Goal: Task Accomplishment & Management: Manage account settings

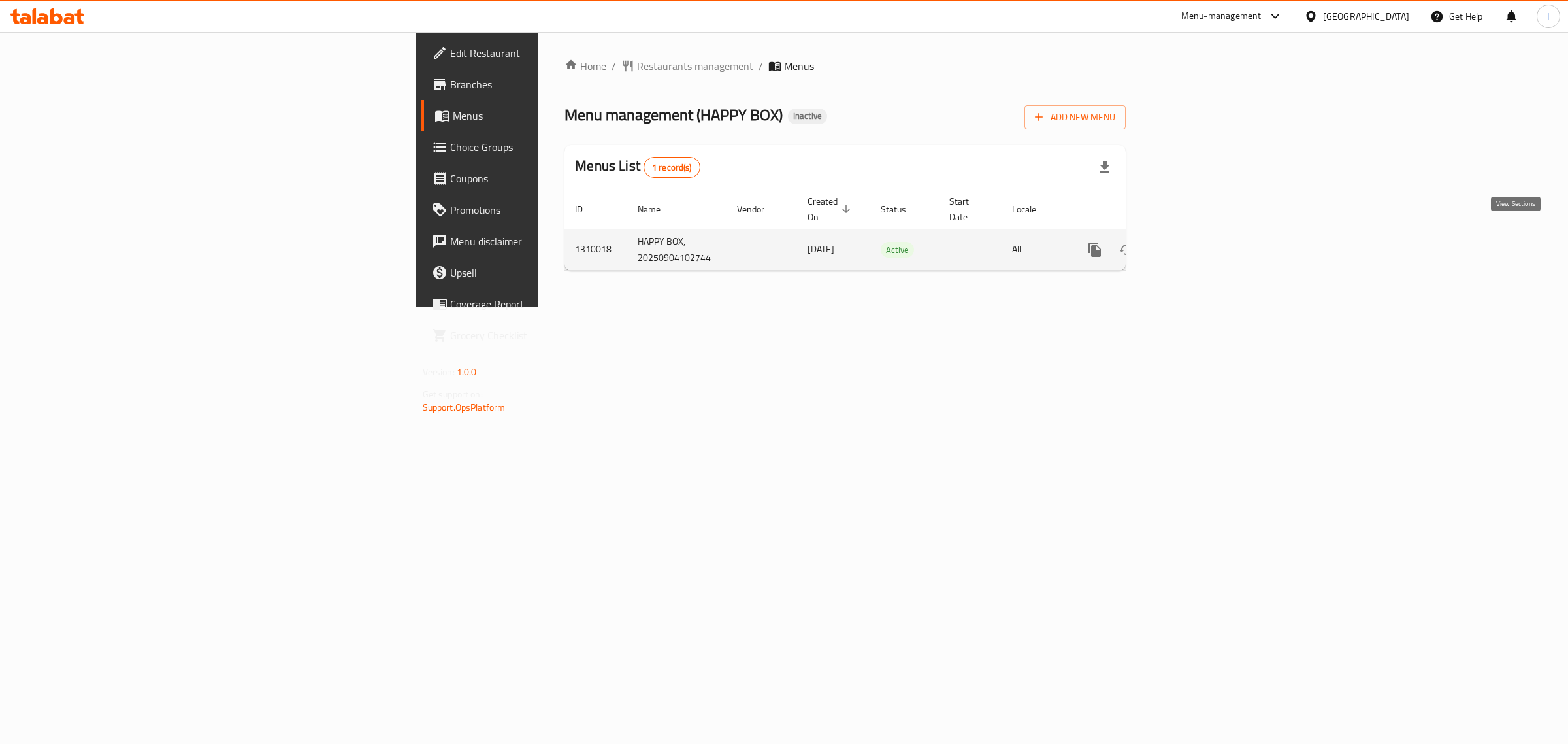
click at [1197, 242] on icon "enhanced table" at bounding box center [1189, 249] width 16 height 16
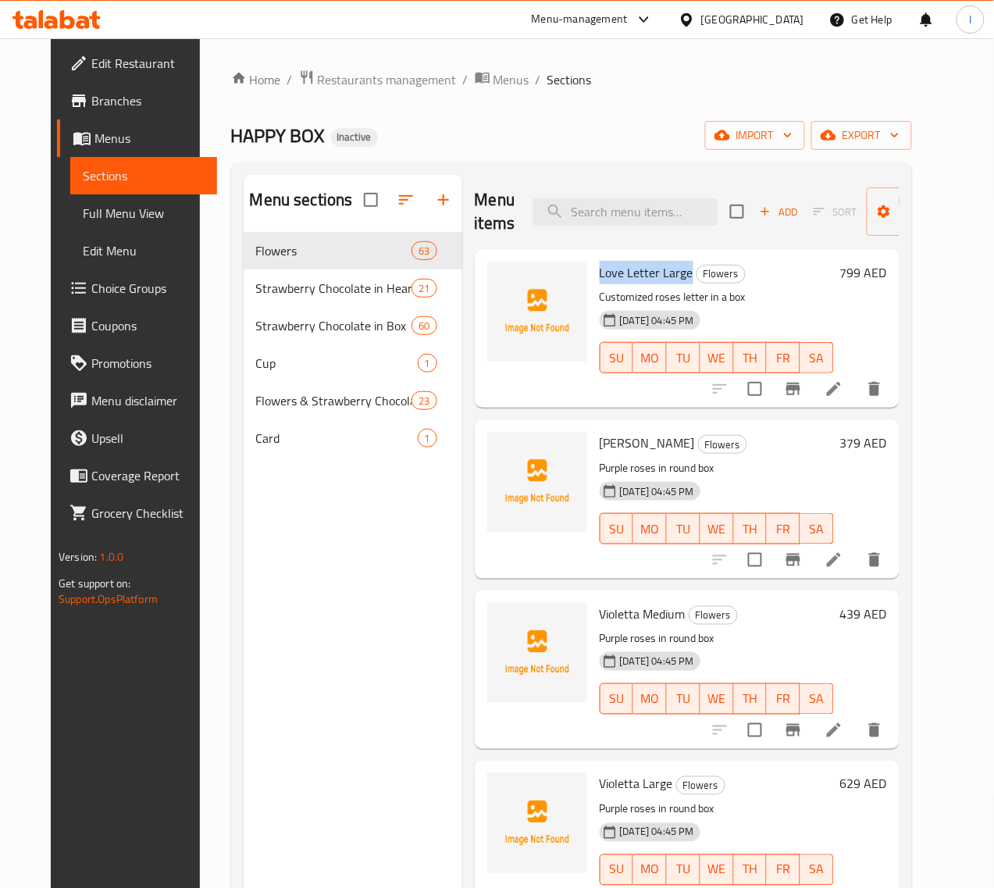
drag, startPoint x: 623, startPoint y: 278, endPoint x: 526, endPoint y: 270, distance: 97.9
click at [594, 270] on div "Love Letter Large Flowers Customized roses letter in a box [DATE] 04:45 PM SU M…" at bounding box center [717, 328] width 247 height 146
copy span "Love Letter Large"
click at [600, 447] on span "[PERSON_NAME]" at bounding box center [647, 442] width 95 height 23
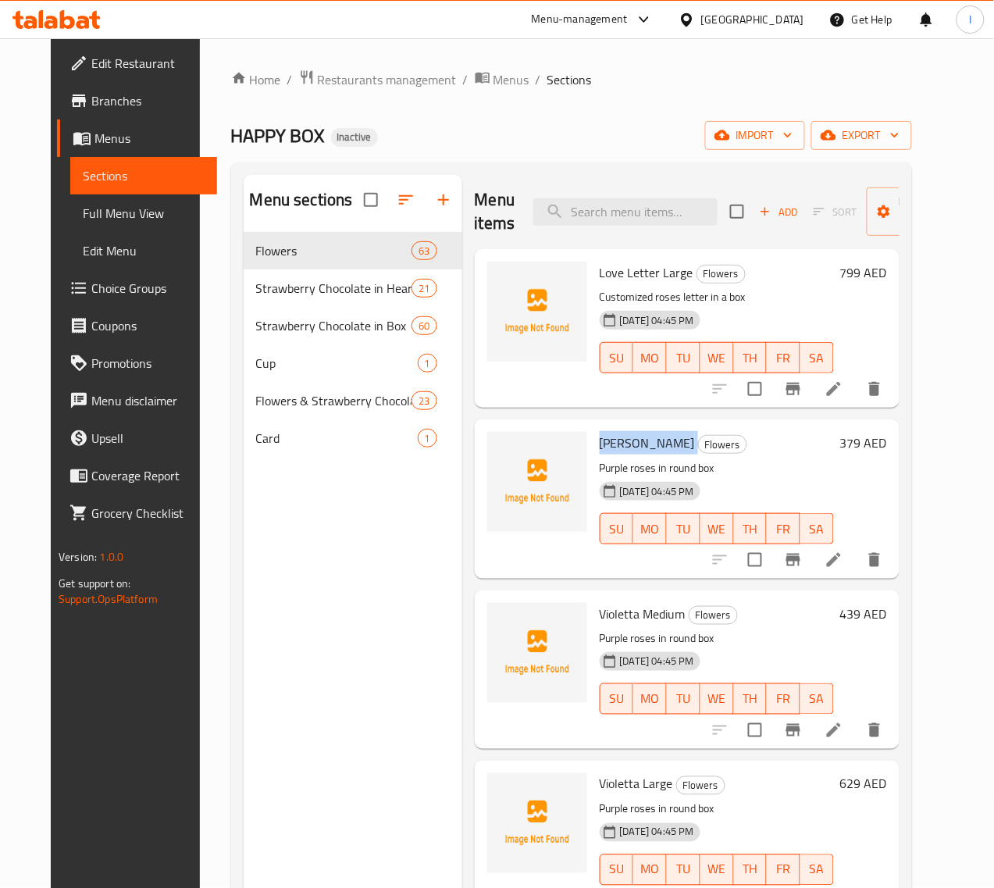
click at [600, 447] on span "[PERSON_NAME]" at bounding box center [647, 442] width 95 height 23
click at [600, 437] on span "[PERSON_NAME]" at bounding box center [647, 442] width 95 height 23
click at [600, 607] on span "Violetta Medium" at bounding box center [643, 613] width 86 height 23
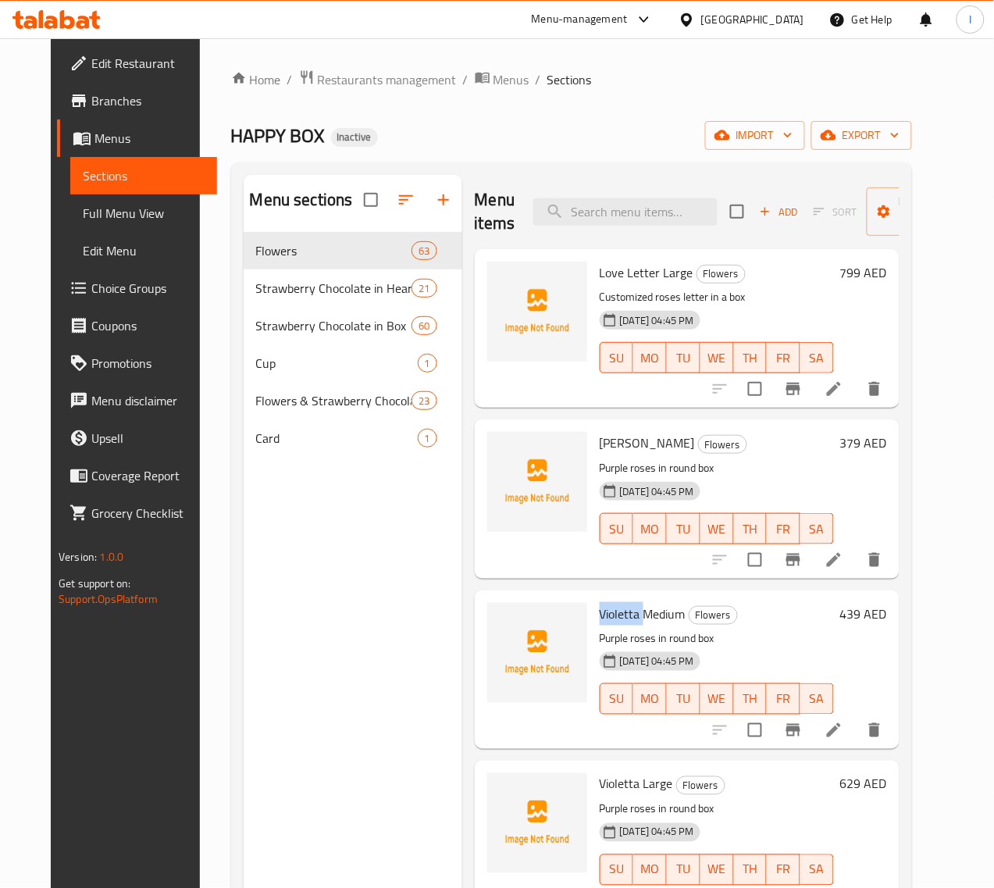
click at [600, 607] on span "Violetta Medium" at bounding box center [643, 613] width 86 height 23
copy h6 "Violetta Medium"
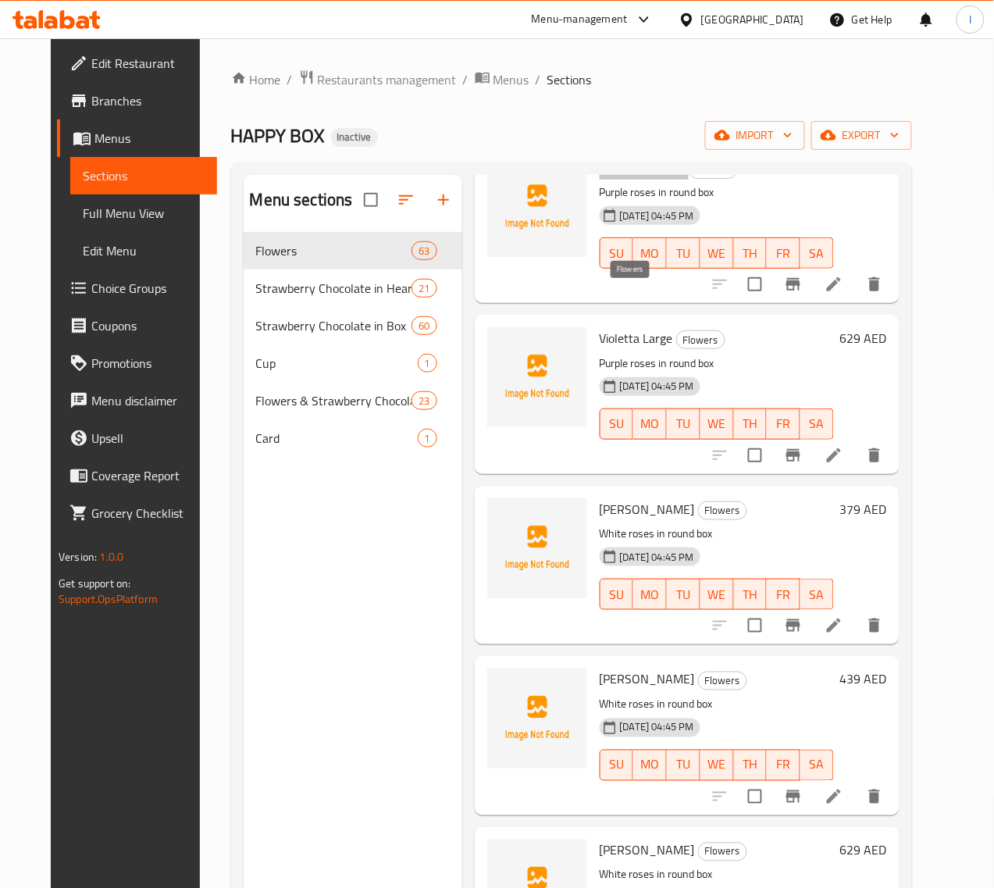
scroll to position [488, 0]
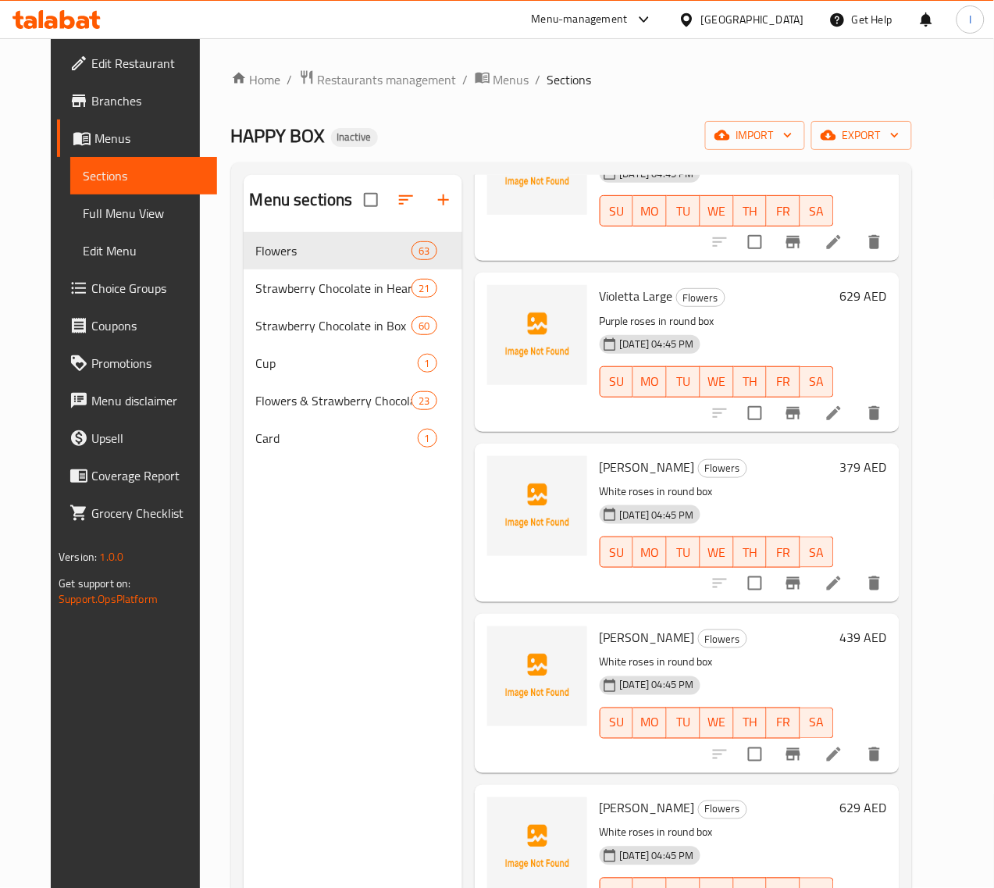
click at [600, 466] on span "[PERSON_NAME]" at bounding box center [647, 466] width 95 height 23
copy h6 "[PERSON_NAME]"
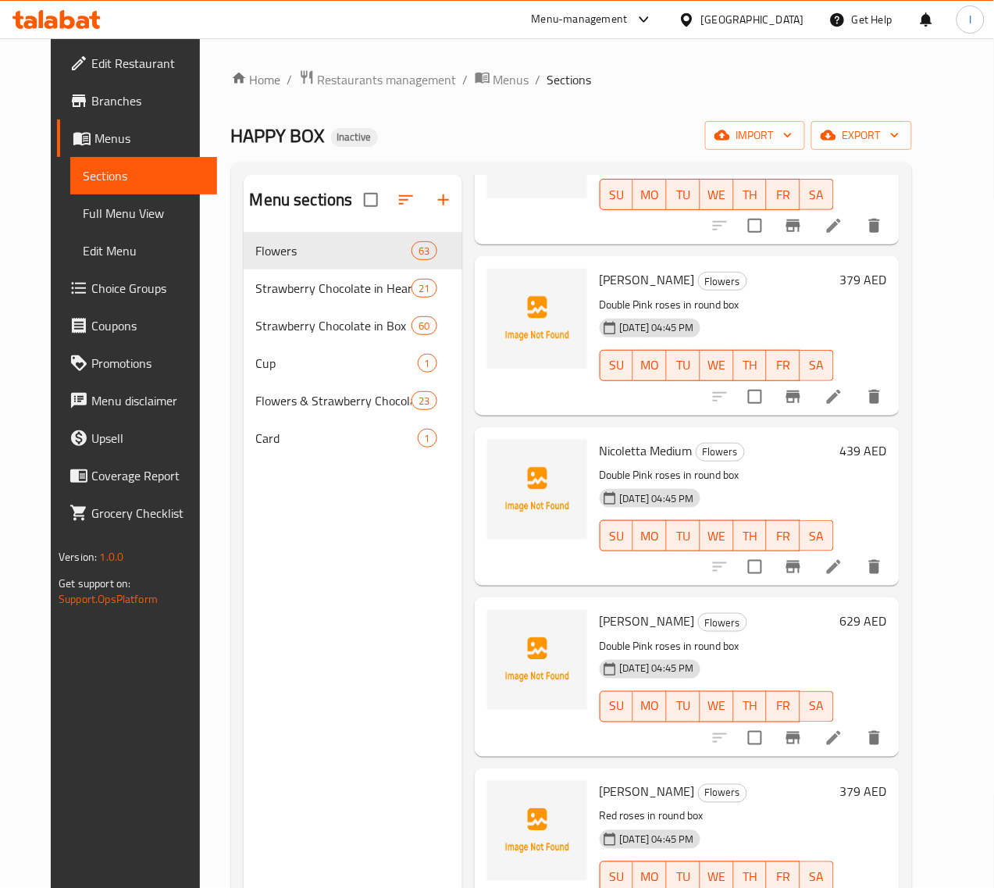
scroll to position [1269, 0]
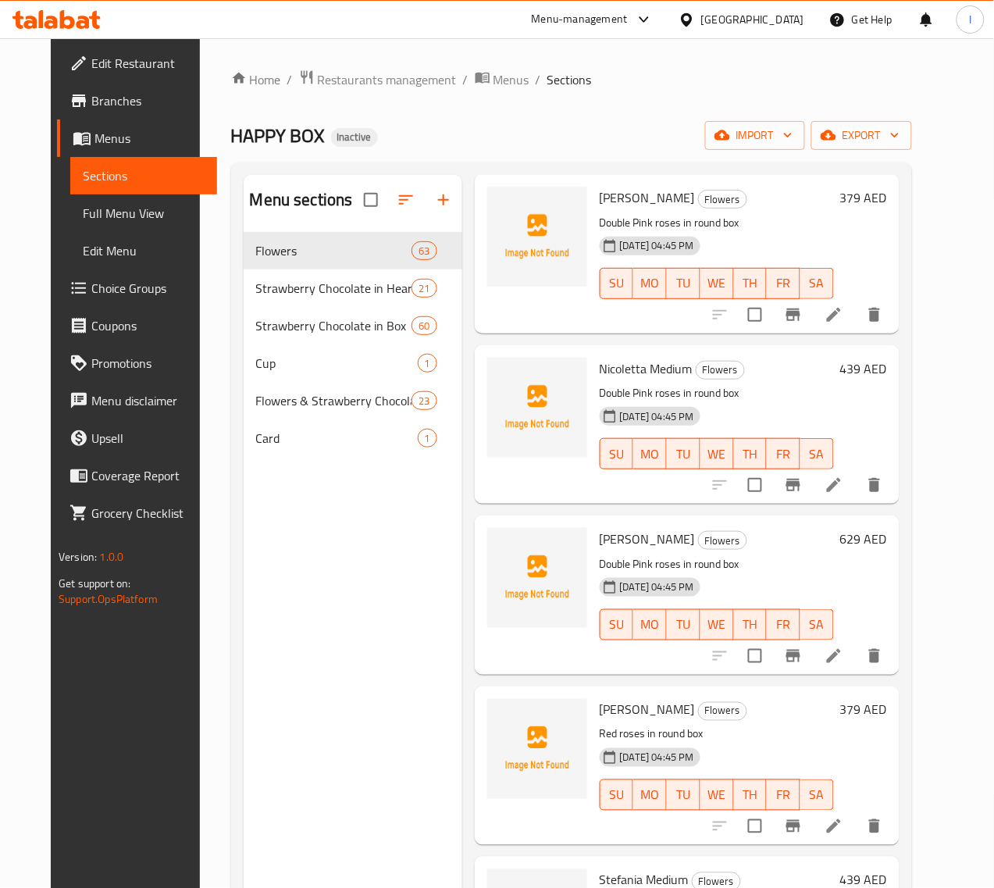
click at [600, 537] on span "[PERSON_NAME]" at bounding box center [647, 538] width 95 height 23
copy span "Nicoletta"
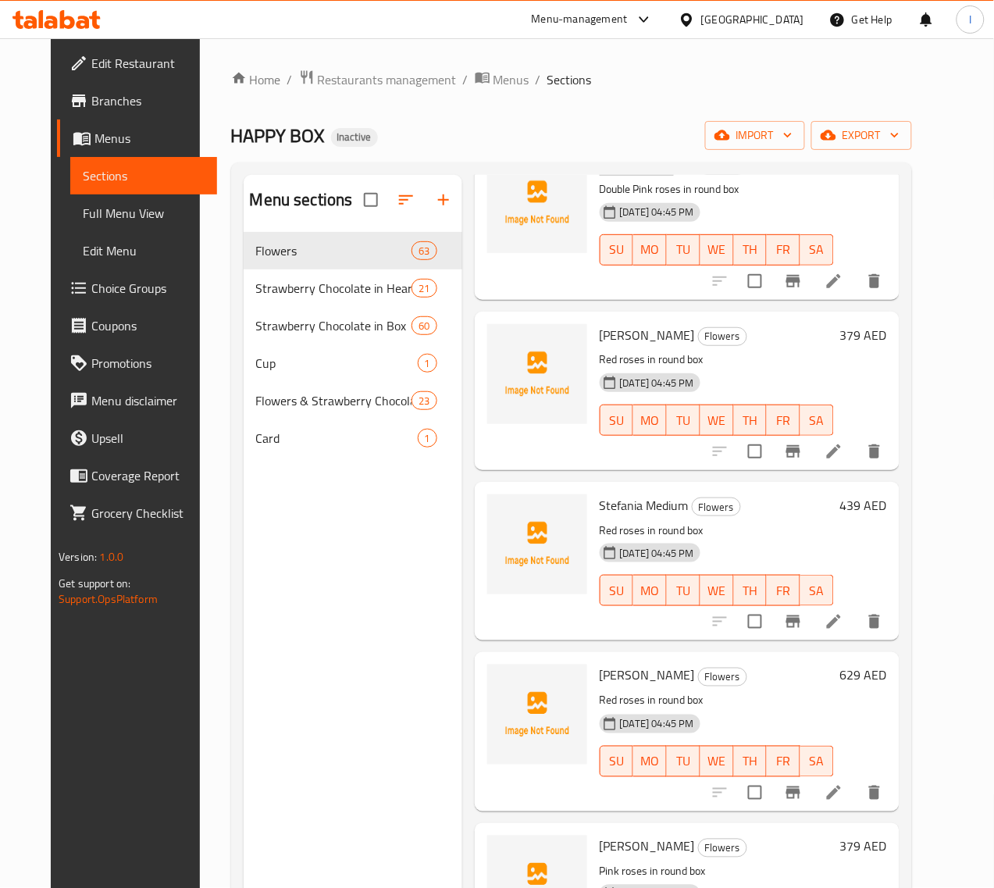
scroll to position [1660, 0]
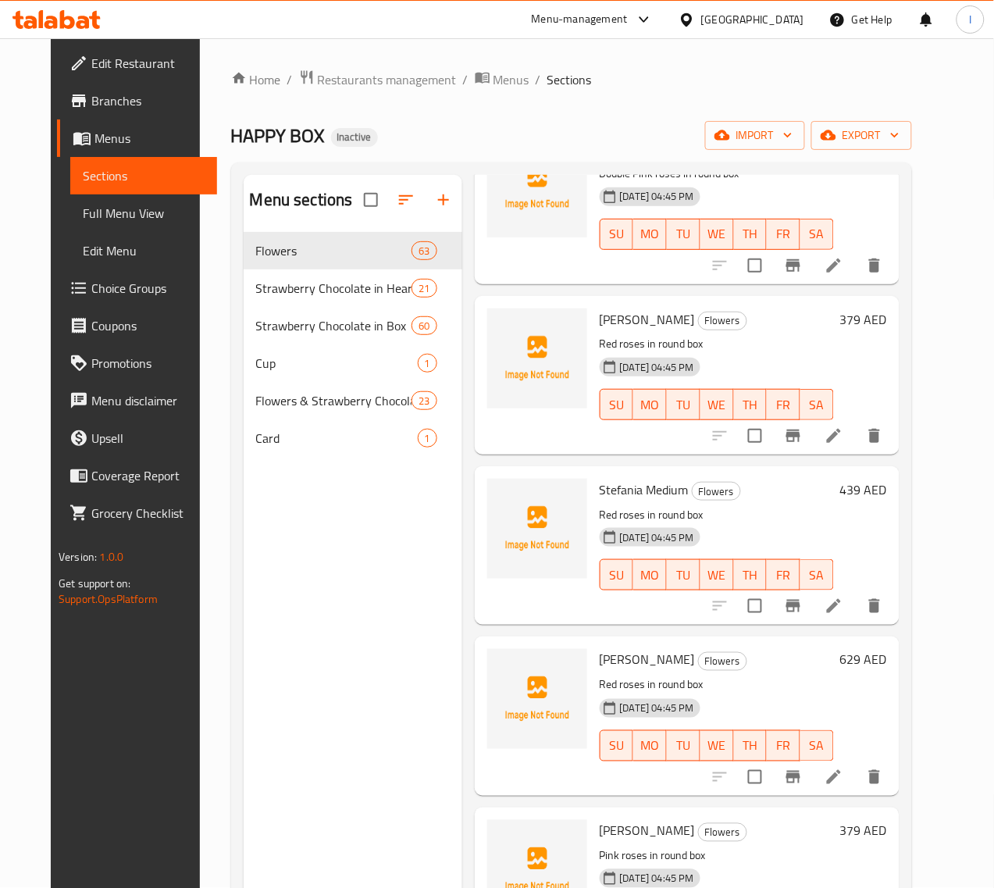
click at [600, 324] on span "[PERSON_NAME]" at bounding box center [647, 319] width 95 height 23
copy span "Stefania"
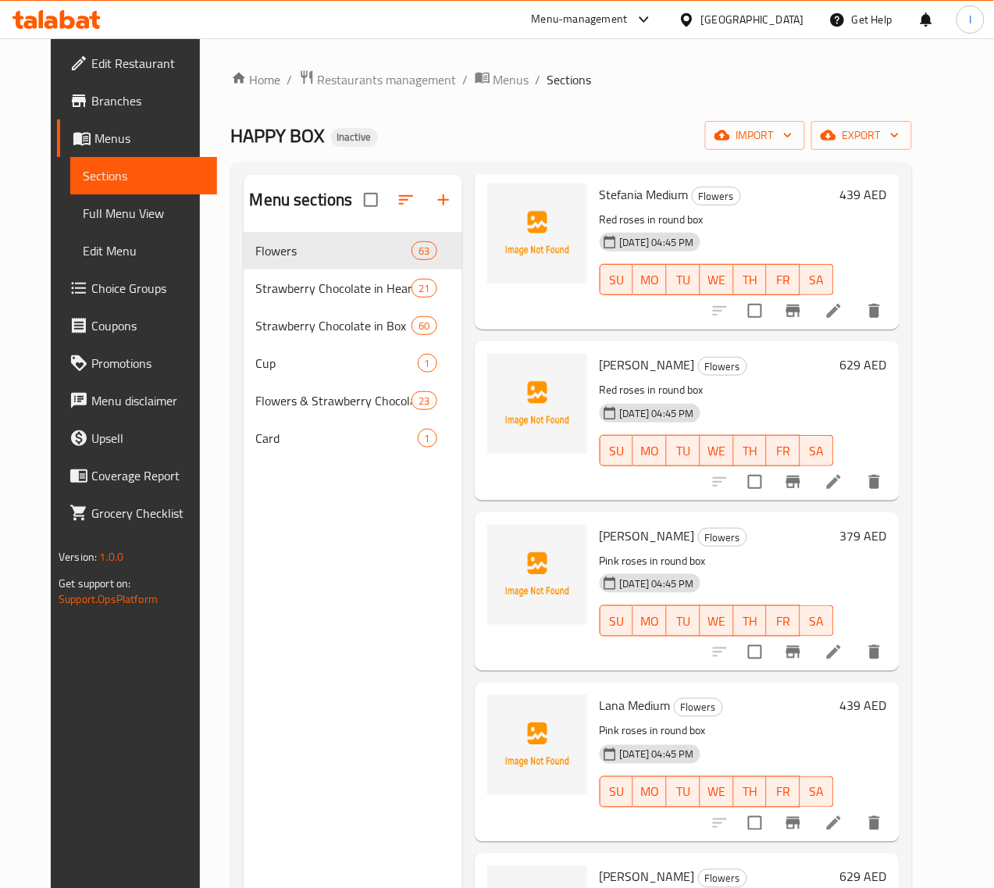
scroll to position [1952, 0]
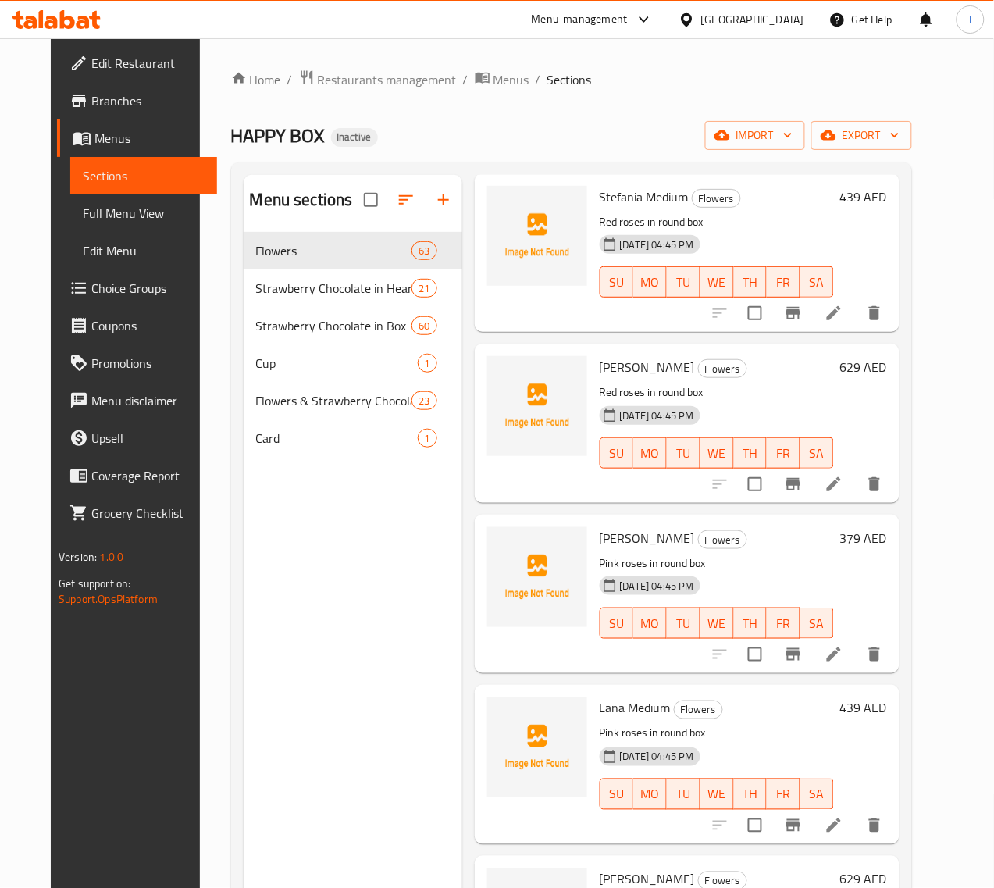
click at [600, 536] on span "[PERSON_NAME]" at bounding box center [647, 537] width 95 height 23
copy span "[PERSON_NAME]"
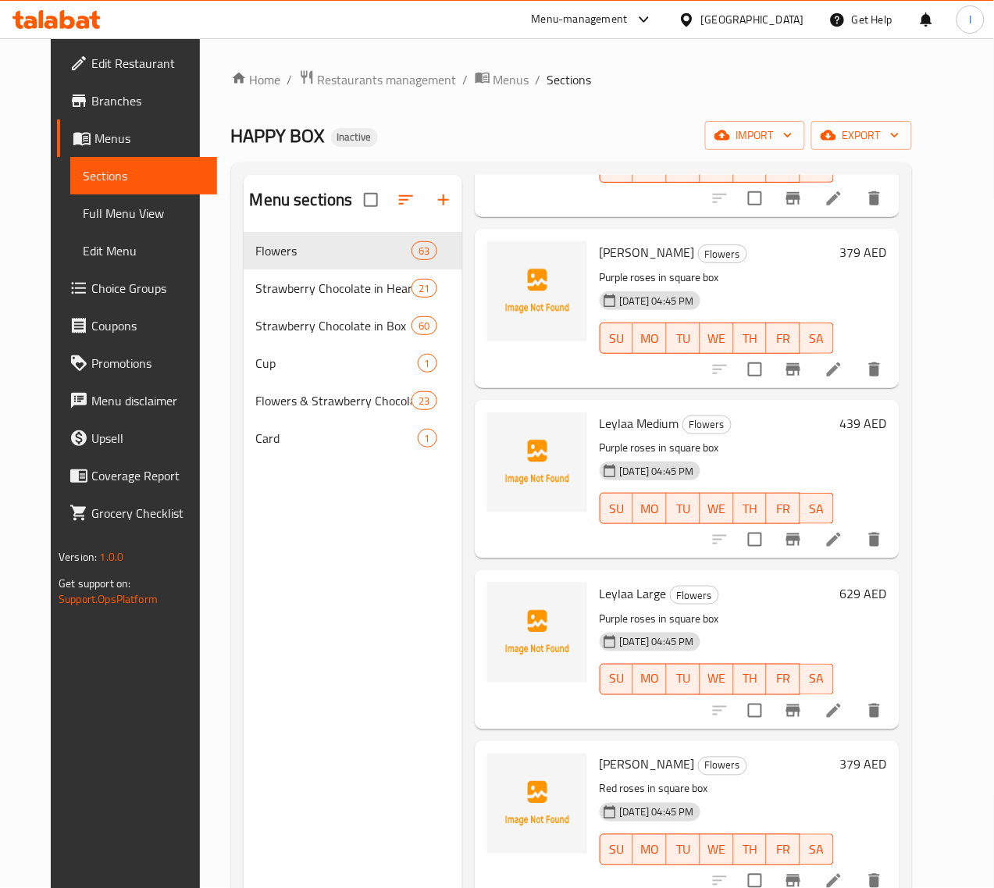
scroll to position [2831, 0]
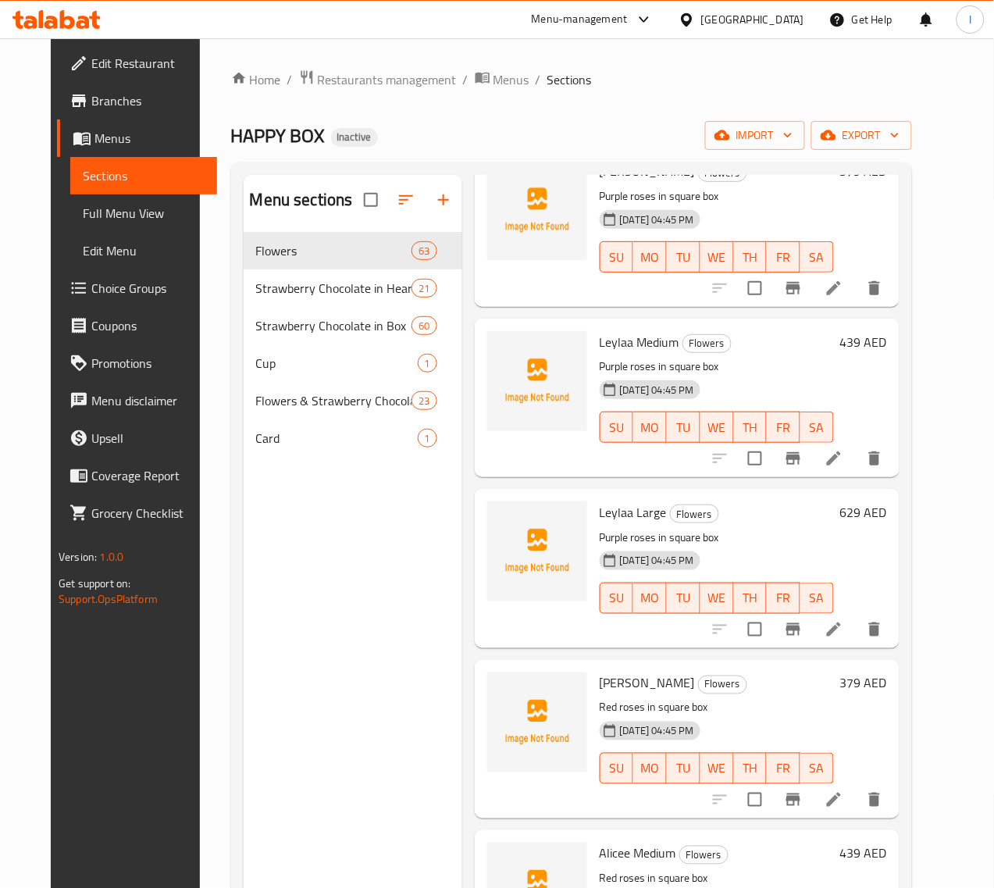
click at [600, 340] on span "Leylaa Medium" at bounding box center [640, 341] width 80 height 23
click at [600, 341] on span "Leylaa Medium" at bounding box center [640, 341] width 80 height 23
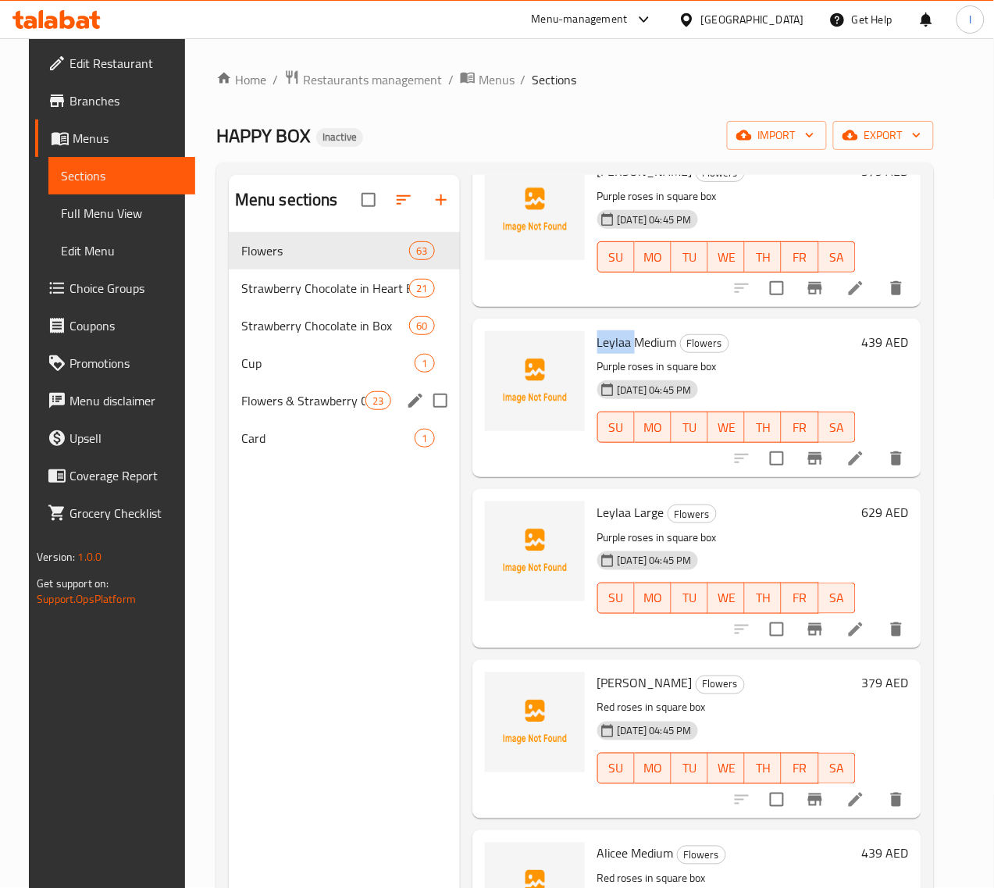
copy span "Leylaa"
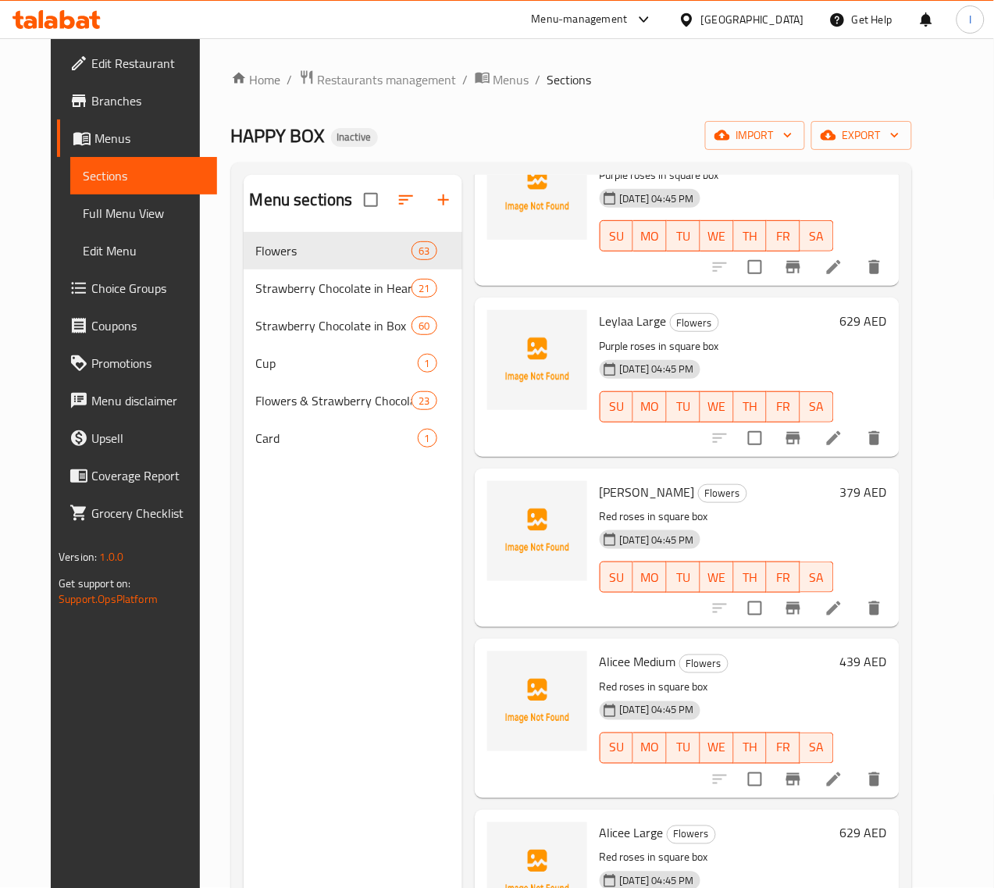
scroll to position [3124, 0]
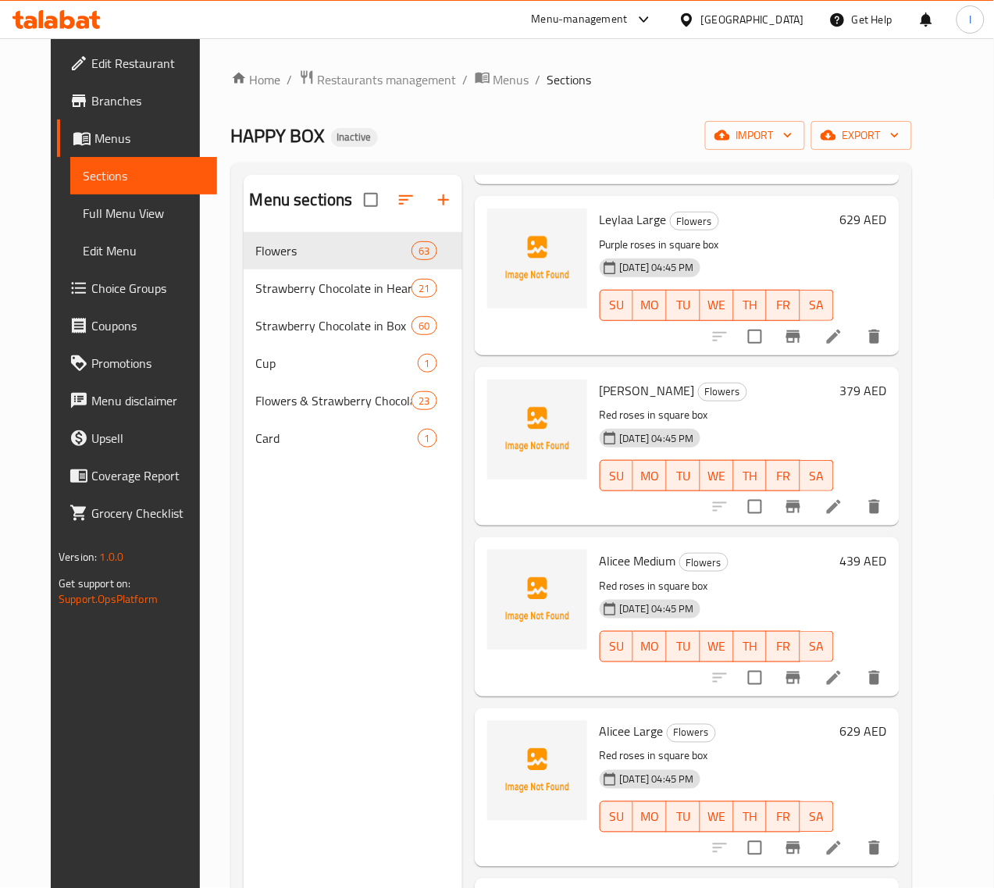
click at [600, 380] on span "[PERSON_NAME]" at bounding box center [647, 390] width 95 height 23
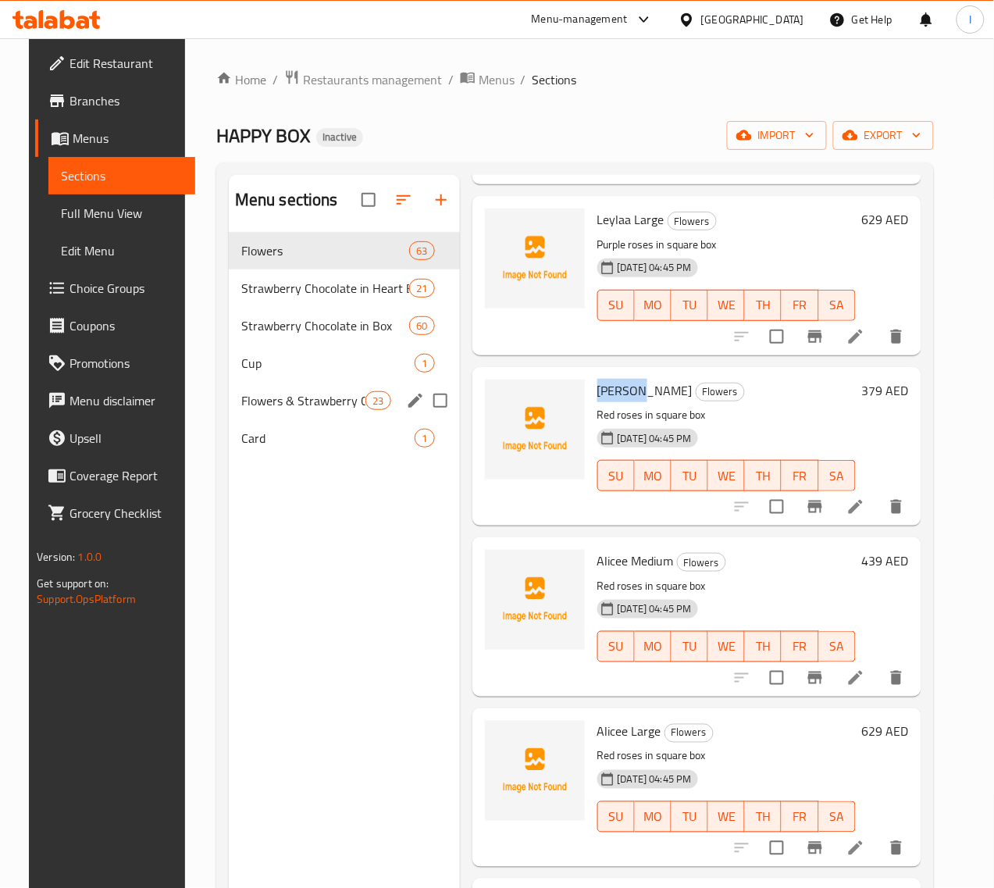
copy span "Alicee"
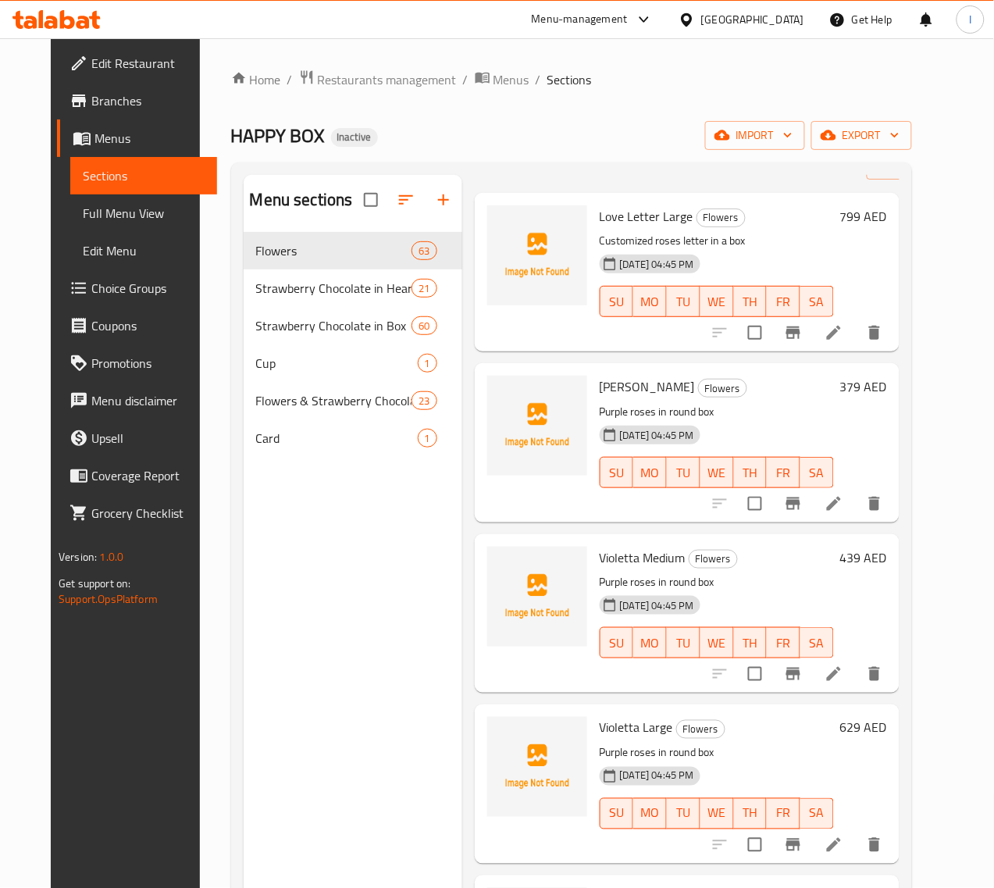
scroll to position [0, 0]
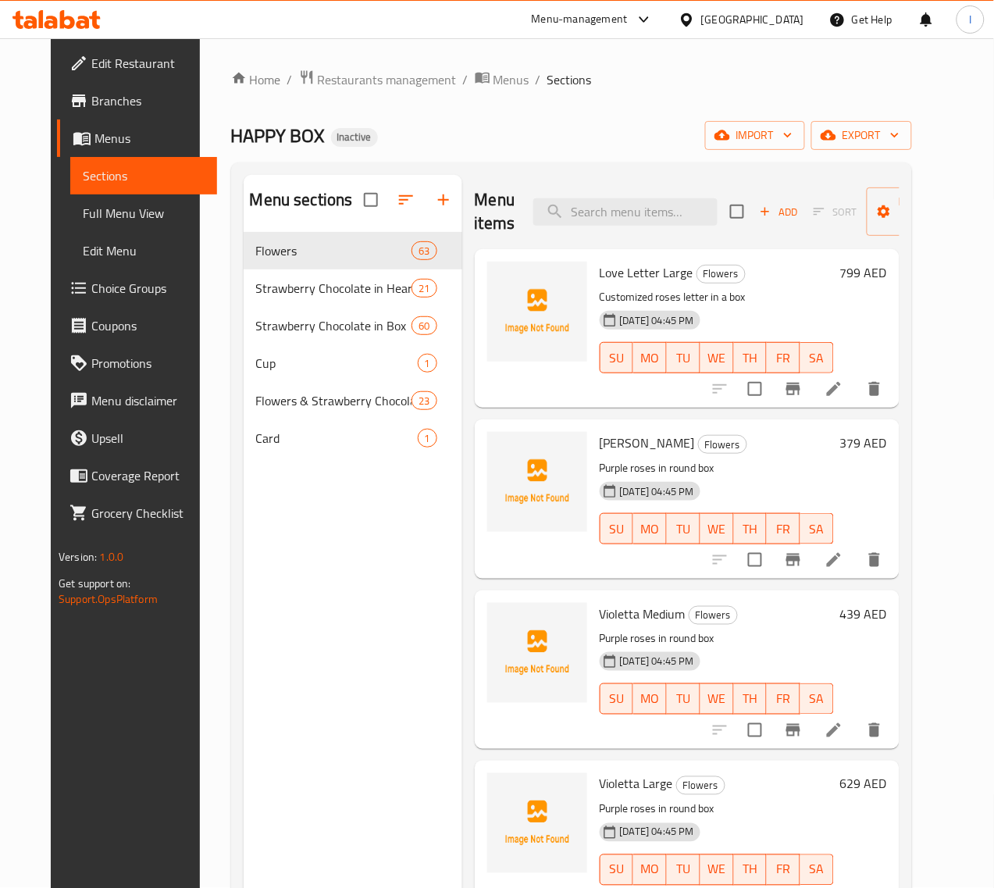
click at [555, 196] on div "Menu items Add Sort Manage items" at bounding box center [687, 212] width 425 height 74
click at [557, 205] on input "search" at bounding box center [625, 211] width 184 height 27
paste input "AMORE DI COCO IN HEART BOX"
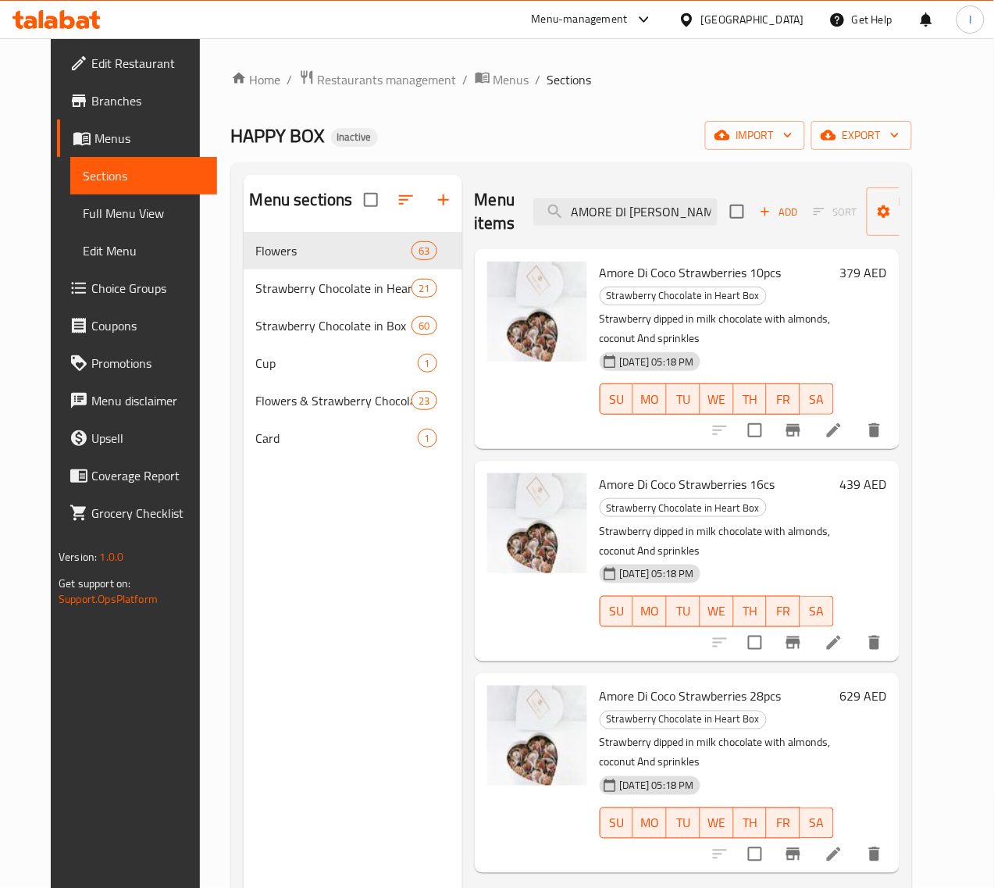
click at [625, 272] on span "Amore Di Coco Strawberries 10pcs" at bounding box center [691, 272] width 182 height 23
click at [563, 212] on input "AMORE DI [PERSON_NAME]" at bounding box center [625, 211] width 184 height 27
click at [605, 212] on input "AMORE DI [PERSON_NAME]" at bounding box center [625, 211] width 184 height 27
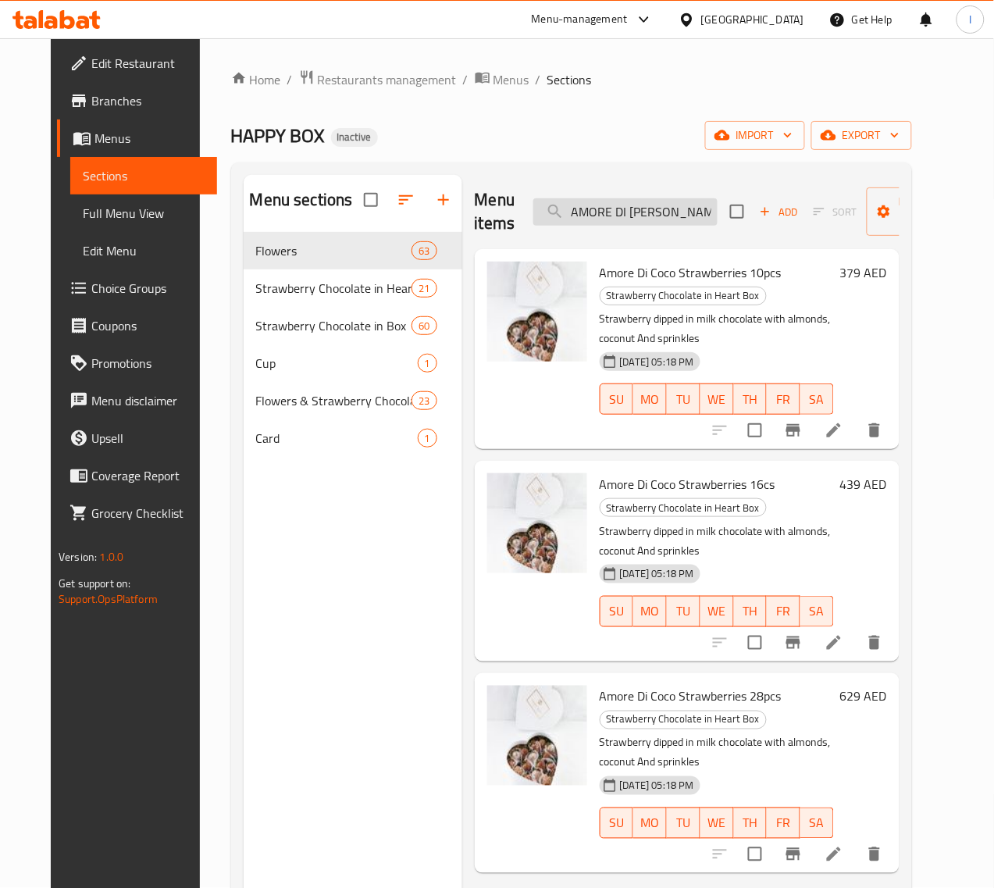
click at [641, 219] on input "AMORE DI [PERSON_NAME]" at bounding box center [625, 211] width 184 height 27
paste input "Be Mine"
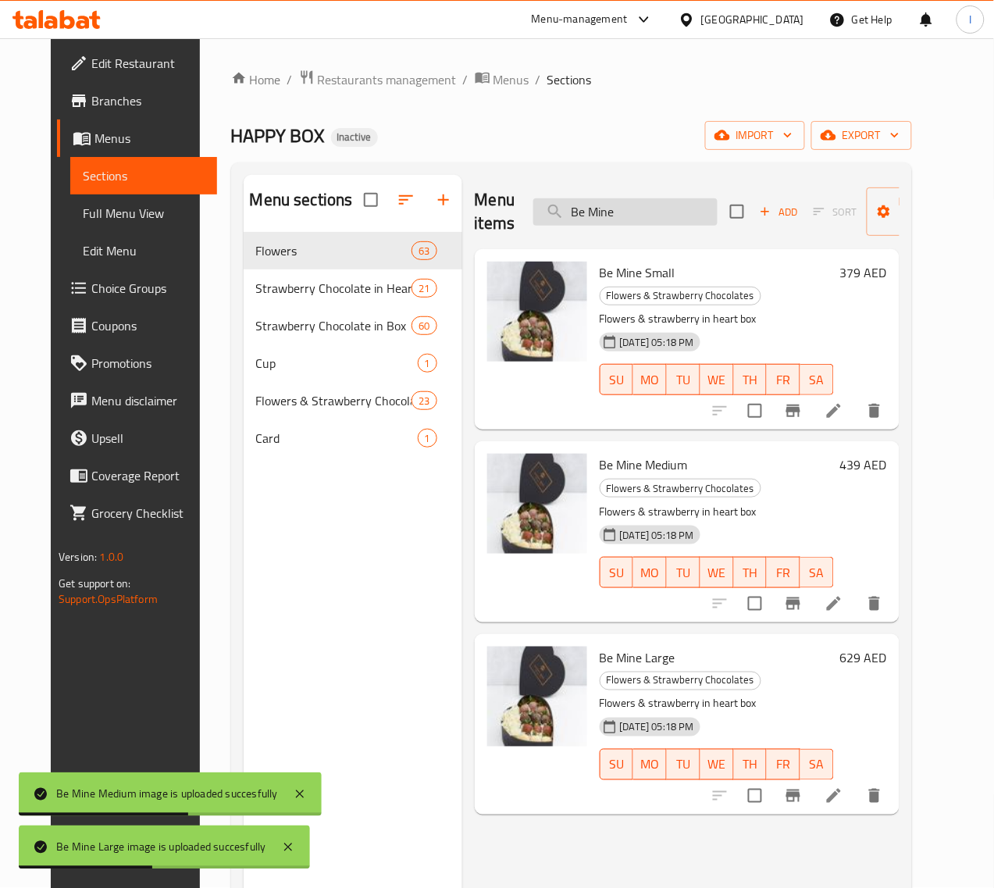
click at [579, 216] on input "Be Mine" at bounding box center [625, 211] width 184 height 27
paste input "rry Cup"
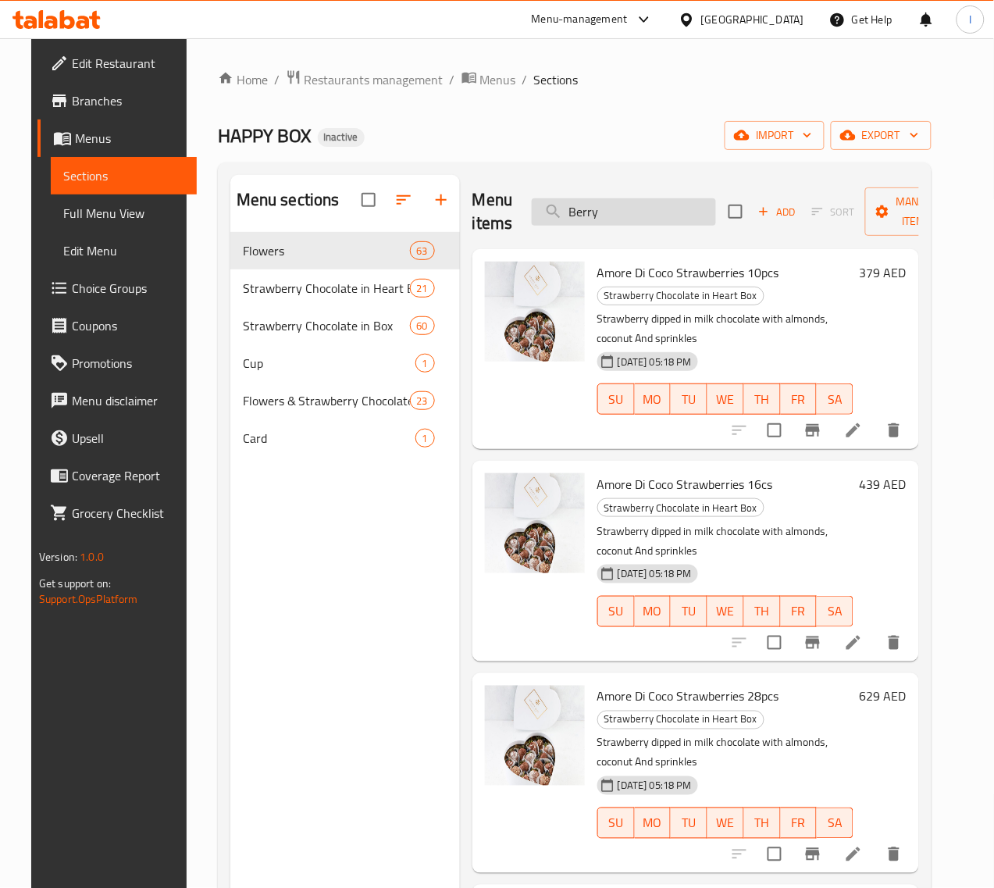
click at [590, 219] on input "Berry" at bounding box center [624, 211] width 184 height 27
paste input "IRTHDAY BERRIES 1"
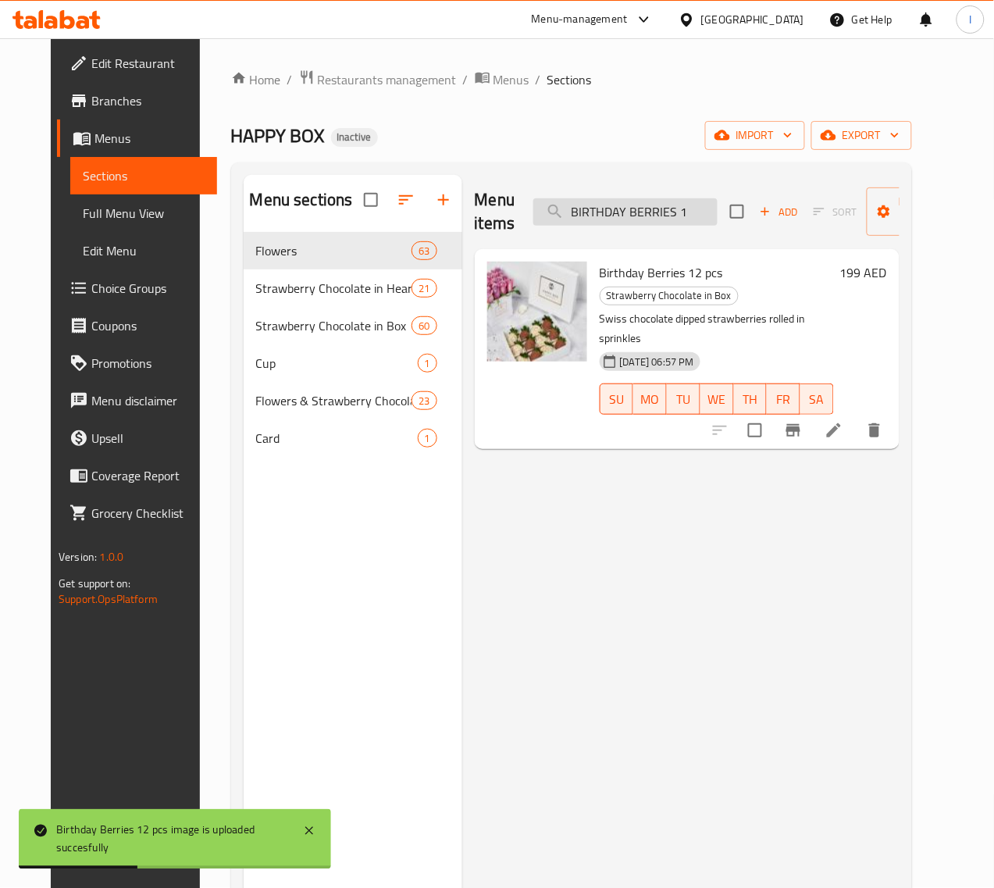
click at [576, 217] on input "BIRTHDAY BERRIES 1" at bounding box center [625, 211] width 184 height 27
paste input "utterflies Berries"
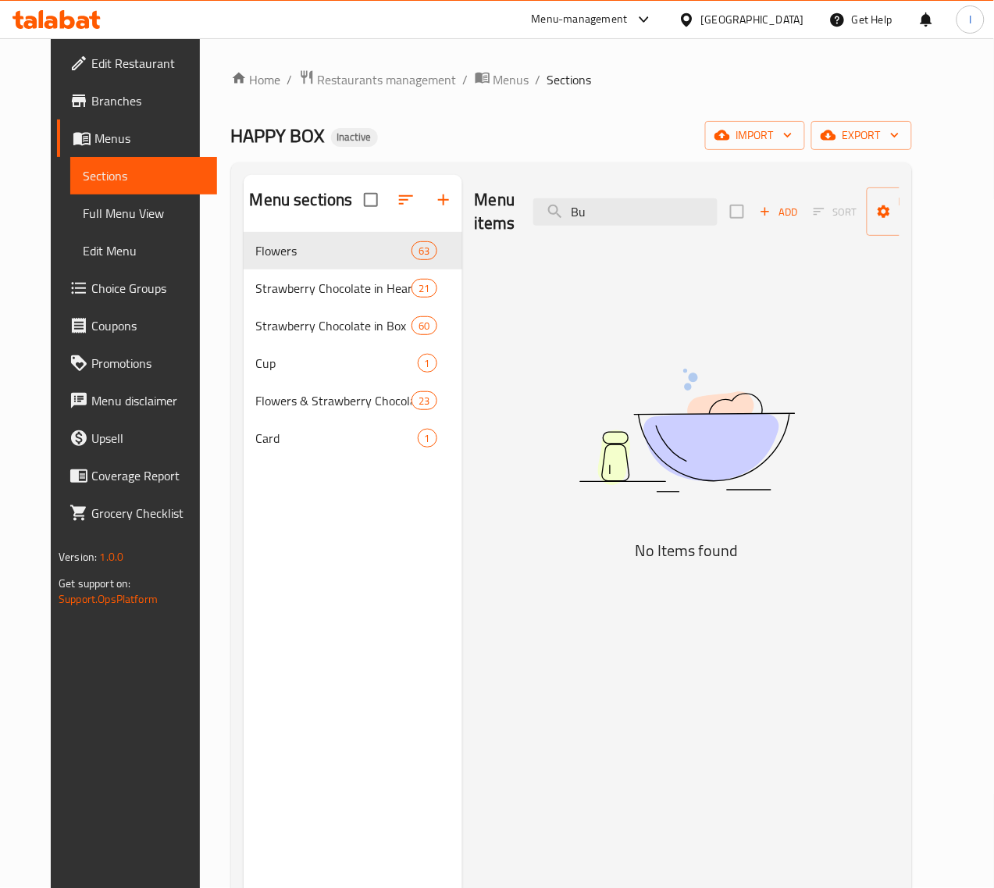
type input "B"
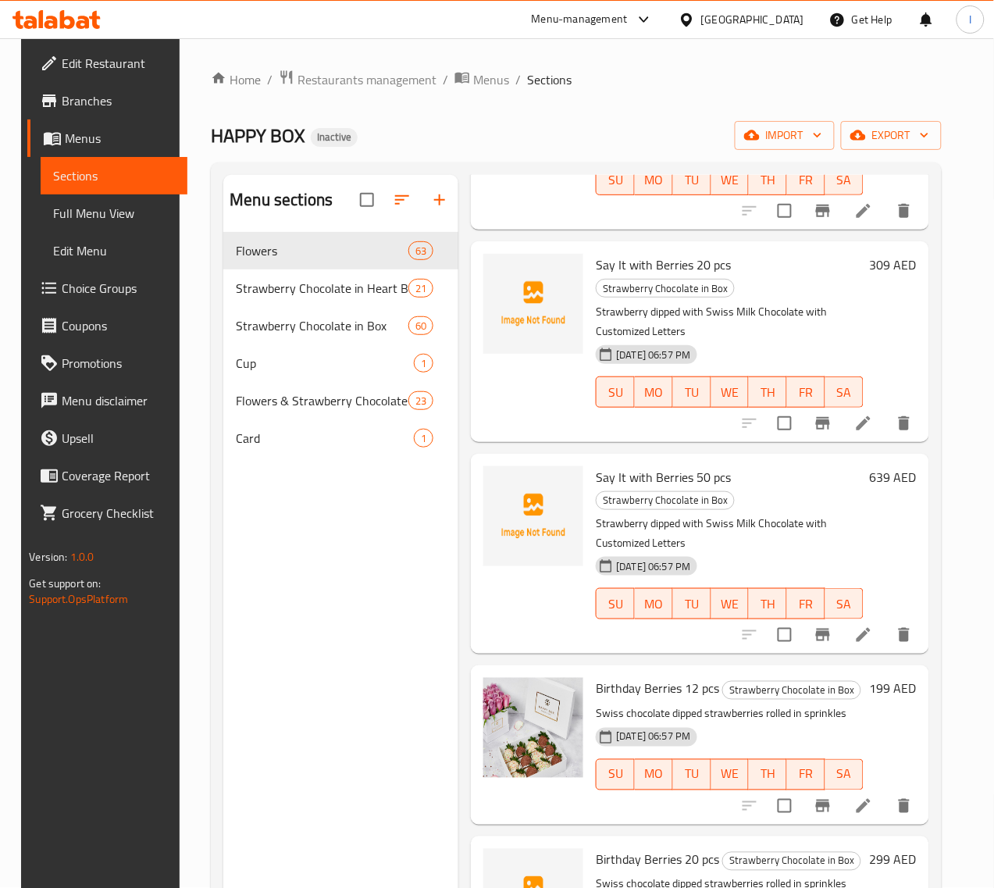
scroll to position [7810, 0]
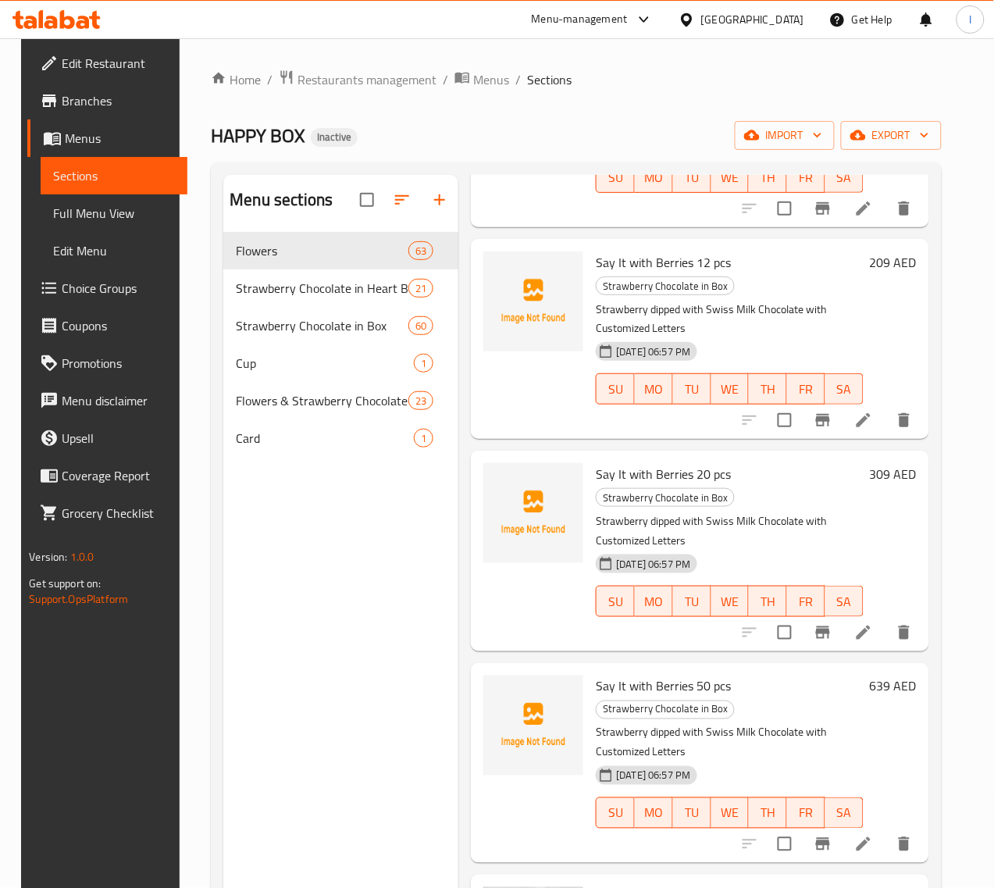
drag, startPoint x: 615, startPoint y: 289, endPoint x: 536, endPoint y: 294, distance: 79.8
copy span "Birthday Berries"
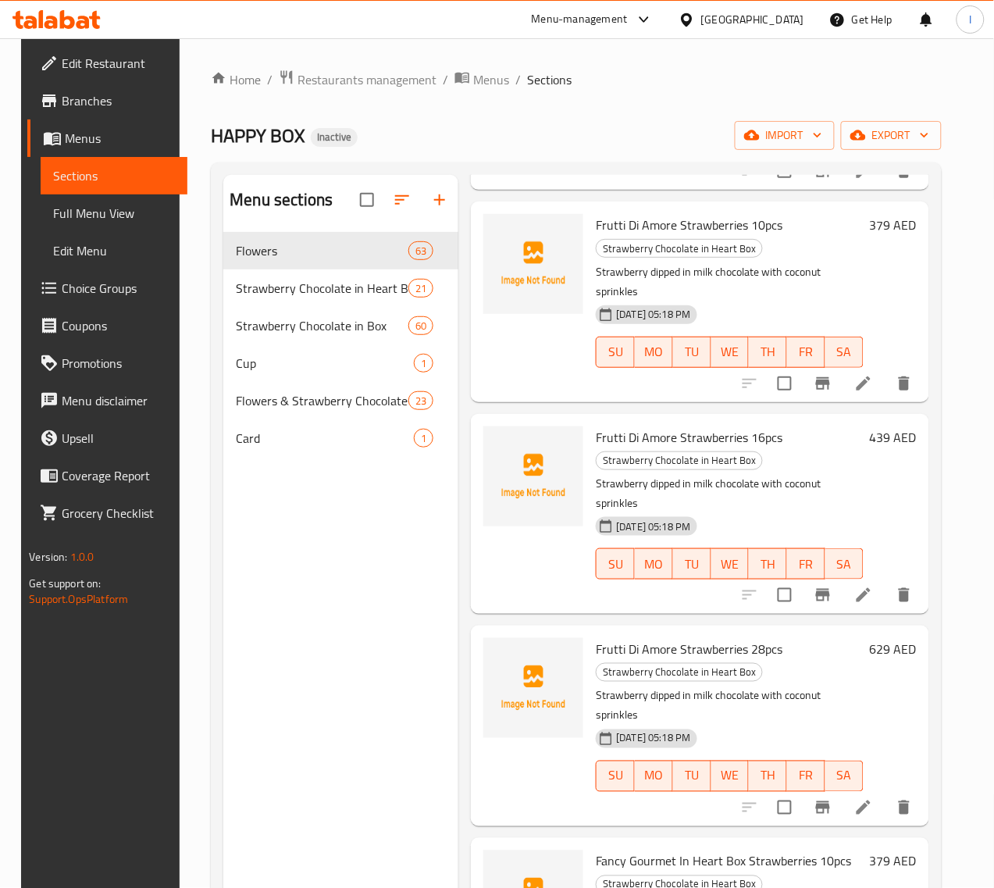
scroll to position [0, 0]
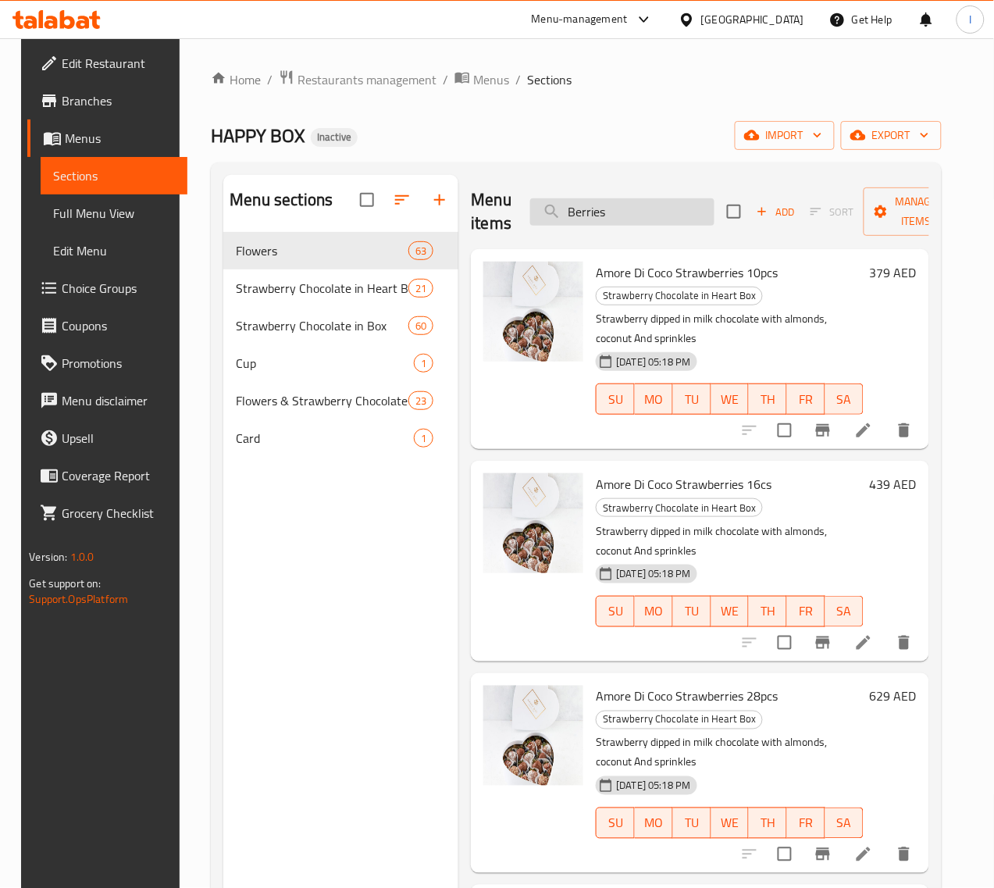
click at [597, 212] on input "Berries" at bounding box center [622, 211] width 184 height 27
paste input "Birthday"
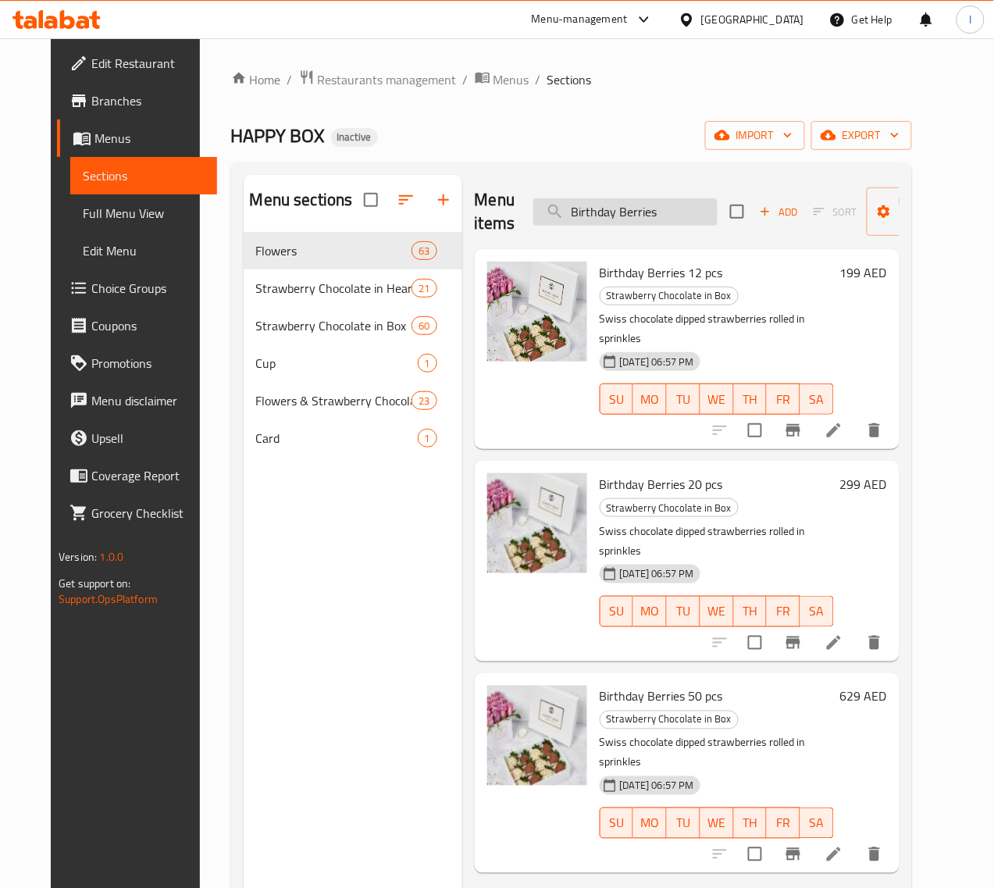
click at [579, 216] on input "Birthday Berries" at bounding box center [625, 211] width 184 height 27
click at [579, 212] on input "Birthday Berries" at bounding box center [625, 211] width 184 height 27
click at [610, 219] on input "Birthday Berries" at bounding box center [625, 211] width 184 height 27
paste input "utterflies"
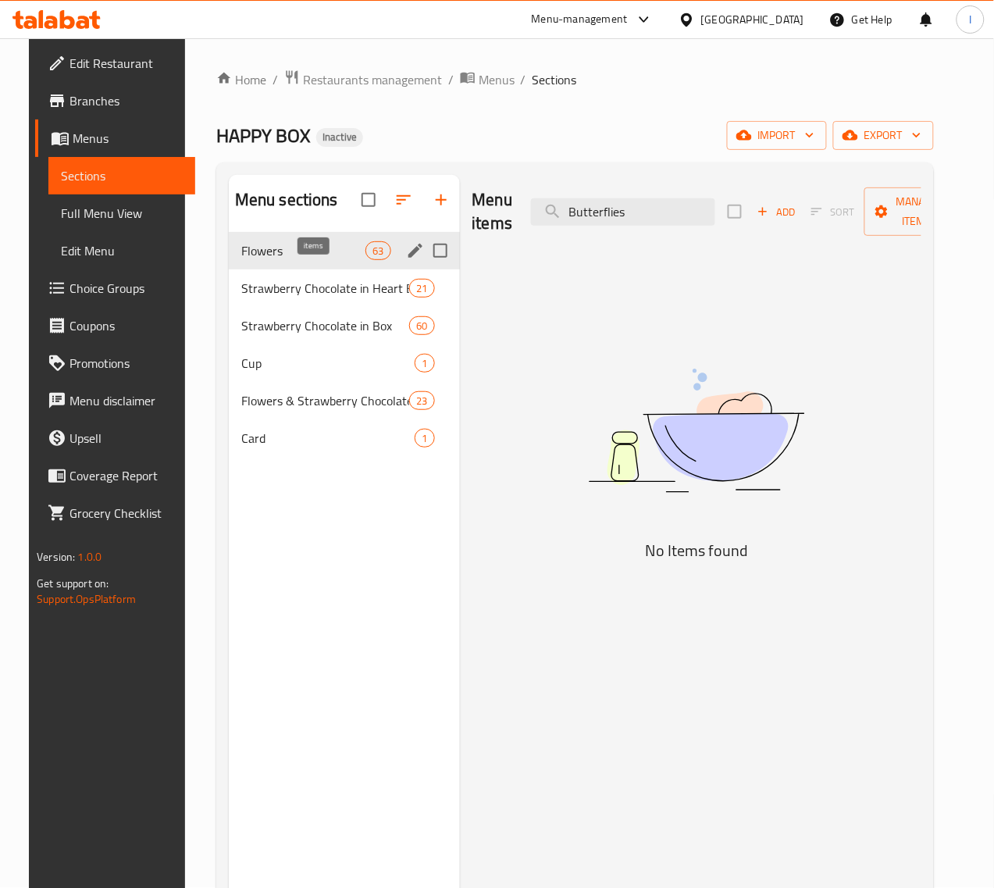
type input "Butterflies"
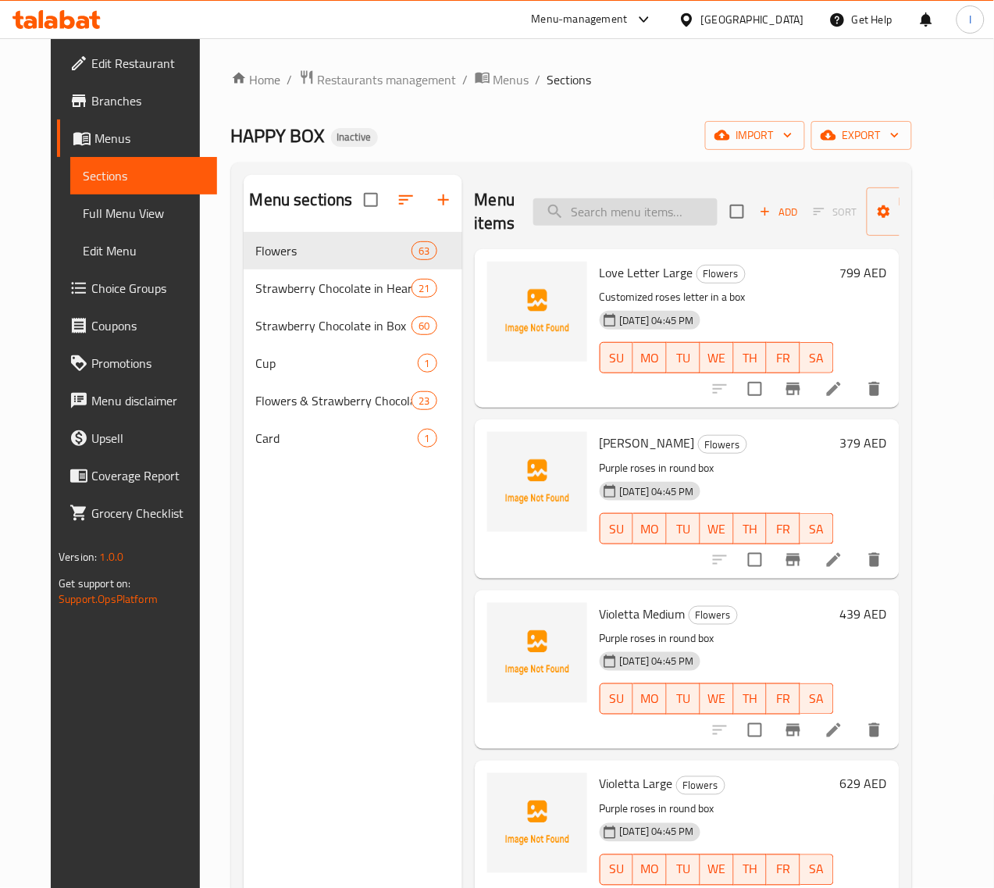
click at [584, 212] on input "search" at bounding box center [625, 211] width 184 height 27
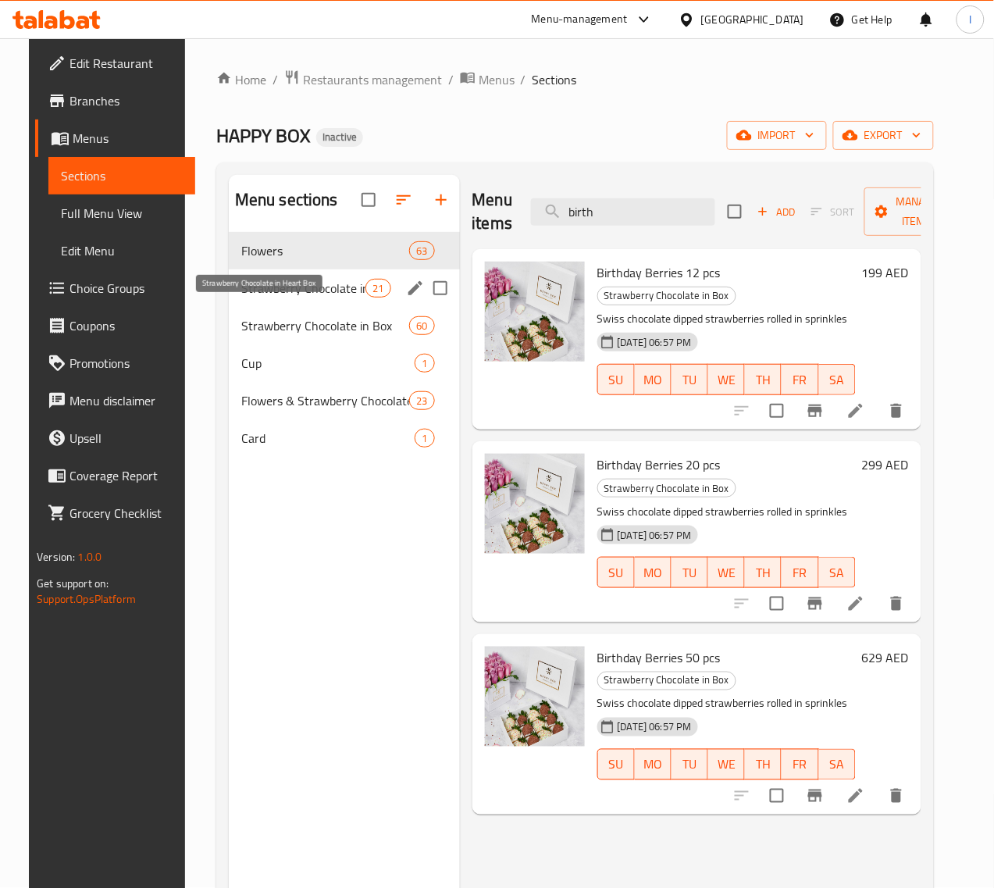
click at [276, 298] on span "Strawberry Chocolate in Heart Box" at bounding box center [303, 288] width 124 height 19
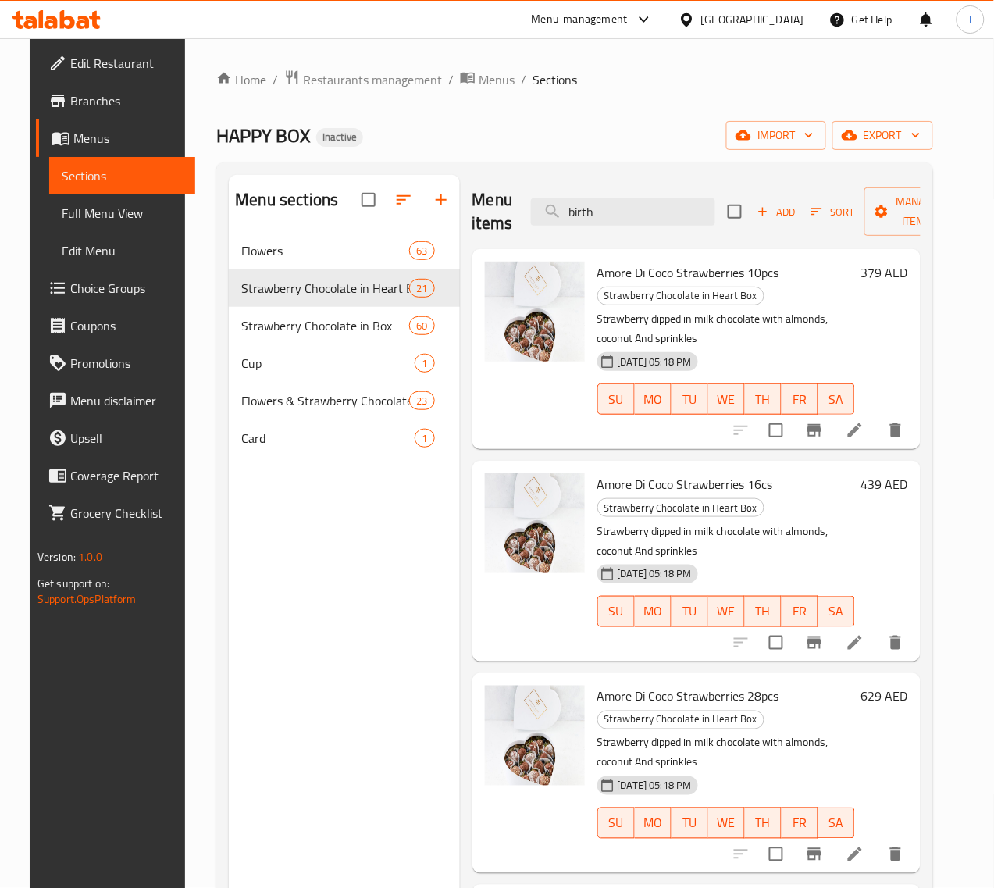
click at [572, 229] on div "Menu items birth Add Sort Manage items" at bounding box center [696, 212] width 449 height 74
click at [569, 219] on input "birth" at bounding box center [623, 211] width 184 height 27
paste input "CHIC BERRIES"
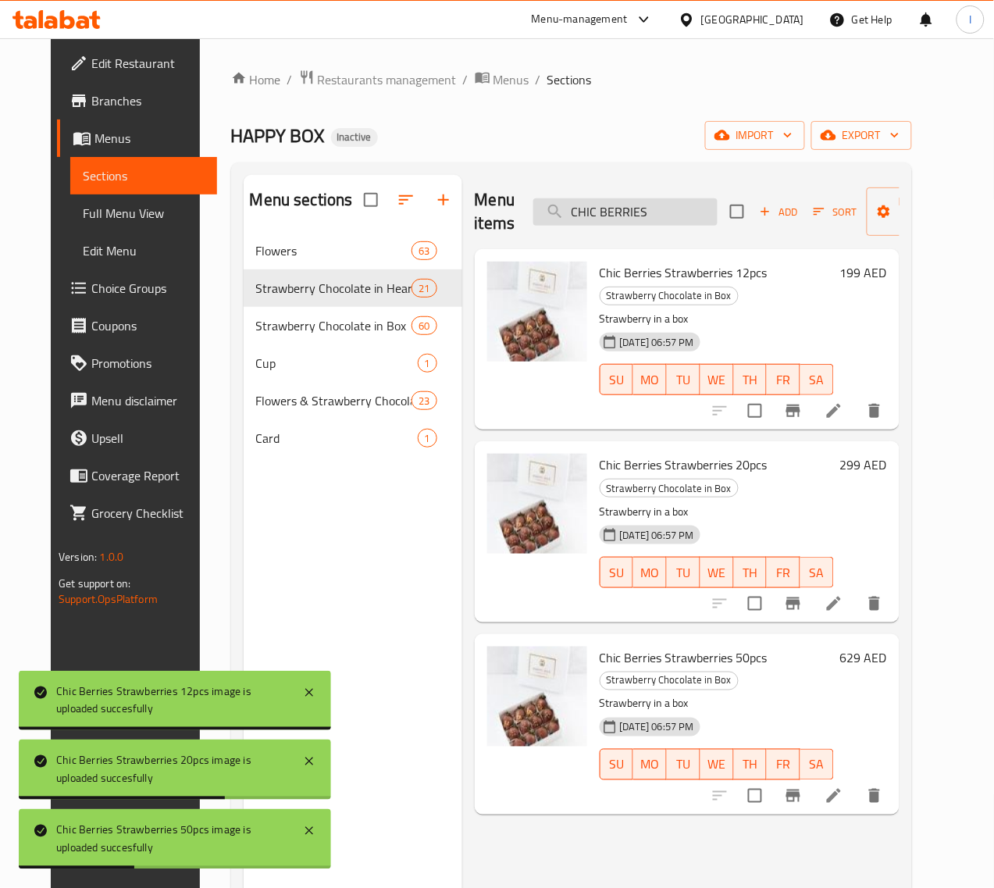
click at [572, 219] on input "CHIC BERRIES" at bounding box center [625, 211] width 184 height 27
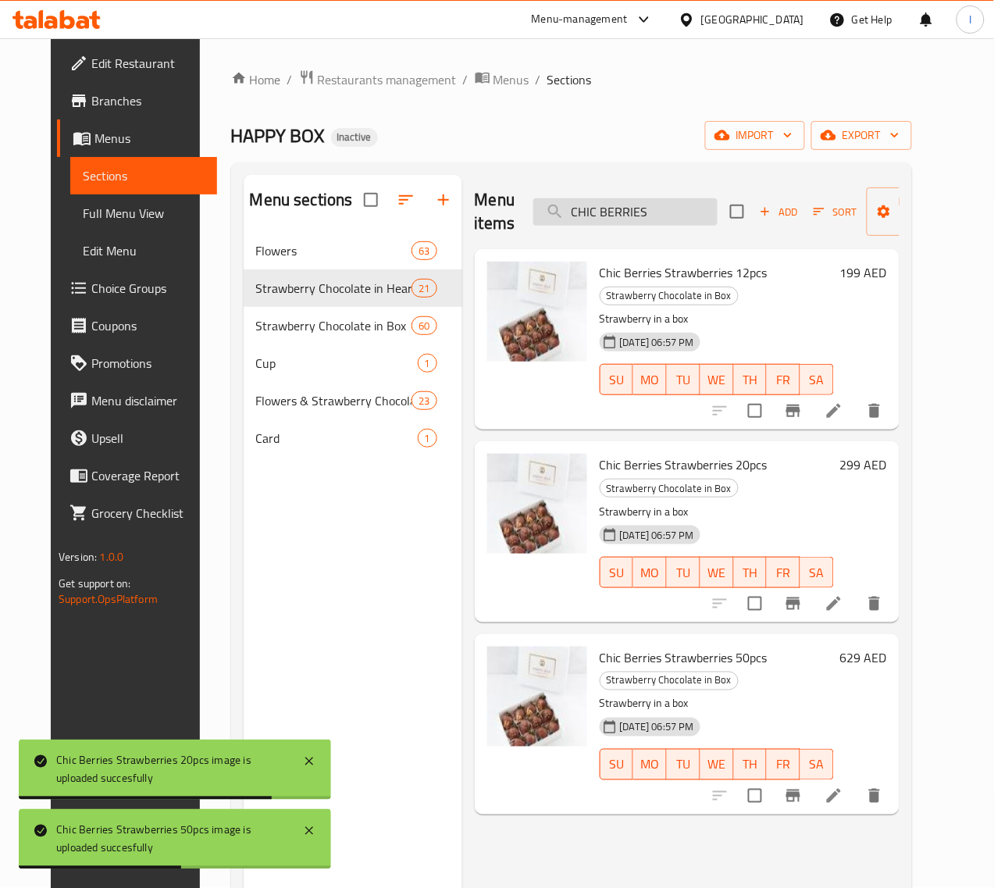
click at [579, 212] on input "CHIC BERRIES" at bounding box center [625, 211] width 184 height 27
paste input "Dark Delight"
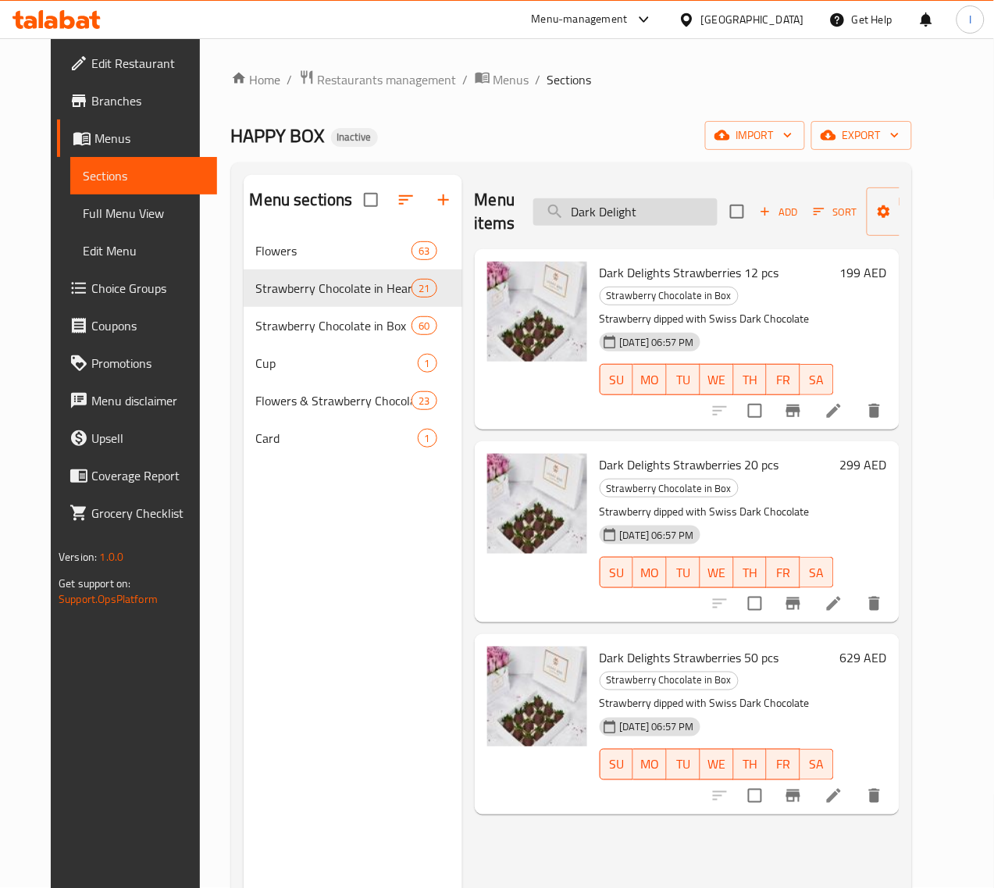
click at [634, 203] on input "Dark Delight" at bounding box center [625, 211] width 184 height 27
click at [629, 209] on input "Dark Delight" at bounding box center [625, 211] width 184 height 27
paste input "ARK VADER STRAWBERRIES"
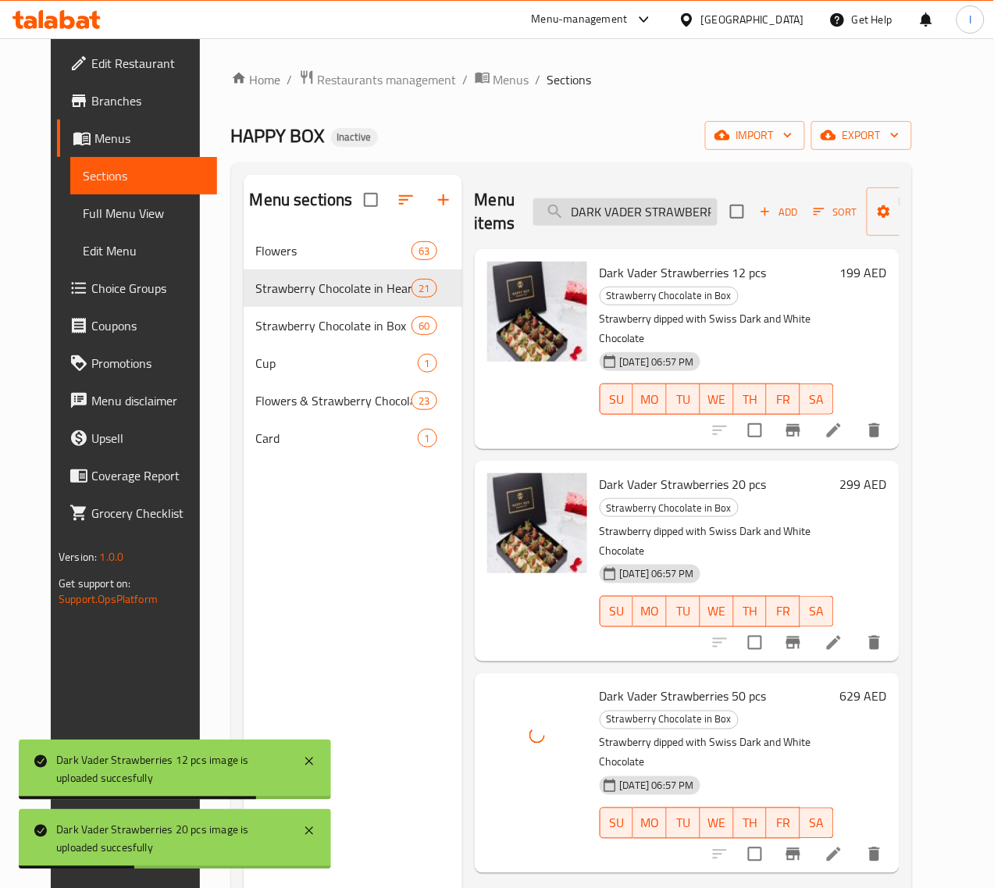
click at [622, 205] on input "DARK VADER STRAWBERRIES" at bounding box center [625, 211] width 184 height 27
click at [605, 211] on input "DARK VADER STRAWBERRIES" at bounding box center [625, 211] width 184 height 27
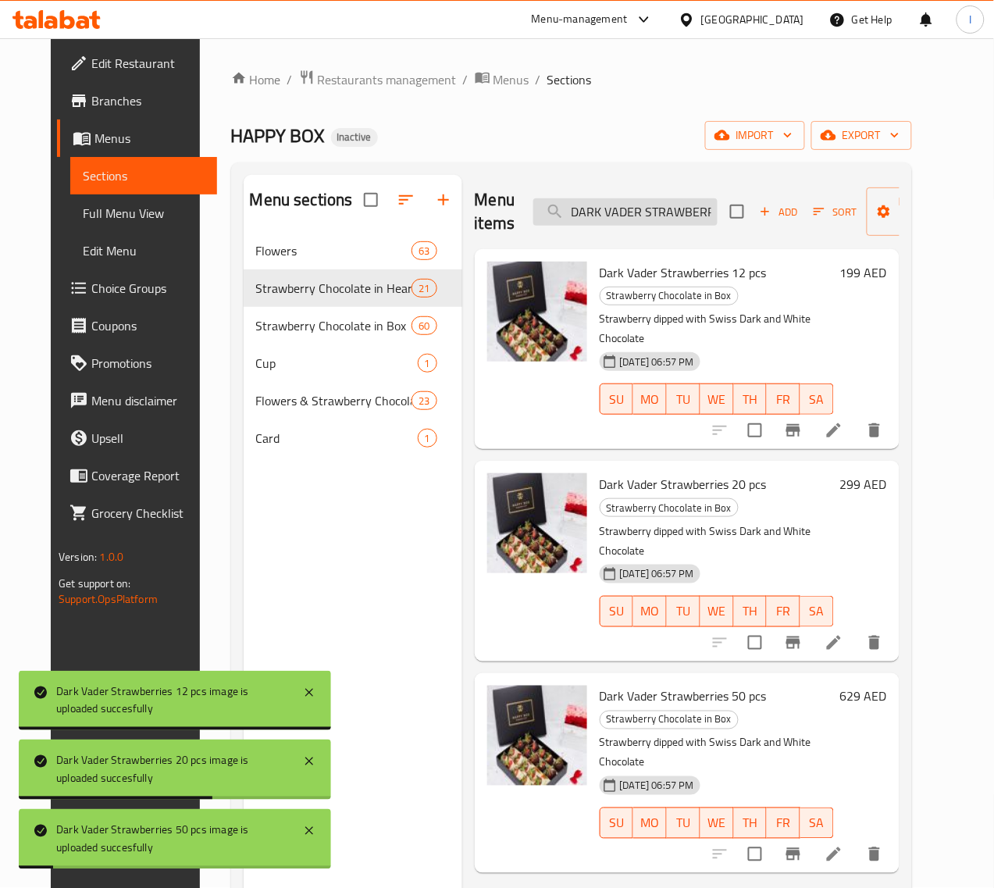
paste input "oce Rose"
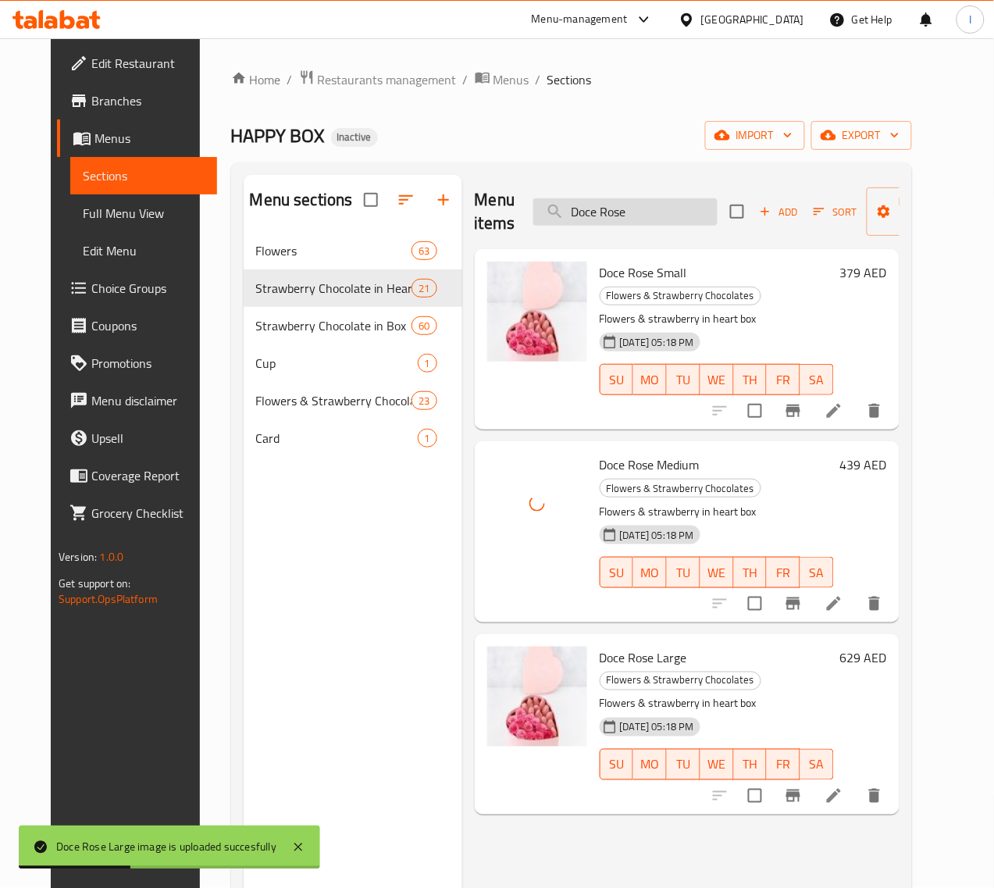
click at [574, 216] on input "Doce Rose" at bounding box center [625, 211] width 184 height 27
click at [642, 207] on input "Doce Rose" at bounding box center [625, 211] width 184 height 27
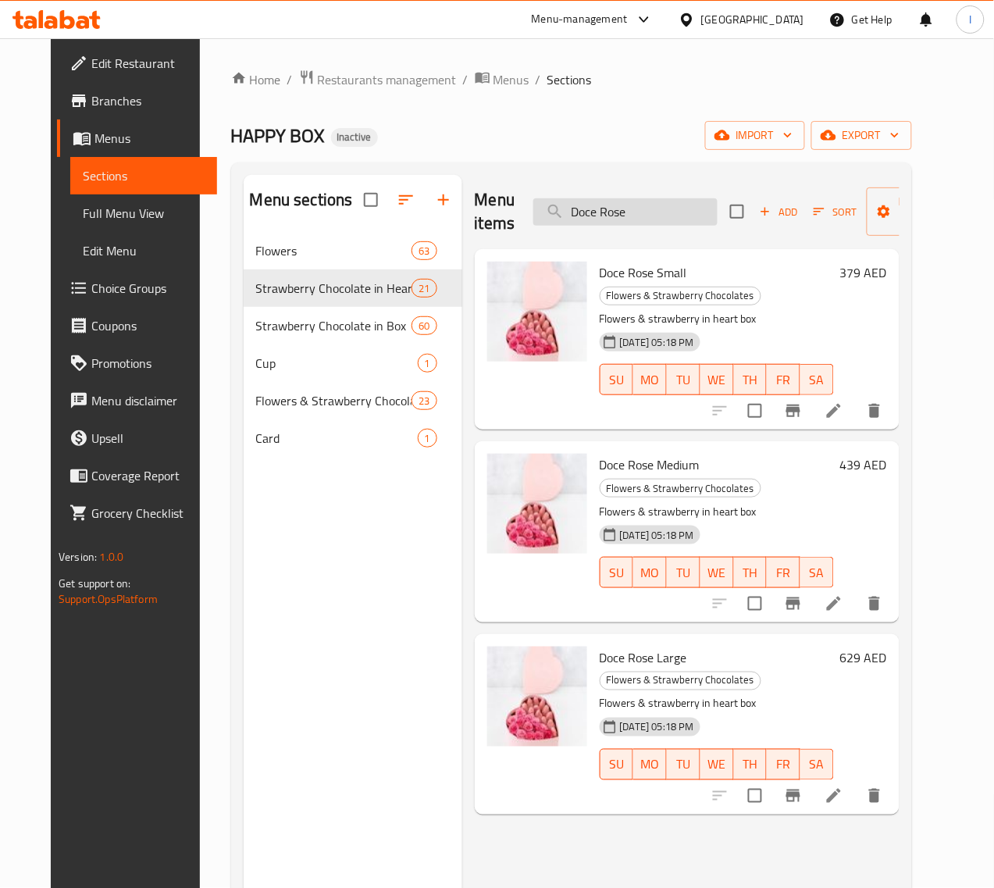
click at [584, 212] on input "Doce Rose" at bounding box center [625, 211] width 184 height 27
paste input "FANCY GOURMET IN HEART BOX"
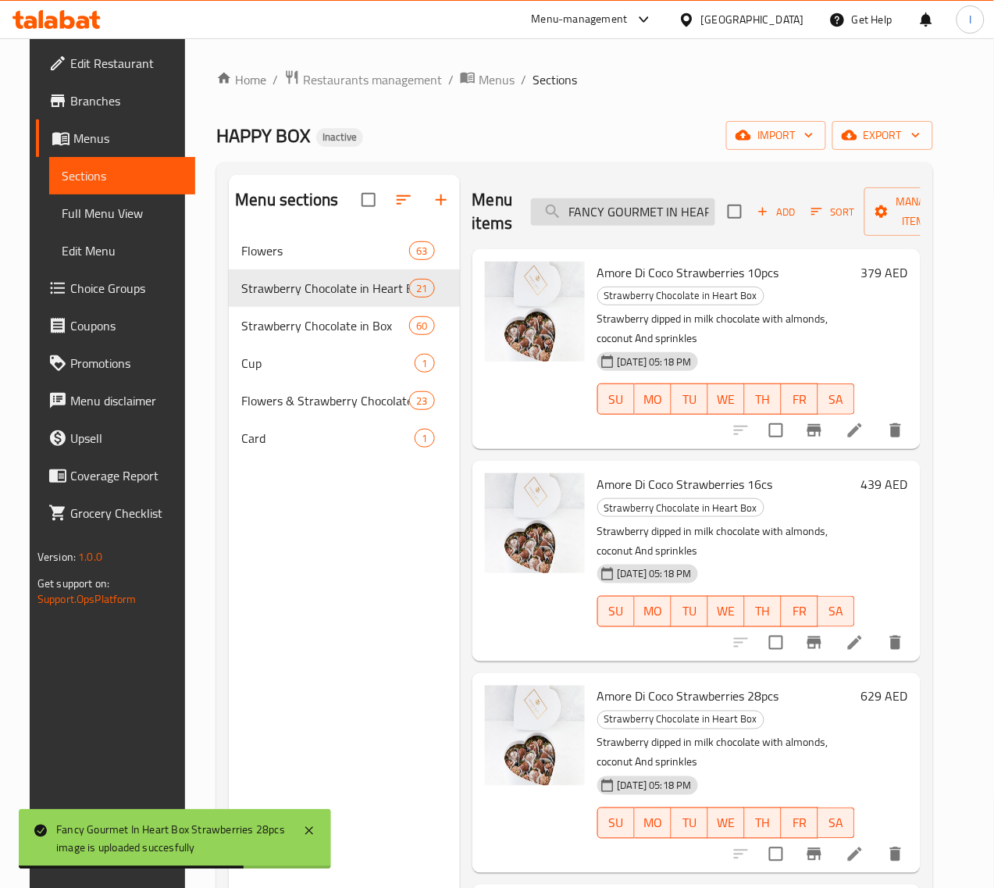
click at [555, 221] on input "FANCY GOURMET IN HEART BOX" at bounding box center [623, 211] width 184 height 27
click at [566, 209] on input "FANCY GOURMET IN HEART BOX" at bounding box center [623, 211] width 184 height 27
paste input "STRAWBERRIES"
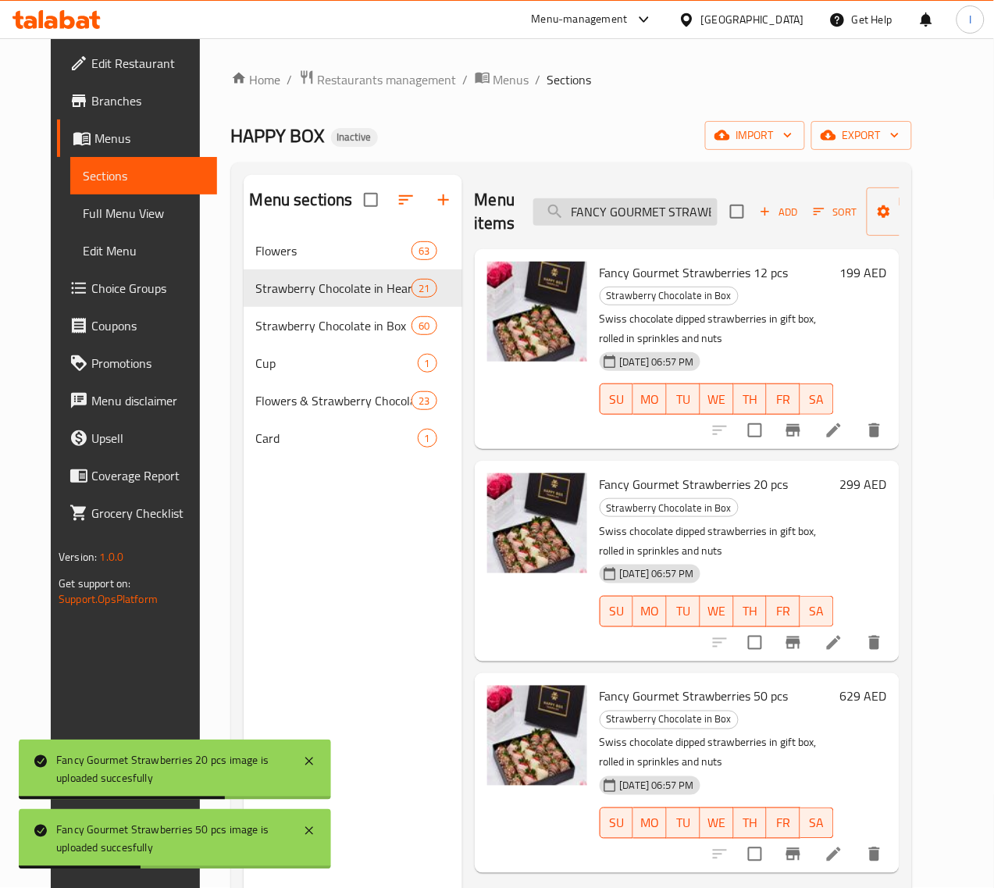
click at [619, 211] on input "FANCY GOURMET STRAWBERRIES" at bounding box center [625, 211] width 184 height 27
paste input "lower Power"
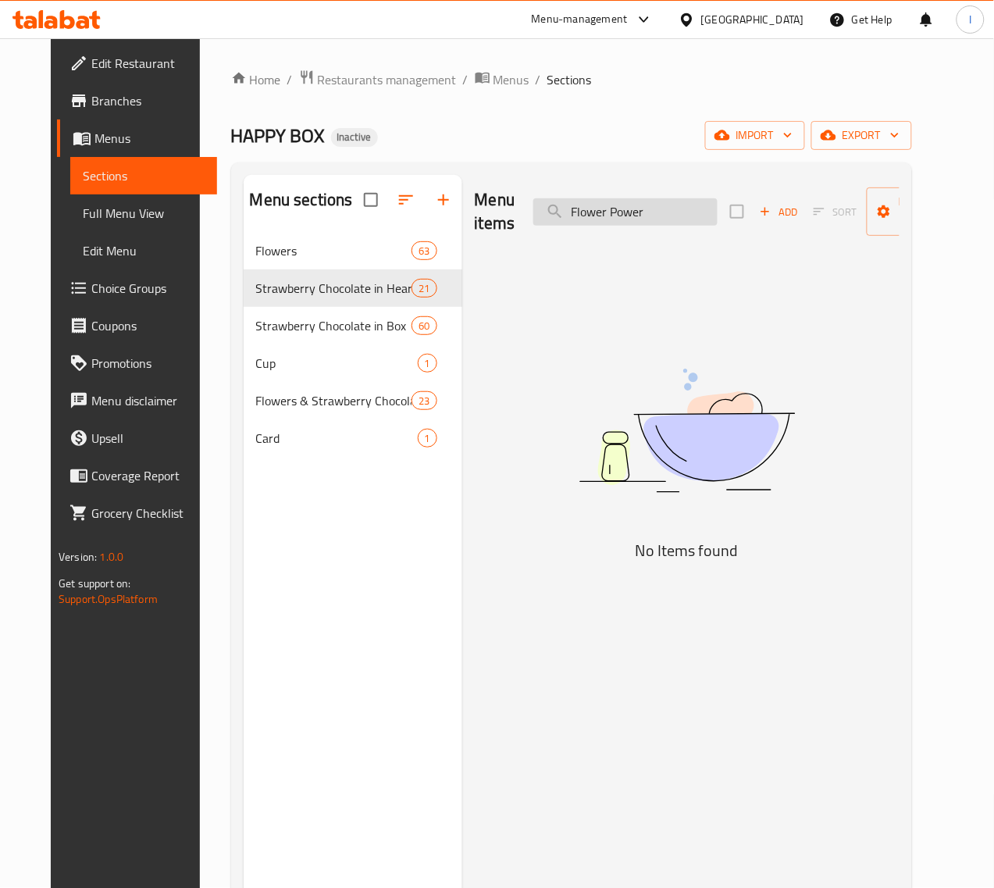
click at [649, 211] on input "Flower Power" at bounding box center [625, 211] width 184 height 27
paste input "RAGOLA STRAWBERRIES"
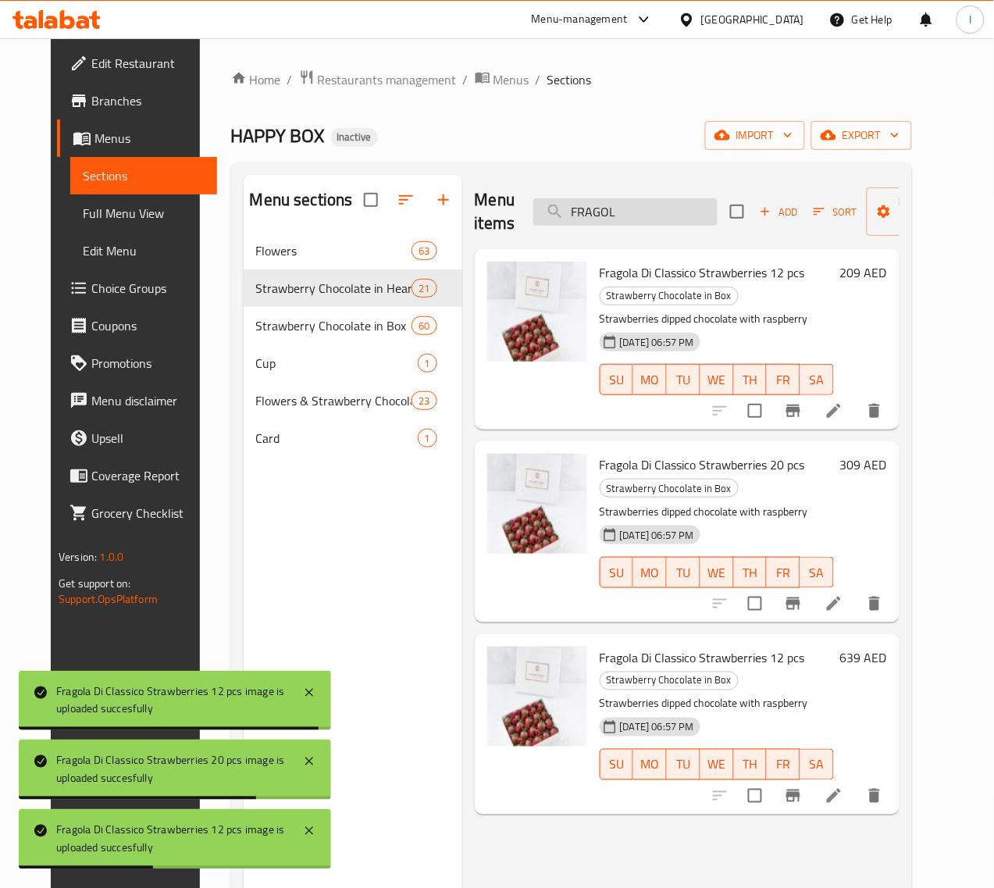
click at [609, 217] on input "FRAGOL" at bounding box center [625, 211] width 184 height 27
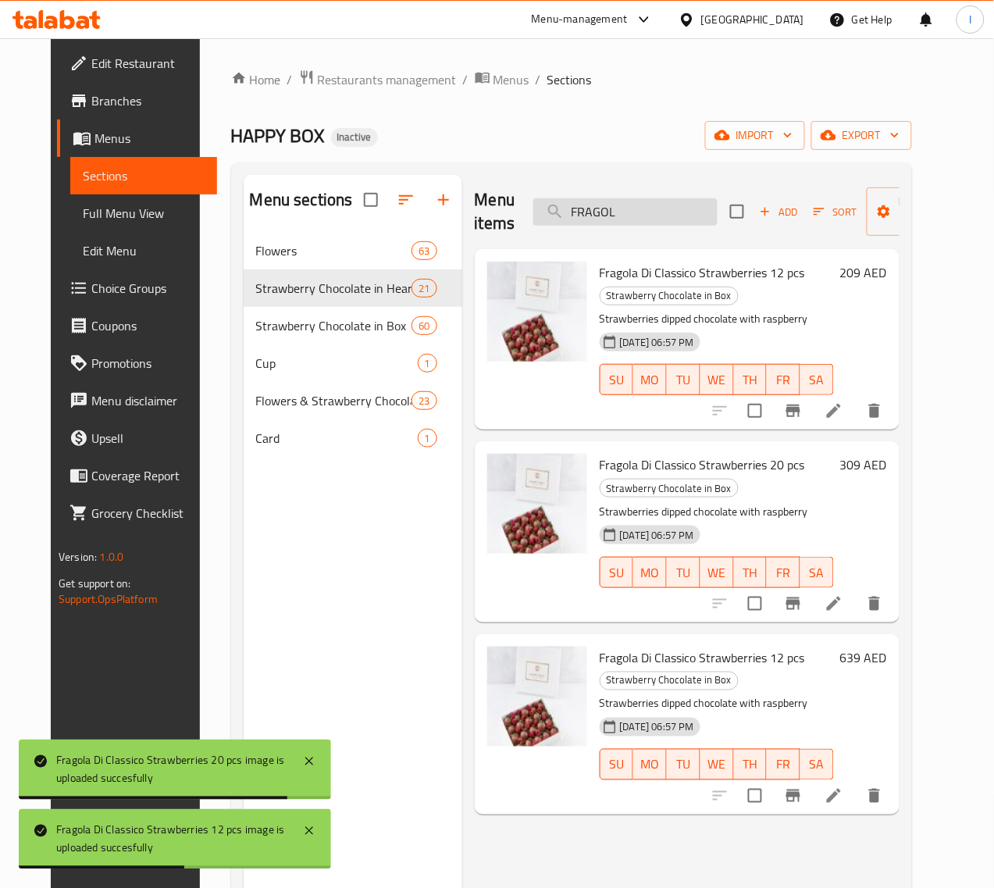
click at [603, 209] on input "FRAGOL" at bounding box center [625, 211] width 184 height 27
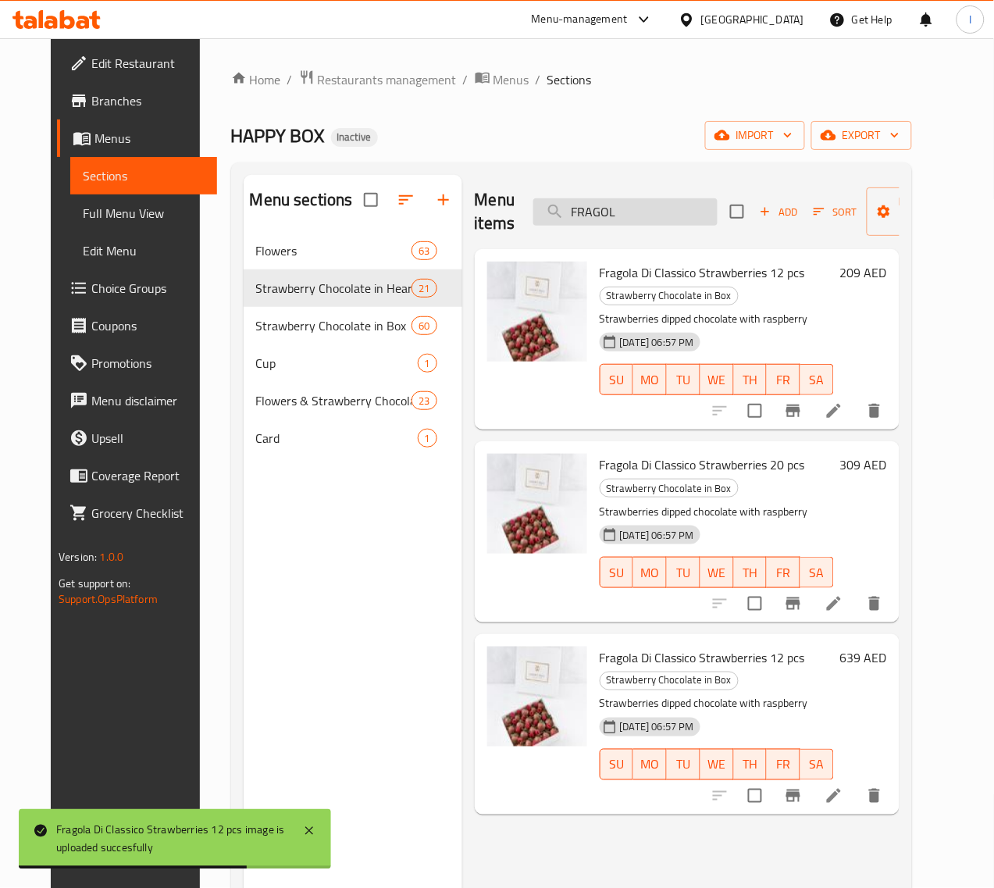
paste input "rom Dubai with Love"
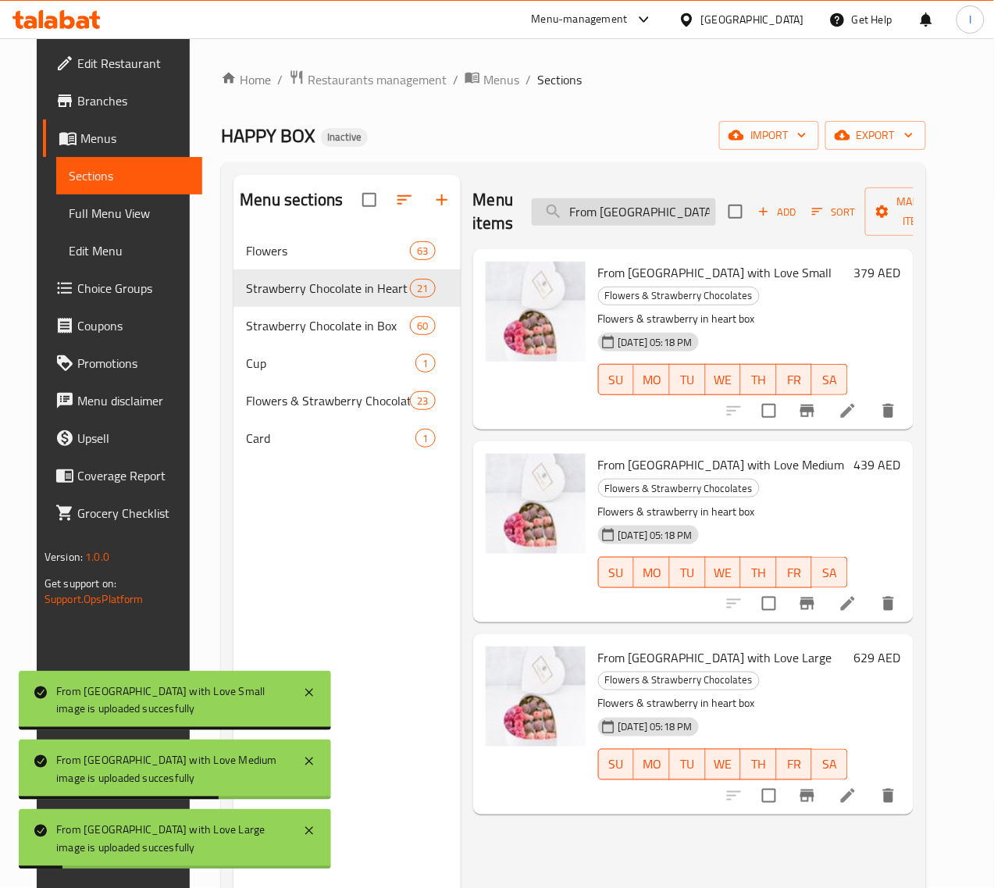
click at [582, 205] on input "From [GEOGRAPHIC_DATA] with Love" at bounding box center [624, 211] width 184 height 27
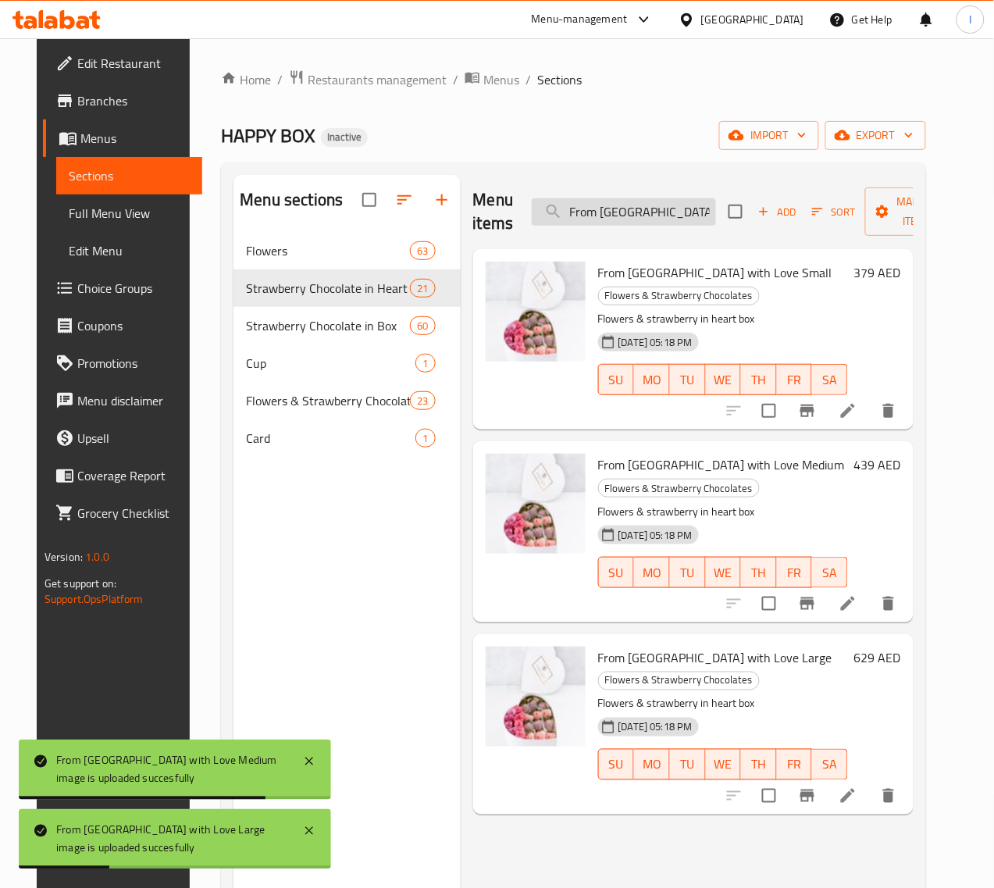
click at [583, 209] on input "From [GEOGRAPHIC_DATA] with Love" at bounding box center [624, 211] width 184 height 27
paste input "RUTTI DI AMORE STRAWBERRIES"
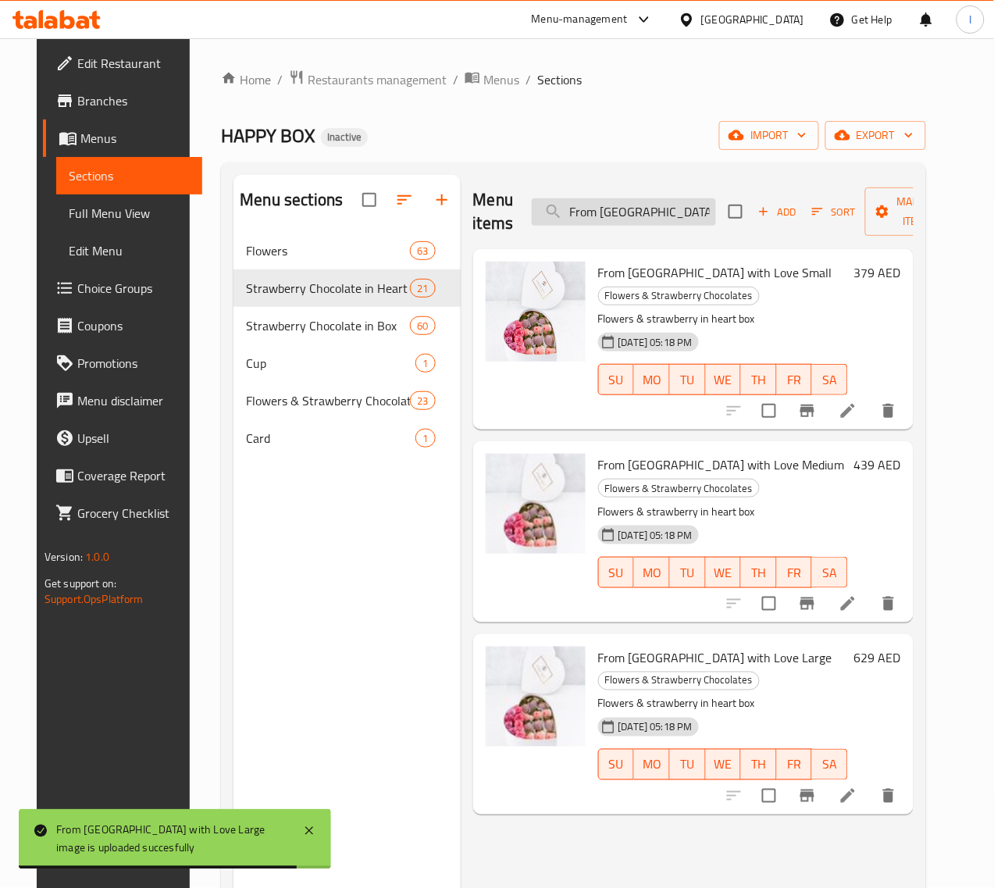
click at [598, 212] on input "From [GEOGRAPHIC_DATA] with Love" at bounding box center [624, 211] width 184 height 27
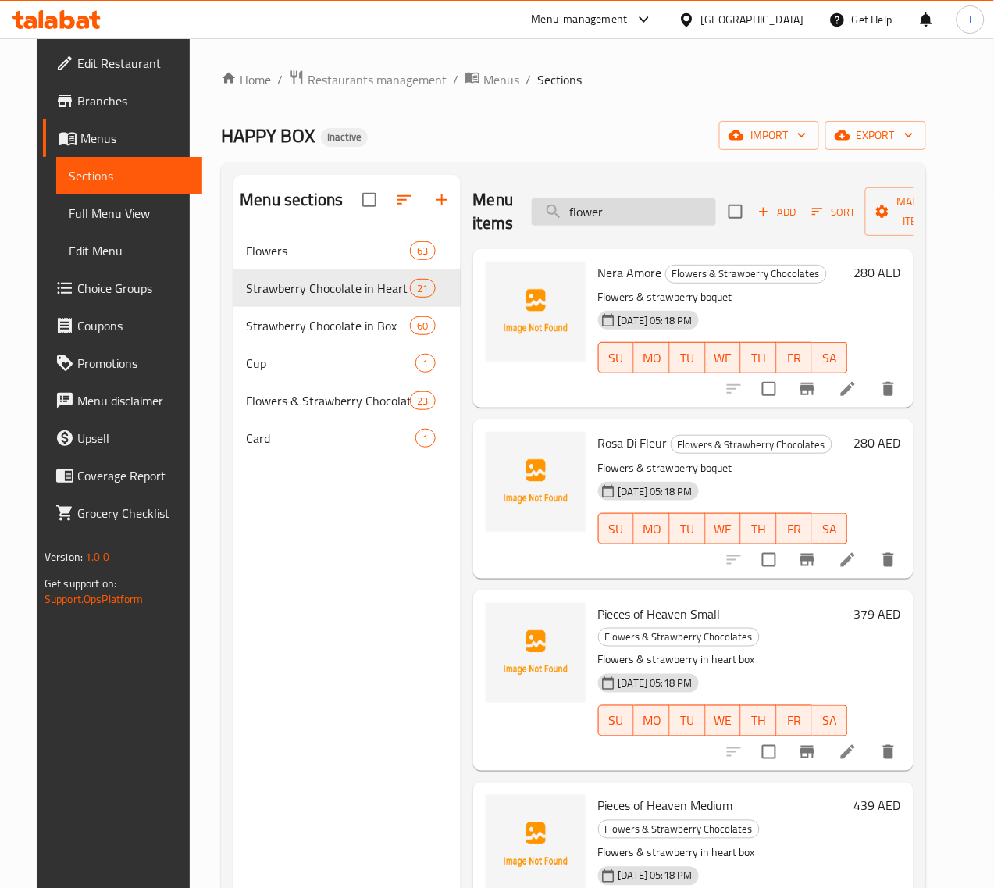
click at [591, 212] on input "flower" at bounding box center [624, 211] width 184 height 27
paste input "FRUTTI DI AMORE STRAWBERRIES"
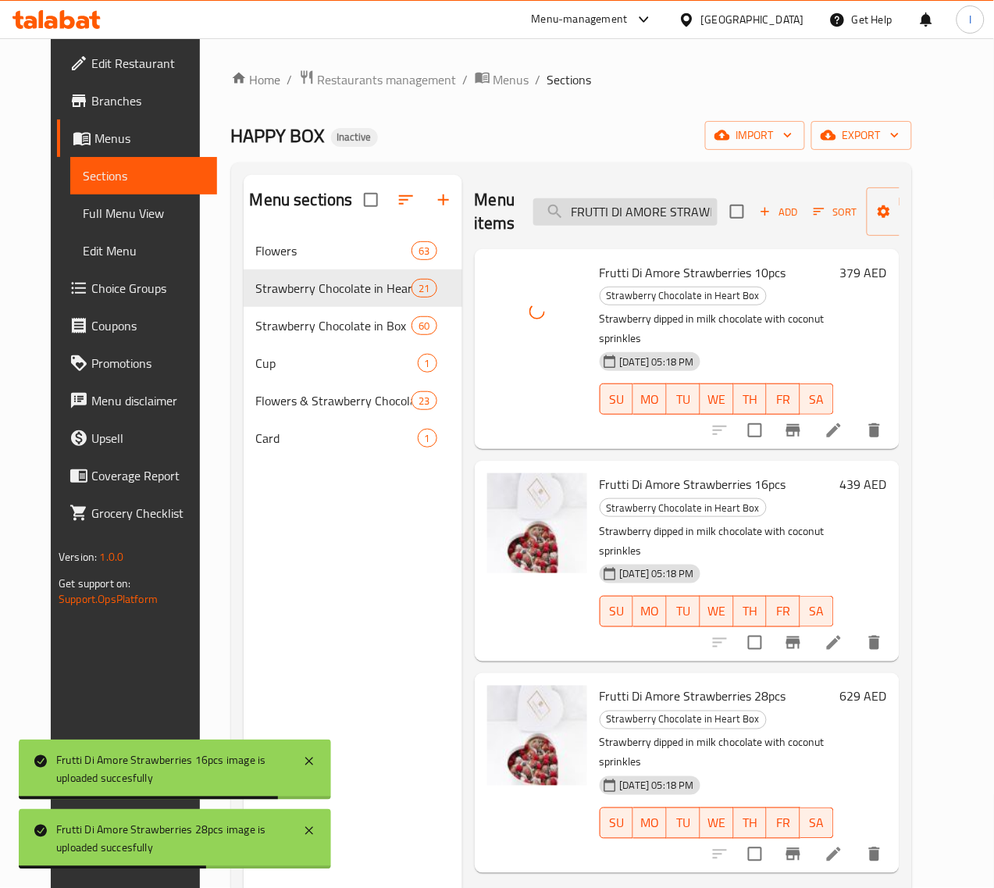
click at [619, 212] on input "FRUTTI DI AMORE STRAWBERRIES" at bounding box center [625, 211] width 184 height 27
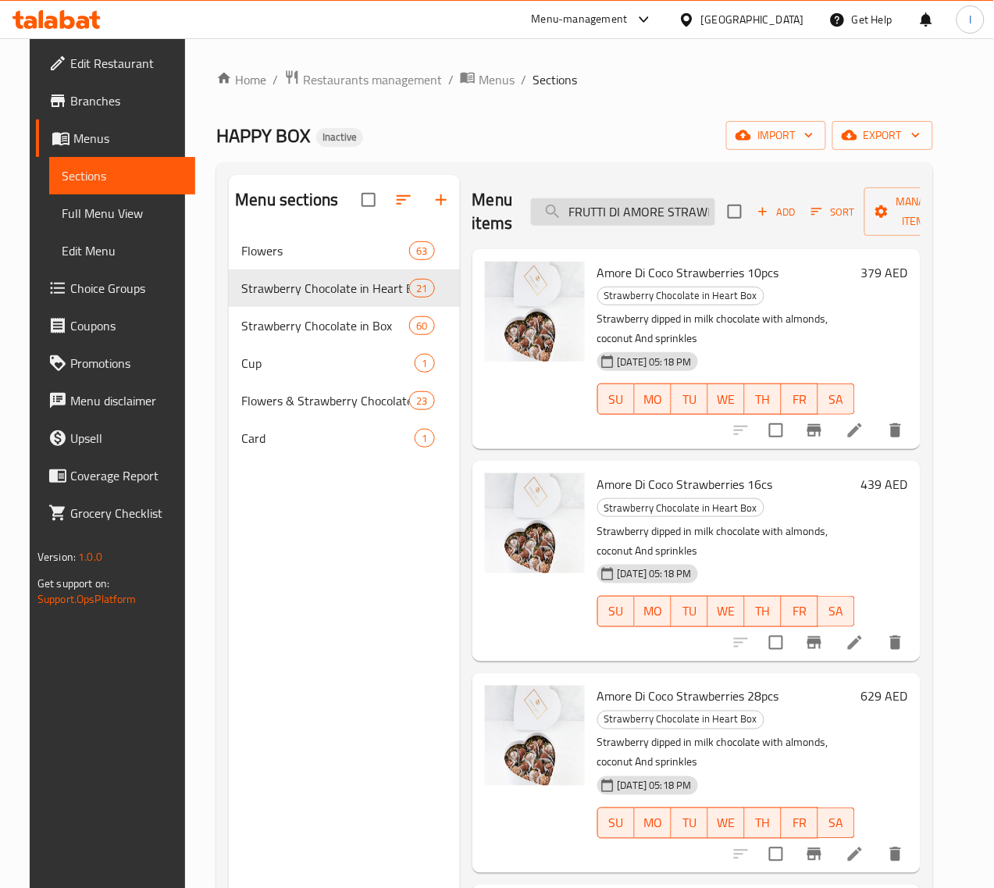
click at [619, 212] on input "FRUTTI DI AMORE STRAWBERRIES" at bounding box center [623, 211] width 184 height 27
paste input "Garden of Love"
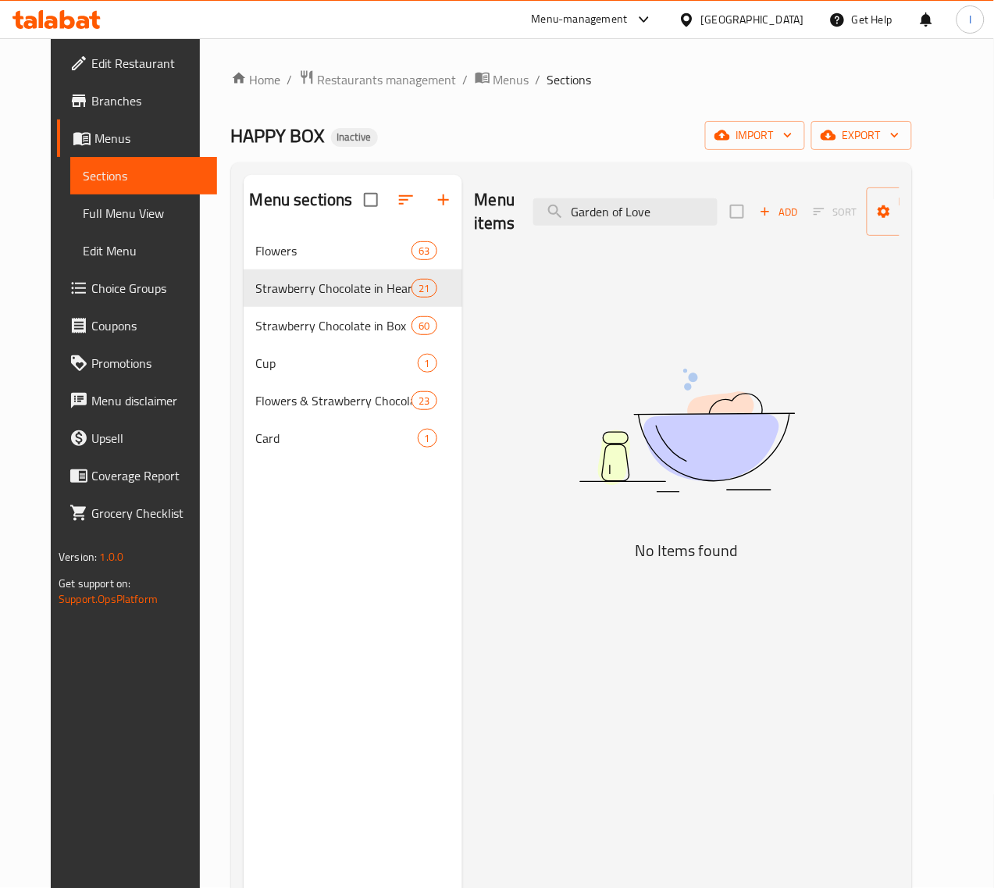
drag, startPoint x: 579, startPoint y: 212, endPoint x: 740, endPoint y: 215, distance: 160.9
click at [740, 215] on div "Menu items Garden of Love Add Sort Manage items" at bounding box center [687, 212] width 425 height 74
type input "G"
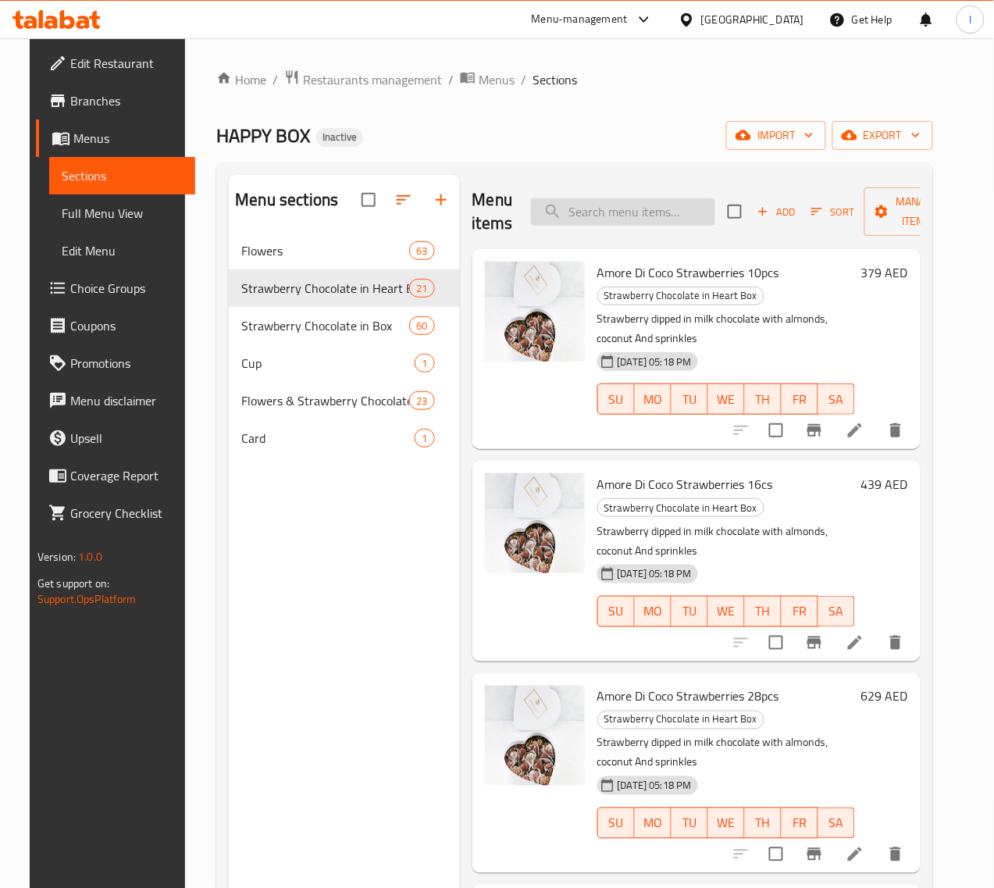
click at [637, 211] on input "search" at bounding box center [623, 211] width 184 height 27
paste input "GOLD RUSH STRAWBERRIES"
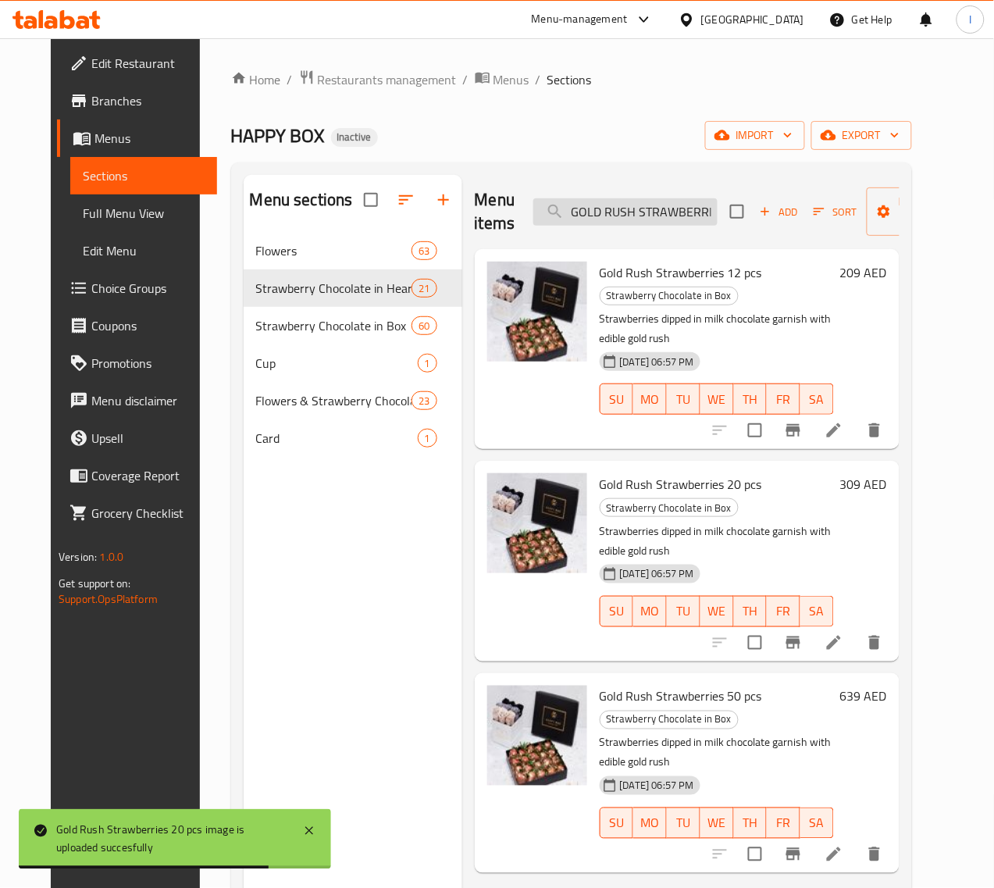
click at [570, 209] on input "GOLD RUSH STRAWBERRIES" at bounding box center [625, 211] width 184 height 27
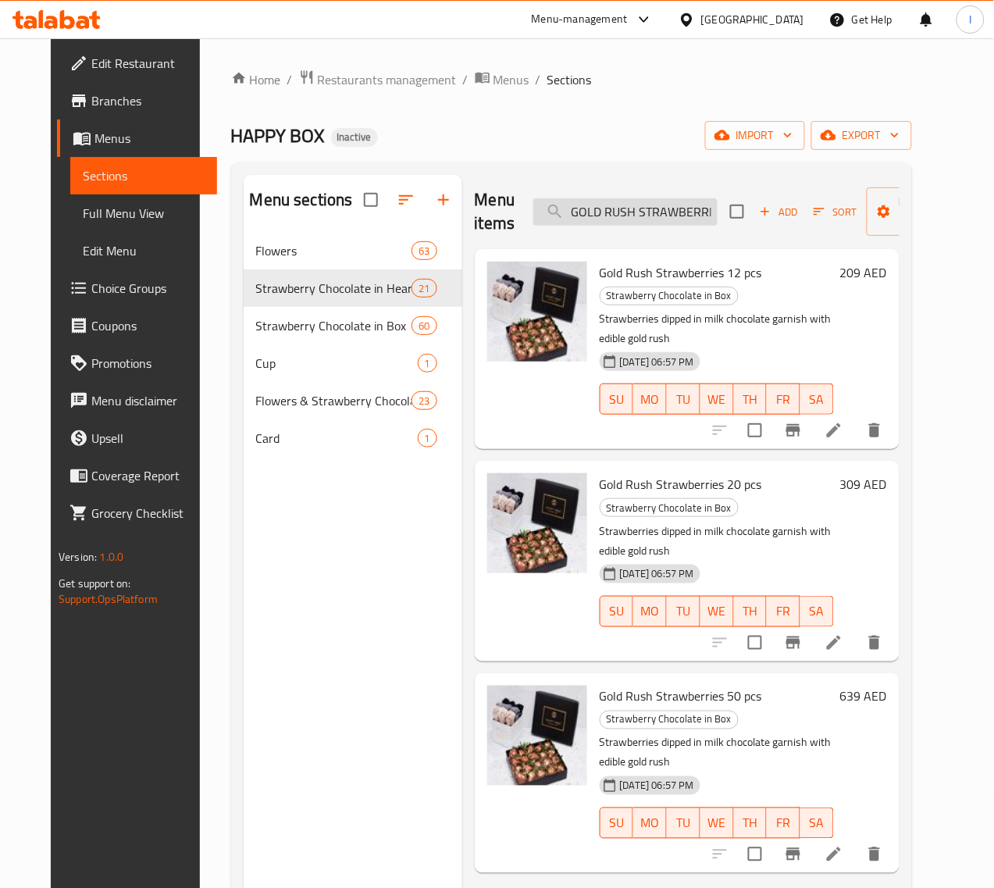
paste input "I HEART YOU"
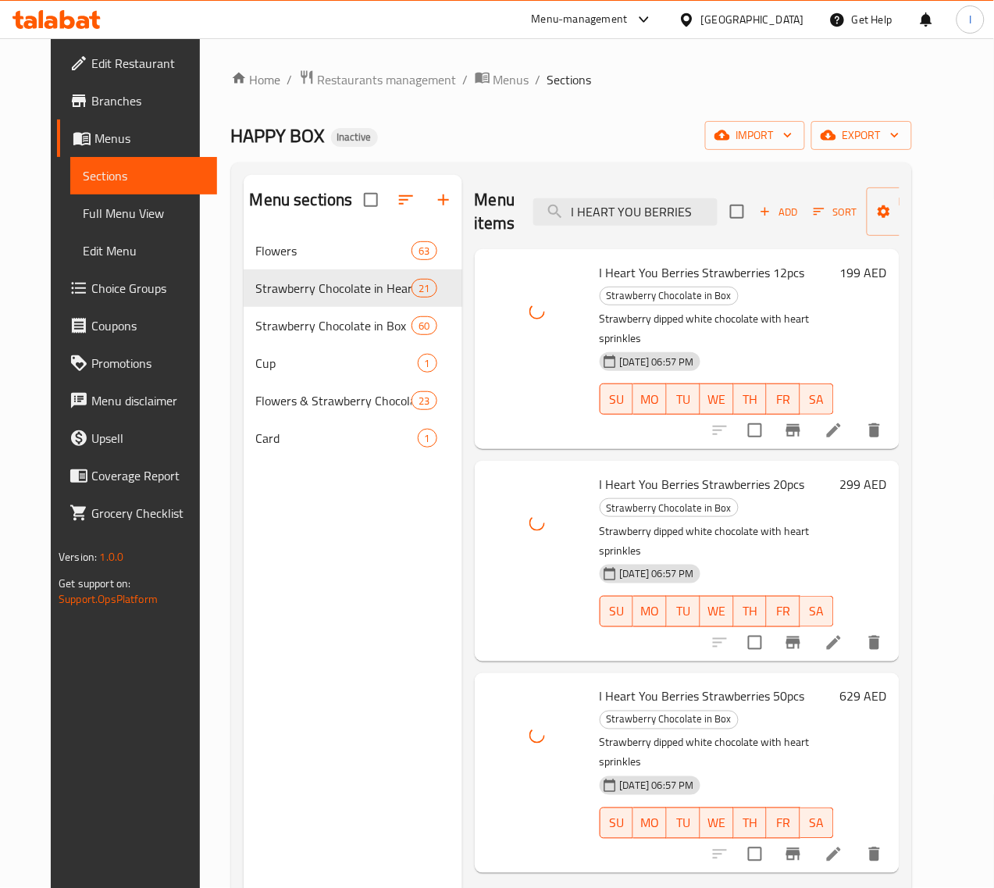
click at [644, 141] on div "HAPPY BOX Inactive import export" at bounding box center [571, 135] width 681 height 29
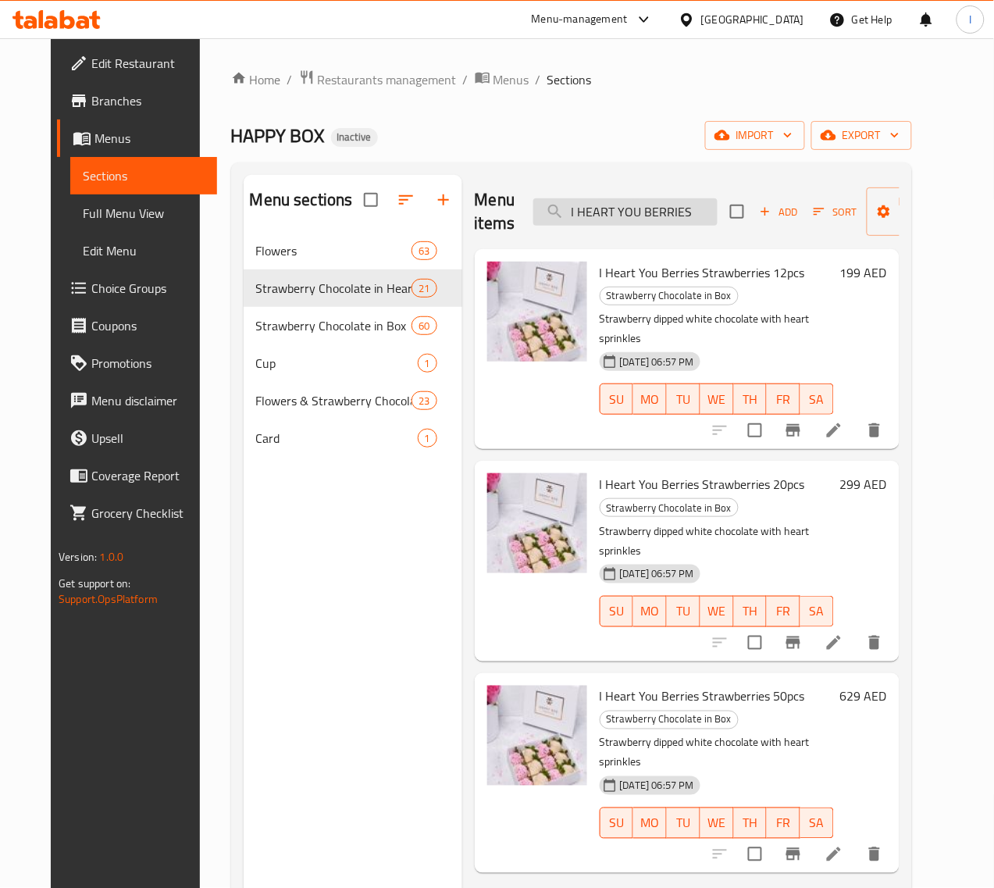
click at [649, 216] on input "I HEART YOU BERRIES" at bounding box center [625, 211] width 184 height 27
click at [654, 211] on input "I HEART YOU BERRIES" at bounding box center [625, 211] width 184 height 27
paste input "LOVE YOU MAMA STRAW"
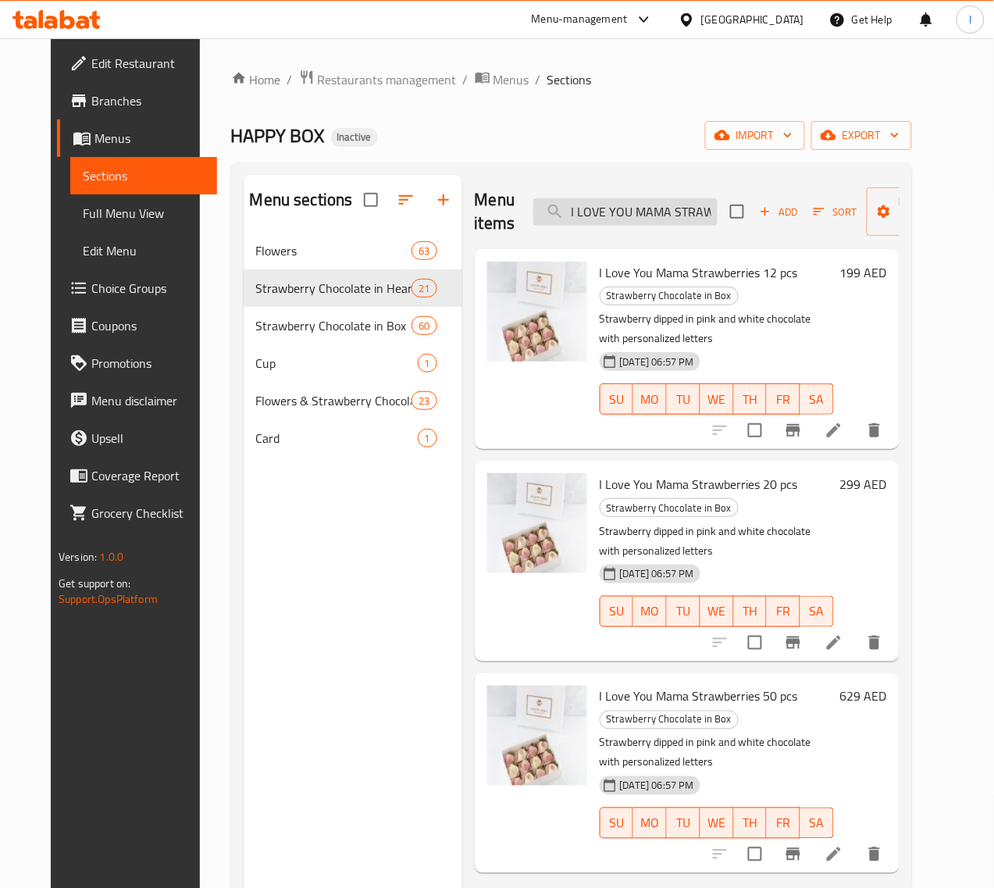
click at [575, 212] on input "I LOVE YOU MAMA STRAWBERRIES" at bounding box center [625, 211] width 184 height 27
paste input "Lovers Dream"
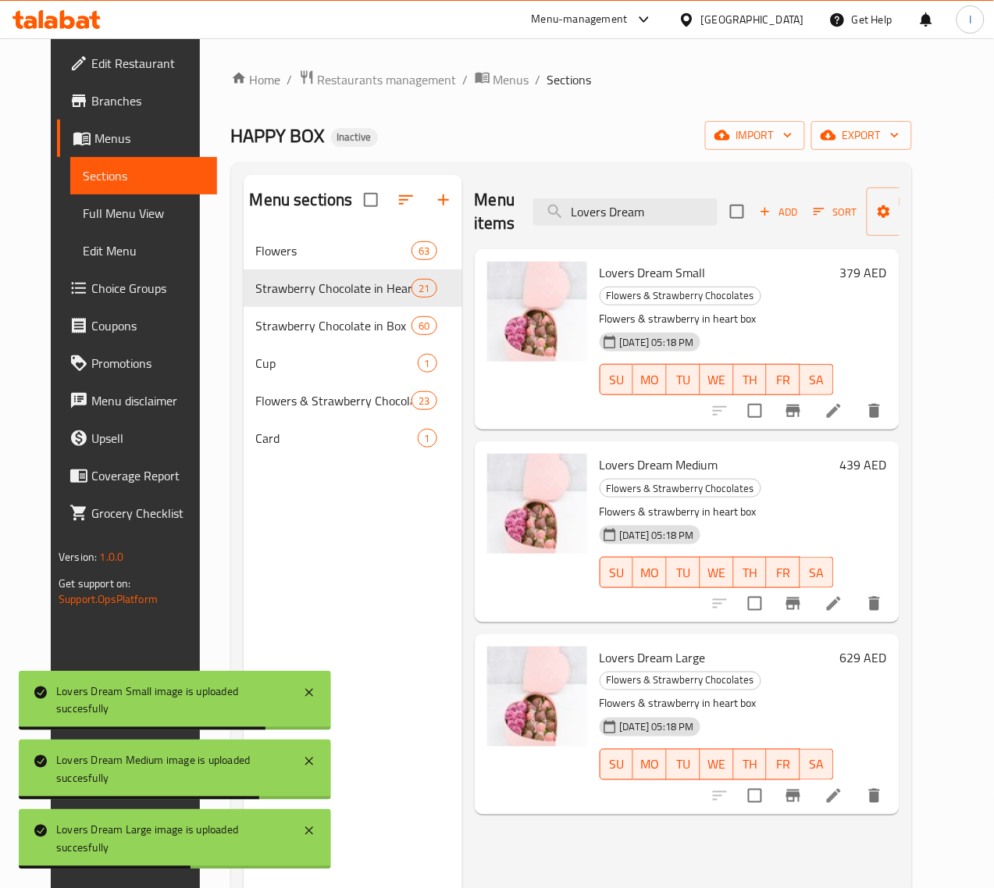
click at [282, 560] on div "Menu sections Flowers 63 Strawberry Chocolate in Heart Box 21 Strawberry Chocol…" at bounding box center [353, 619] width 219 height 888
click at [622, 215] on input "Lovers Dream" at bounding box center [625, 211] width 184 height 27
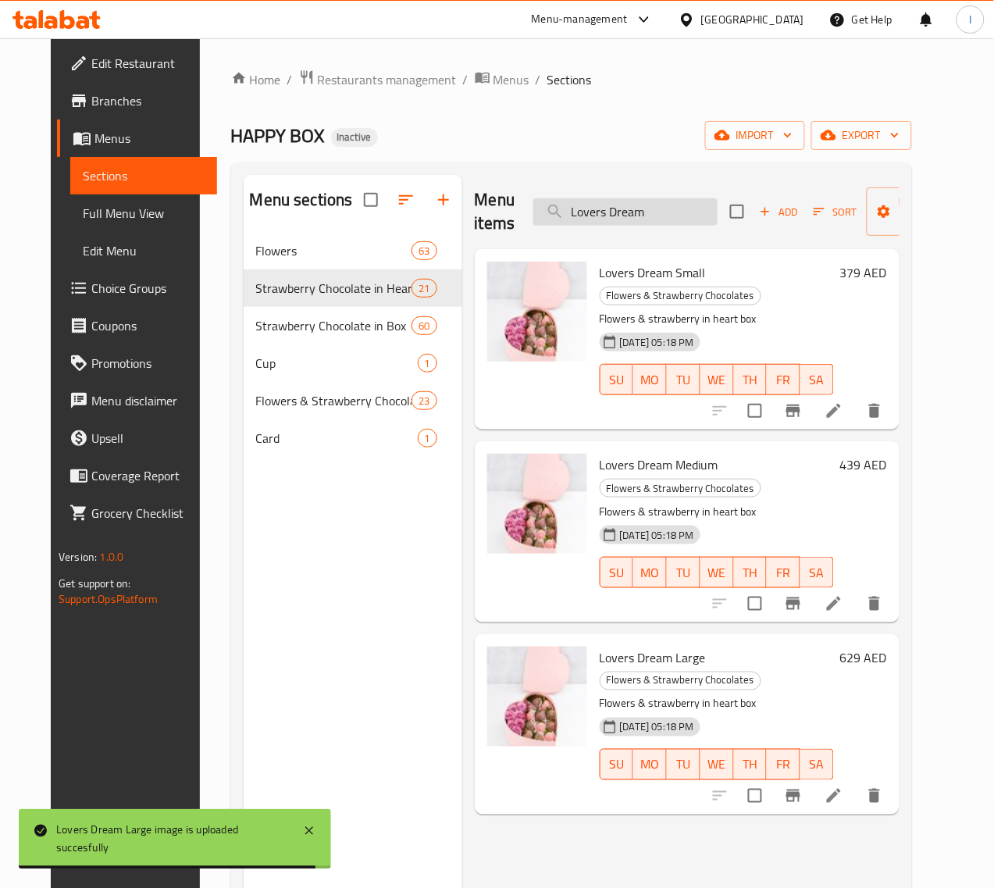
click at [626, 213] on input "Lovers Dream" at bounding box center [625, 211] width 184 height 27
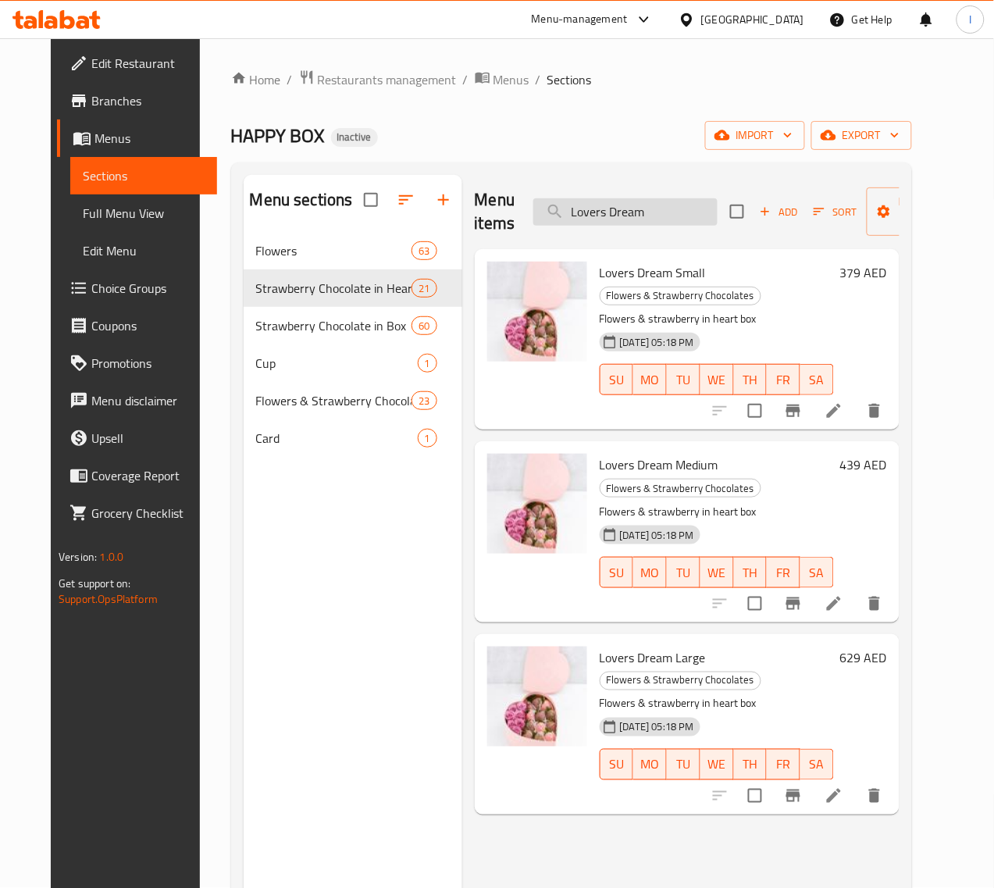
paste input "Oh my Yu"
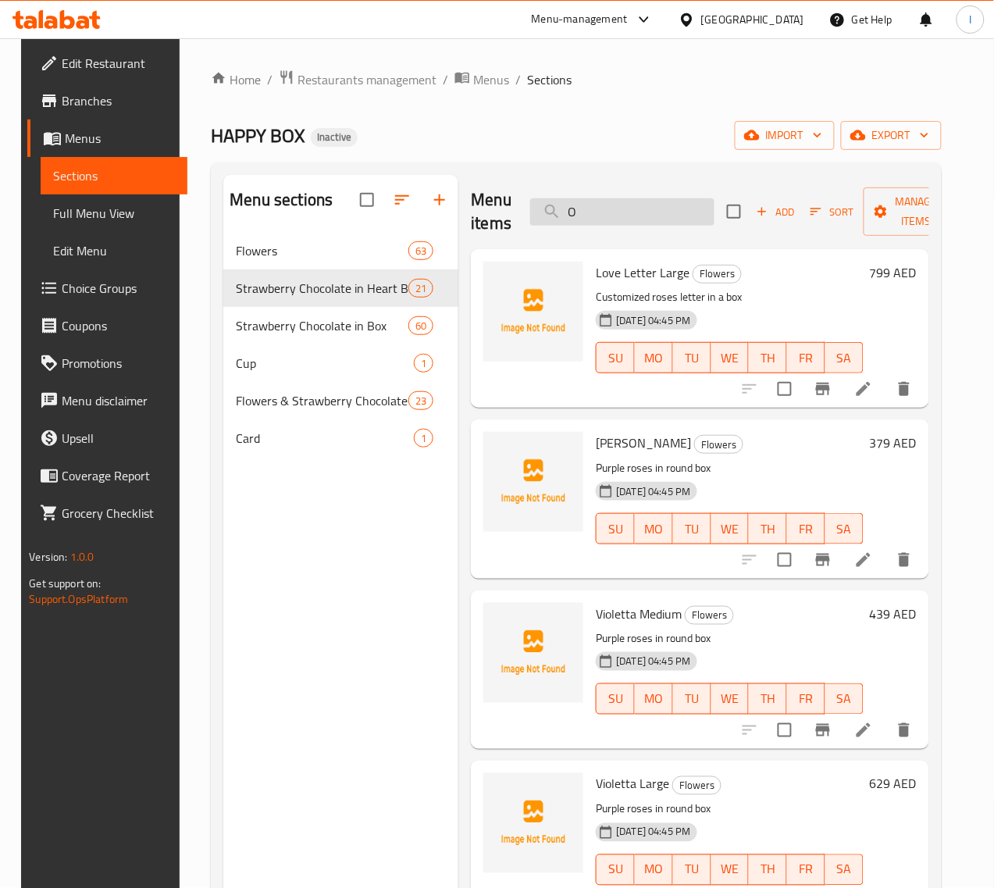
click at [557, 226] on div "Menu items O Add Sort Manage items" at bounding box center [700, 212] width 458 height 74
click at [553, 216] on input "O" at bounding box center [622, 211] width 184 height 27
paste input "REO COCO STRAWBERRIES"
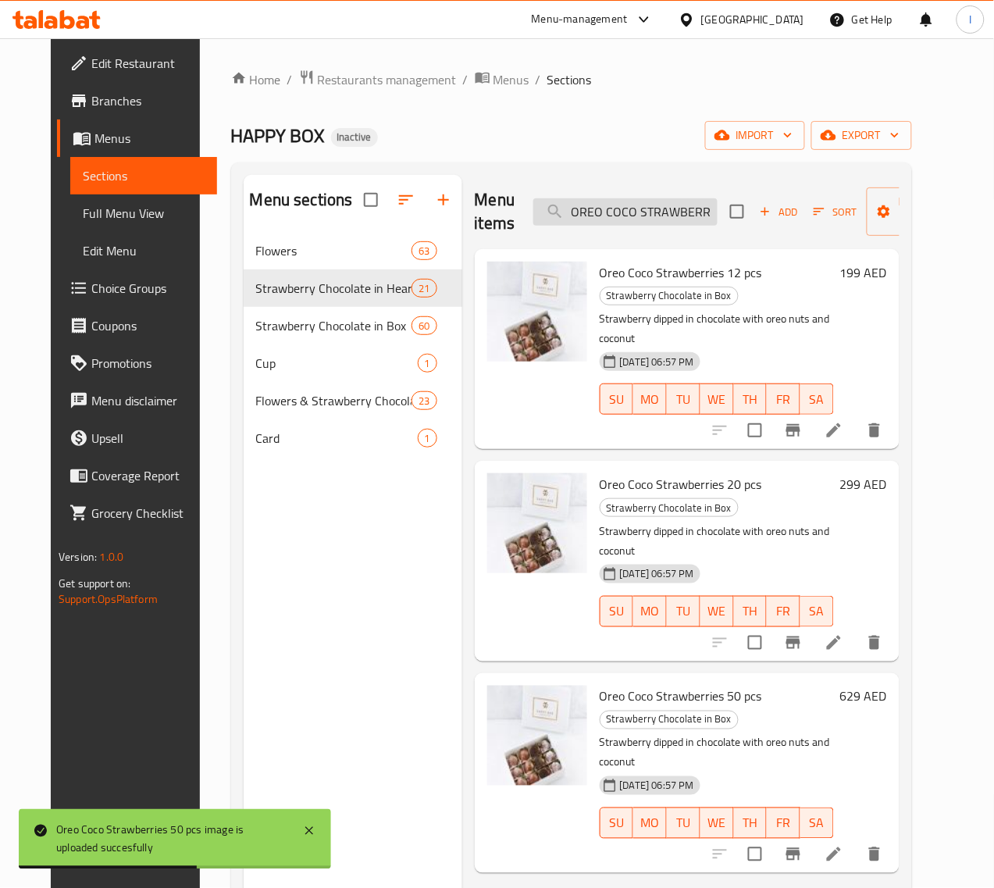
click at [587, 219] on input "OREO COCO STRAWBERRIES" at bounding box center [625, 211] width 184 height 27
click at [588, 216] on input "OREO COCO STRAWBERRIES" at bounding box center [625, 211] width 184 height 27
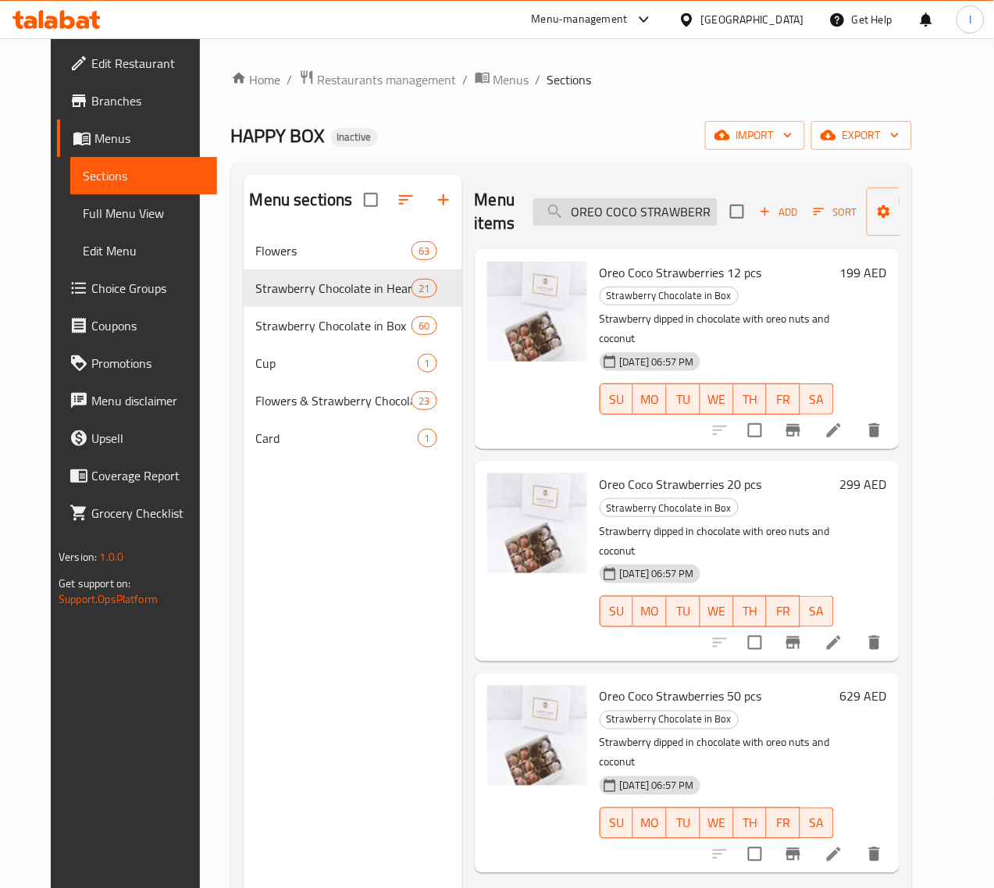
paste input "search"
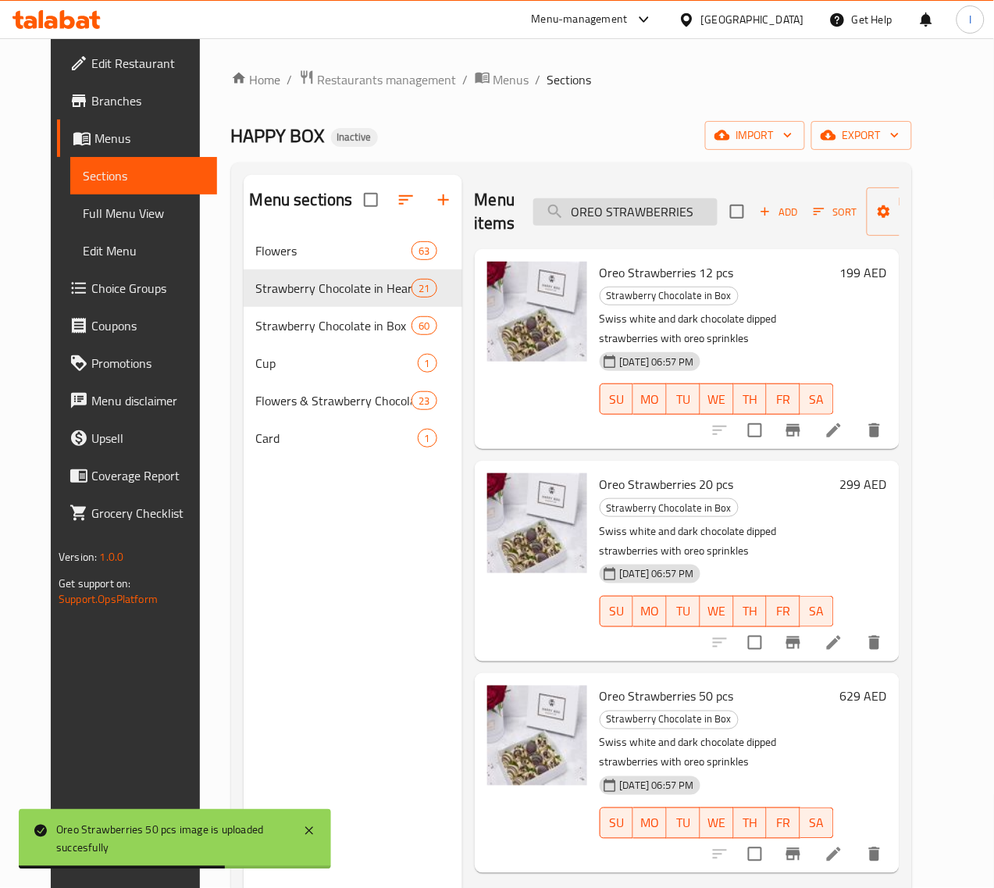
click at [563, 223] on input "OREO STRAWBERRIES" at bounding box center [625, 211] width 184 height 27
click at [615, 208] on input "OREO STRAWBERRIES" at bounding box center [625, 211] width 184 height 27
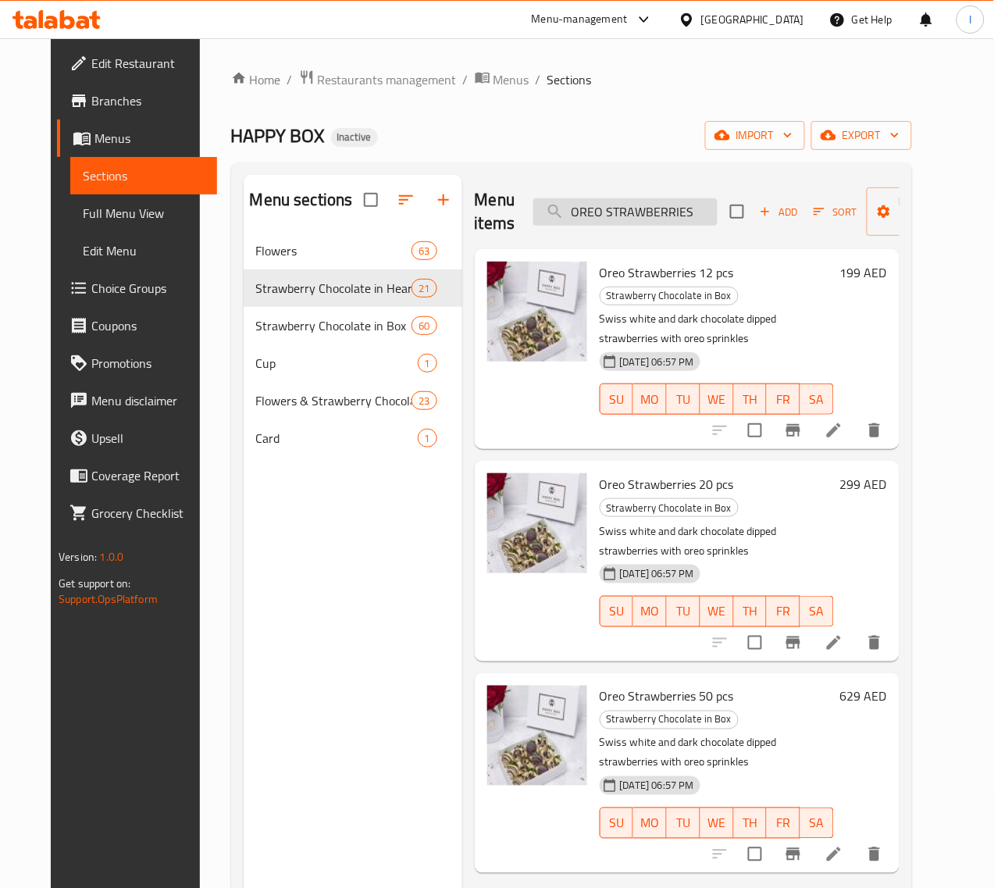
paste input "Pieces of Heaven"
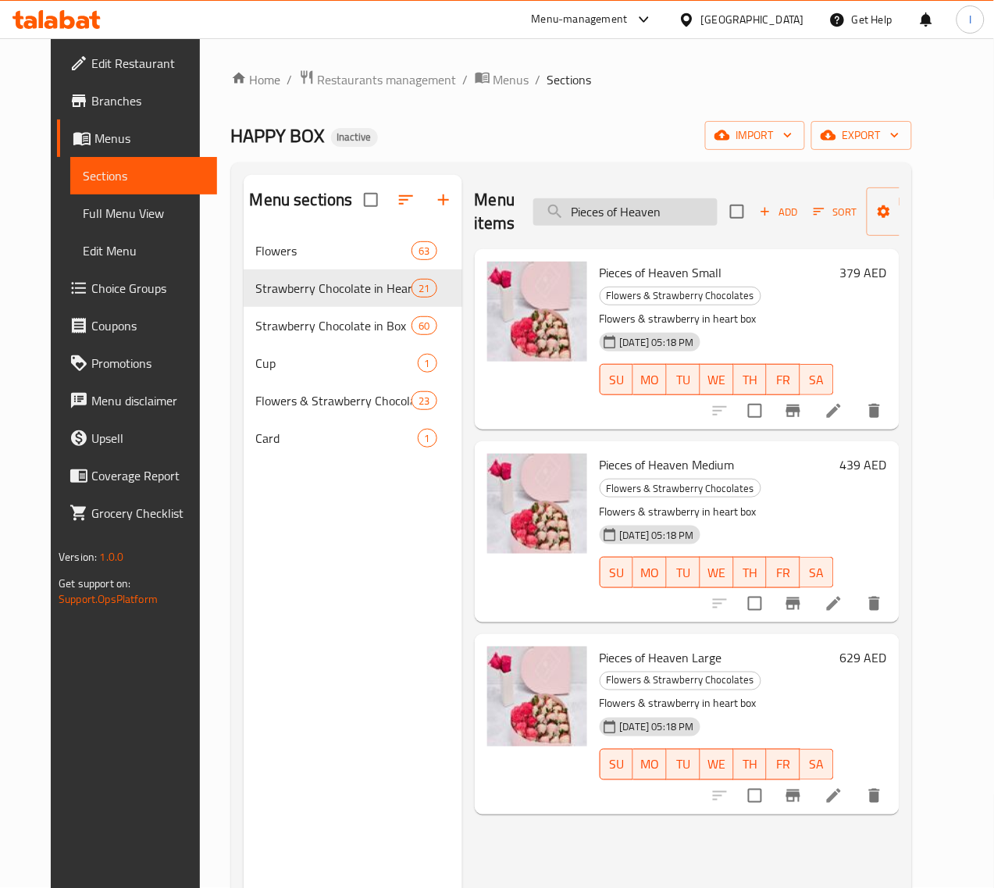
click at [660, 212] on input "Pieces of Heaven" at bounding box center [625, 211] width 184 height 27
click at [648, 212] on input "Pieces of Heaven" at bounding box center [625, 211] width 184 height 27
paste input "recious Purple"
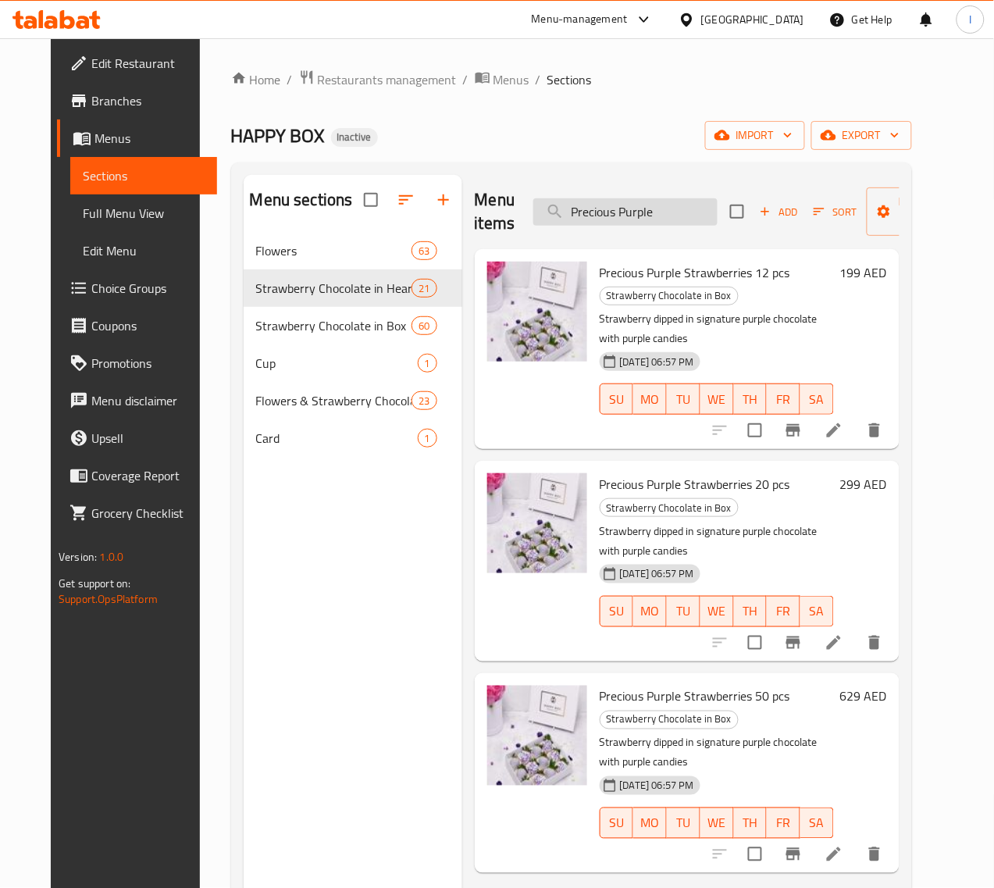
click at [638, 213] on input "Precious Purple" at bounding box center [625, 211] width 184 height 27
click at [631, 212] on input "Precious Purple" at bounding box center [625, 211] width 184 height 27
paste input "RETTY IN PINK STRAWBERRIES"
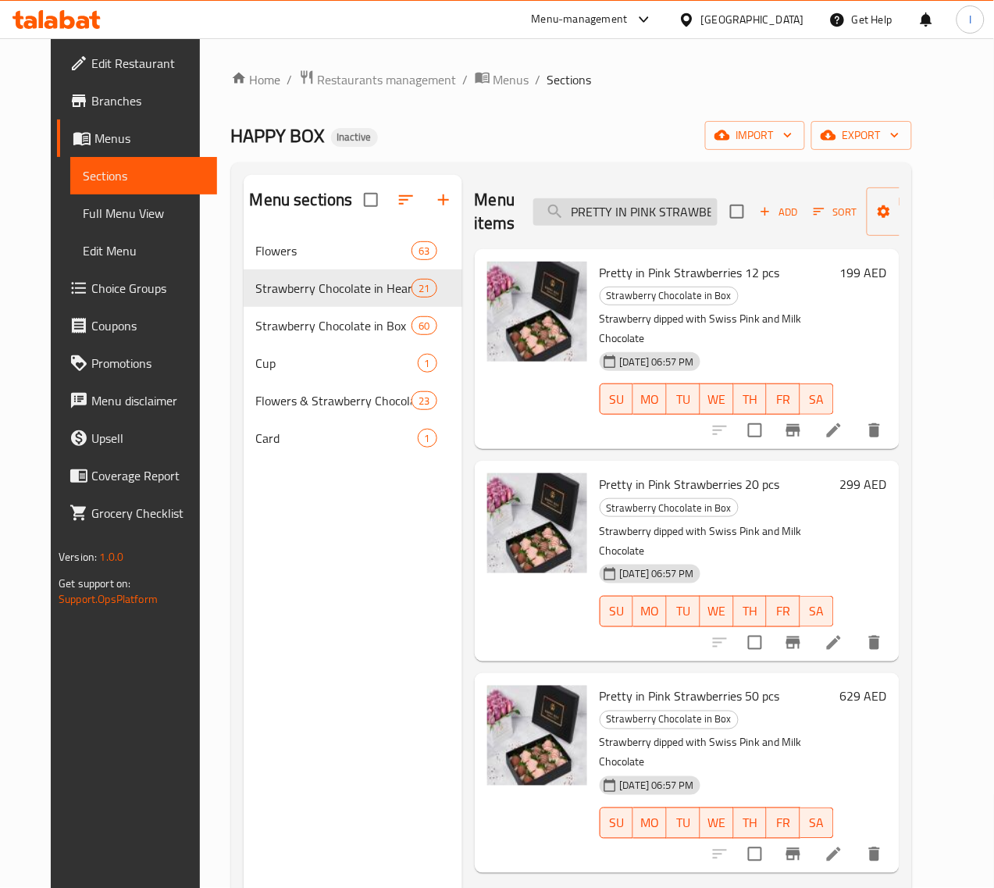
click at [588, 213] on input "PRETTY IN PINK STRAWBERRIES" at bounding box center [625, 211] width 184 height 27
click at [594, 205] on input "PRETTY IN PINK STRAWBERRIES" at bounding box center [625, 211] width 184 height 27
click at [602, 213] on input "PRETTY IN PINK STRAWBERRIES" at bounding box center [625, 211] width 184 height 27
paste input "RUBY DREAMS"
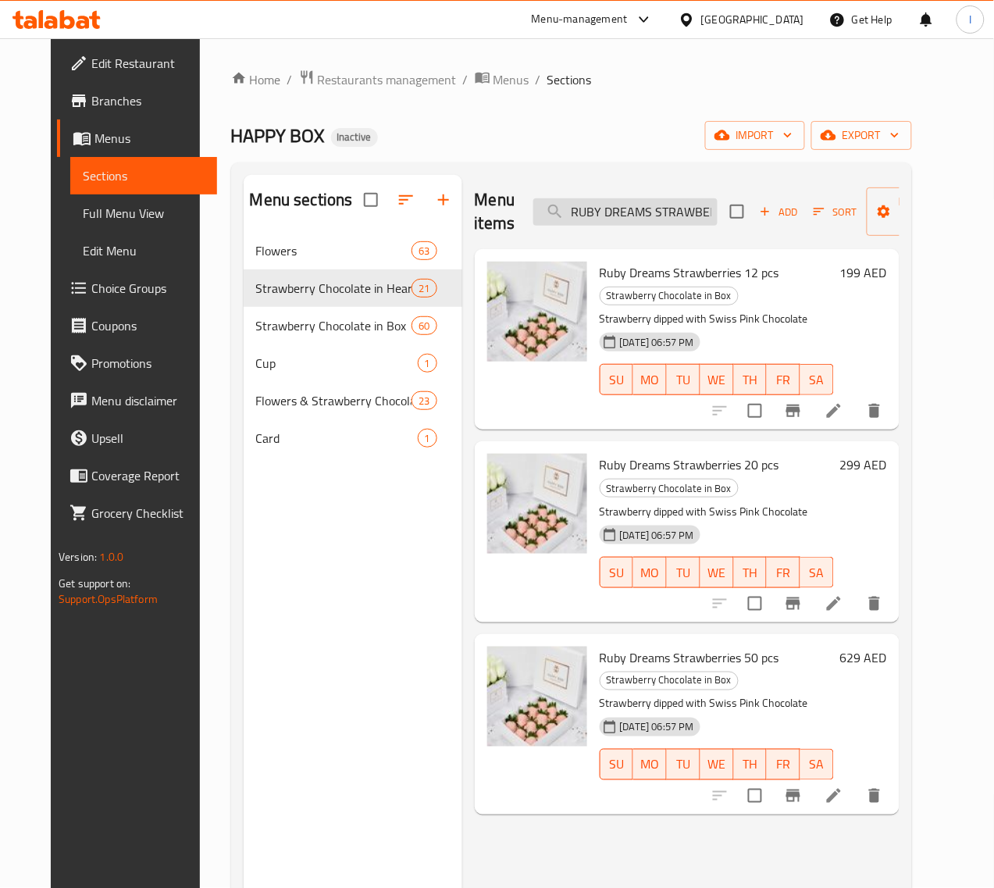
click at [615, 204] on input "RUBY DREAMS STRAWBERRIES" at bounding box center [625, 211] width 184 height 27
click at [587, 209] on input "RUBY DREAMS STRAWBERRIES" at bounding box center [625, 211] width 184 height 27
paste input "SAY IT WITH"
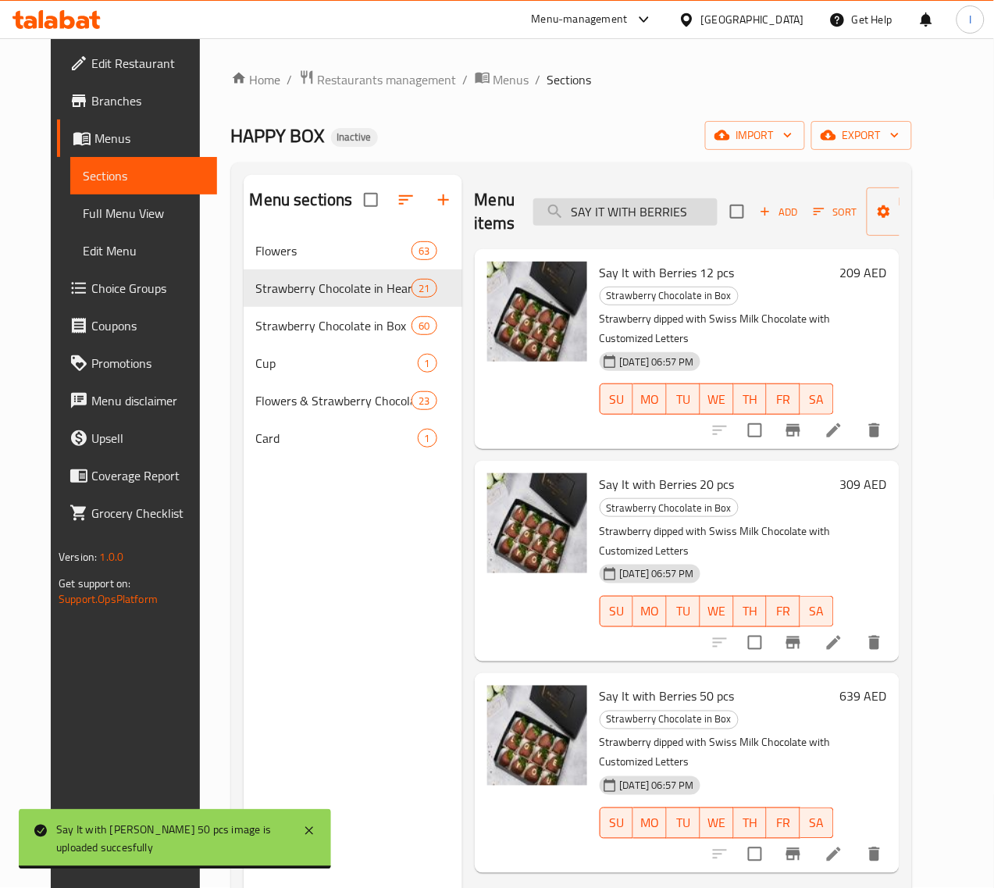
click at [597, 219] on input "SAY IT WITH BERRIES" at bounding box center [625, 211] width 184 height 27
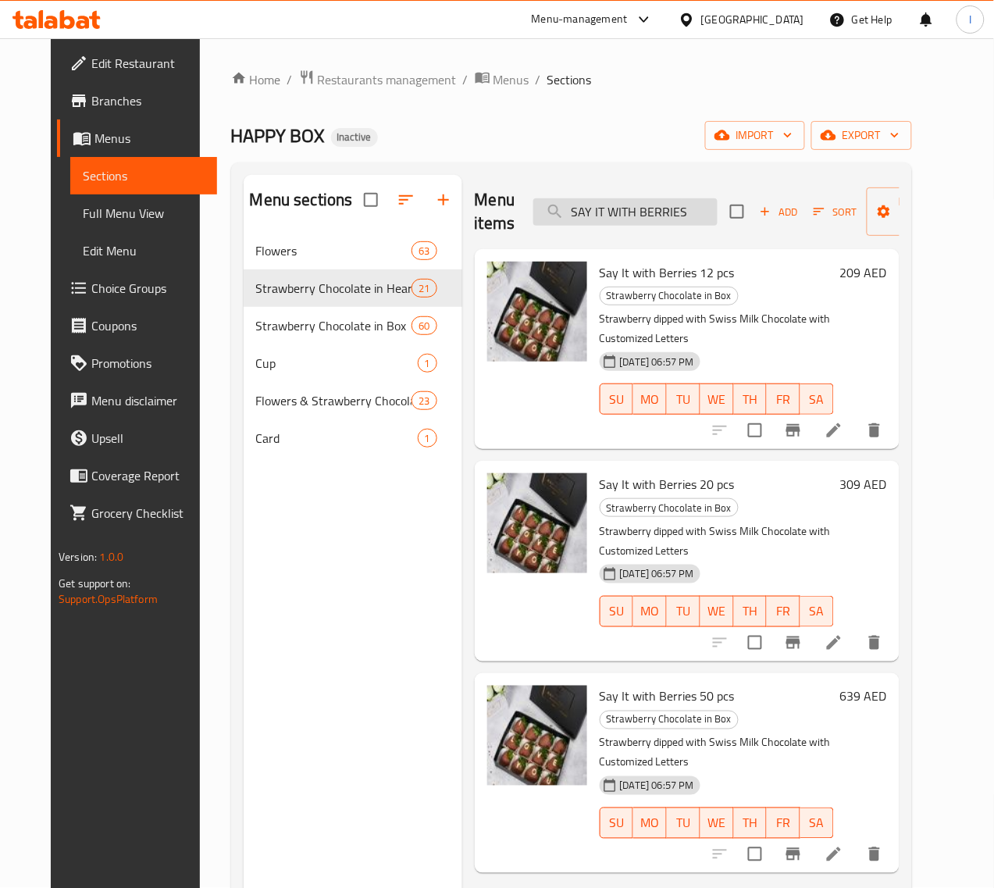
click at [602, 213] on input "SAY IT WITH BERRIES" at bounding box center [625, 211] width 184 height 27
paste input "IMPLY ELEGANT STRAW"
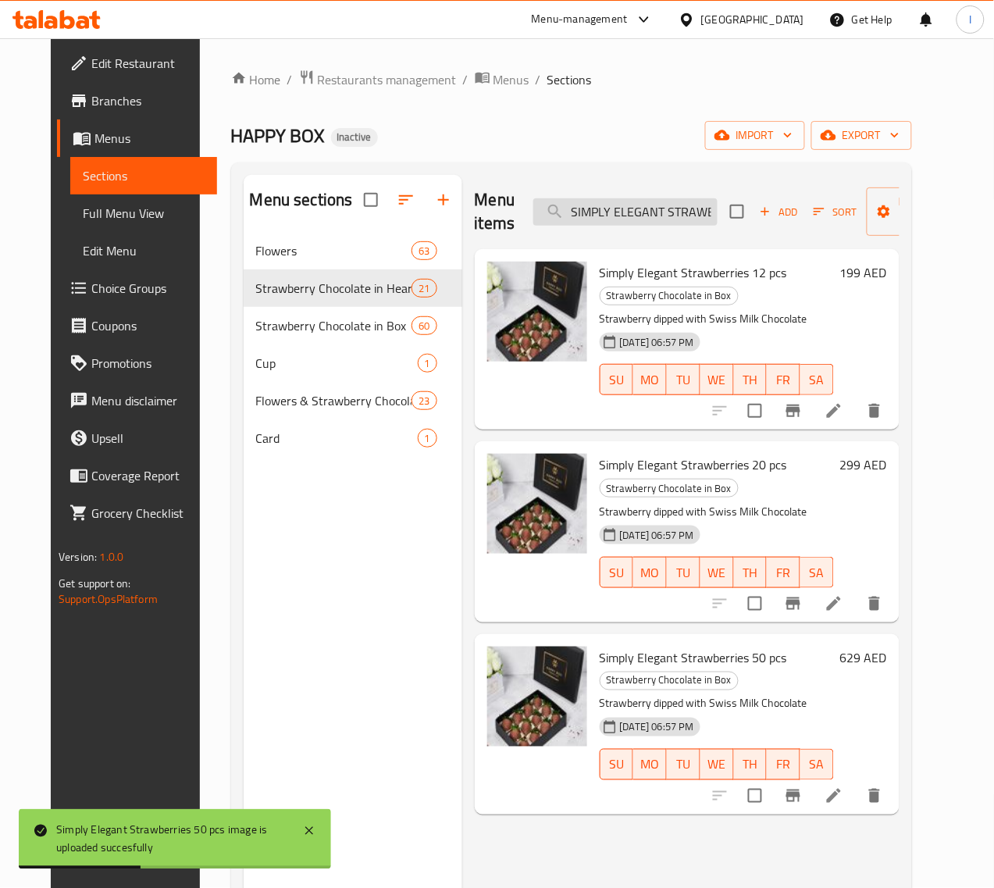
click at [598, 212] on input "SIMPLY ELEGANT STRAWBERRIES" at bounding box center [625, 211] width 184 height 27
paste input "TAR DUS"
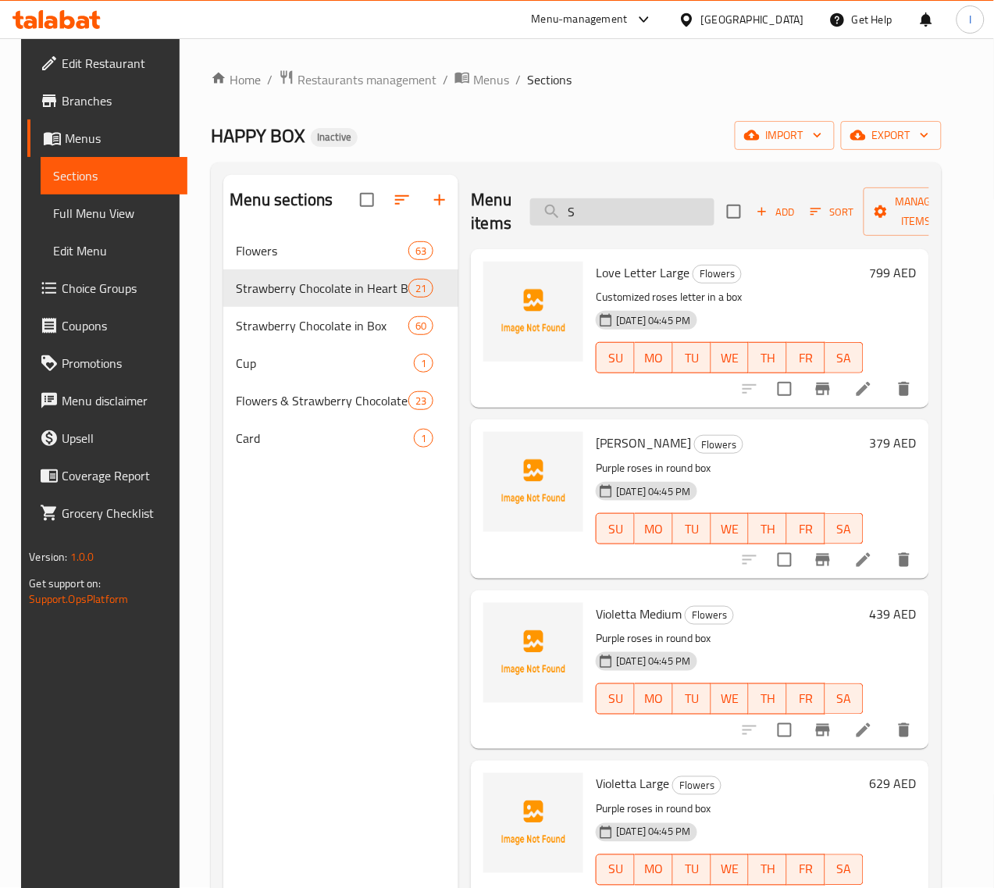
click at [552, 223] on input "S" at bounding box center [622, 211] width 184 height 27
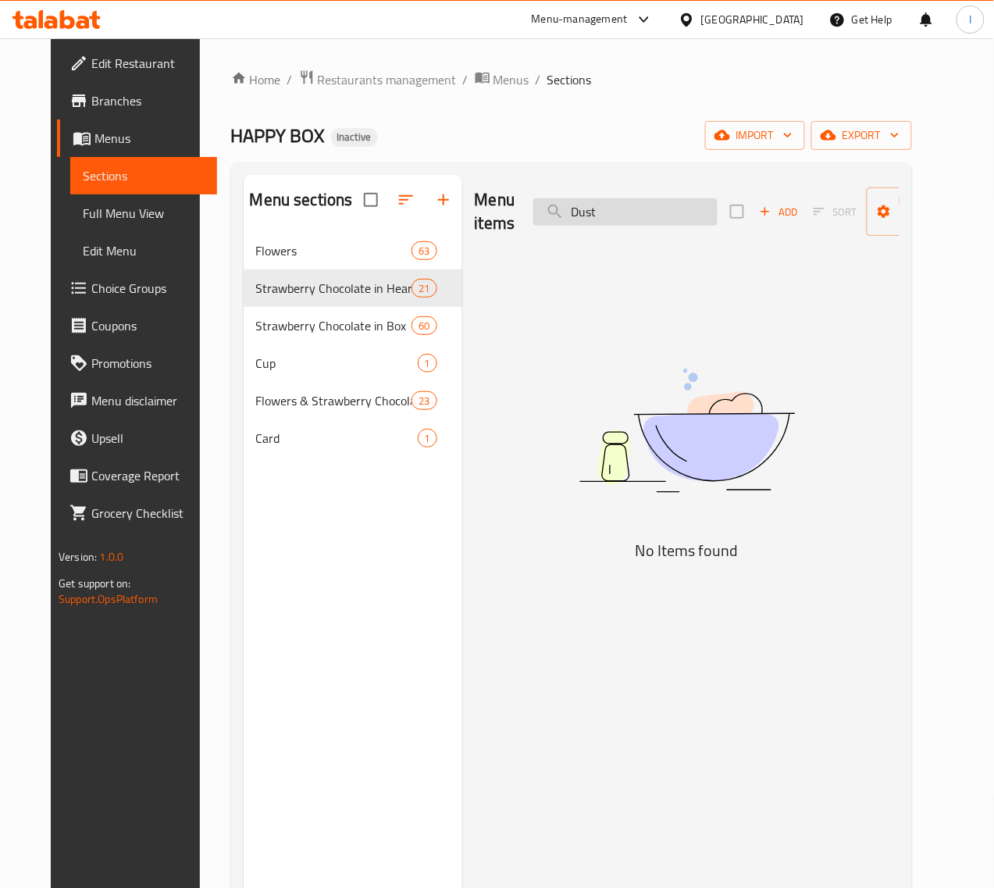
paste input "SWISS MILK CHOCOLATE IN HEART BOX"
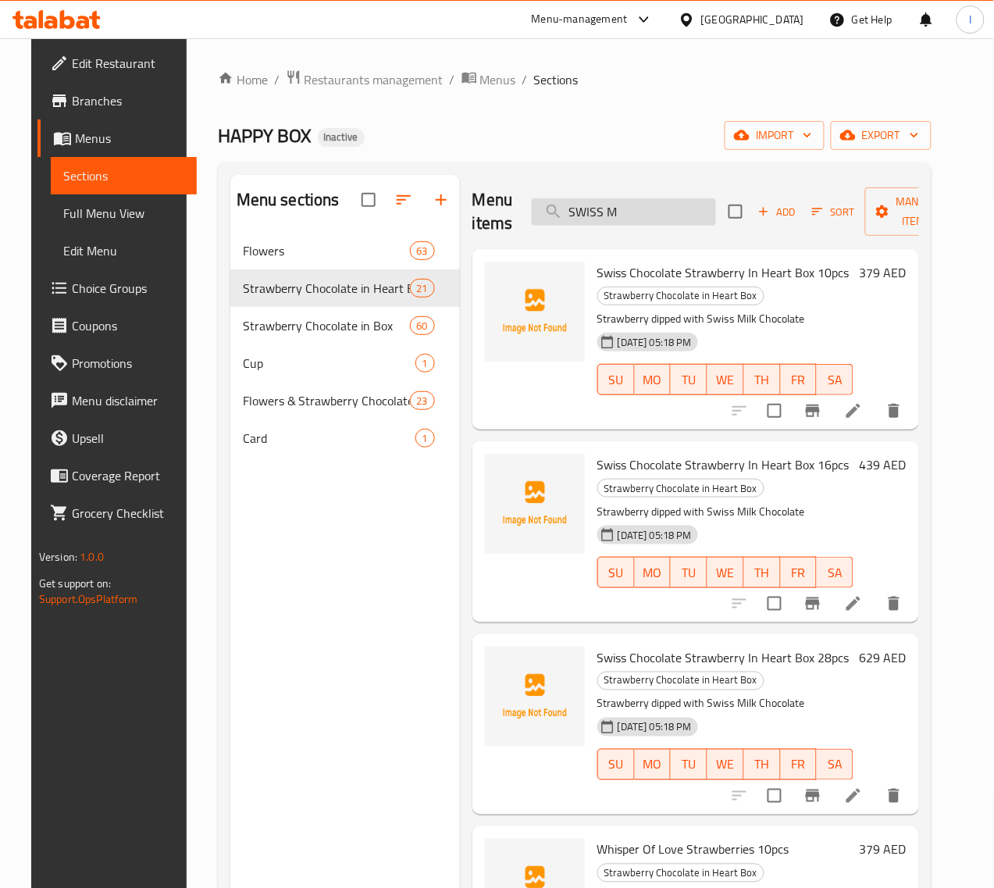
click at [626, 205] on input "SWISS M" at bounding box center [624, 211] width 184 height 27
paste input "ILK CHOCOLATE STRAWBERRIES"
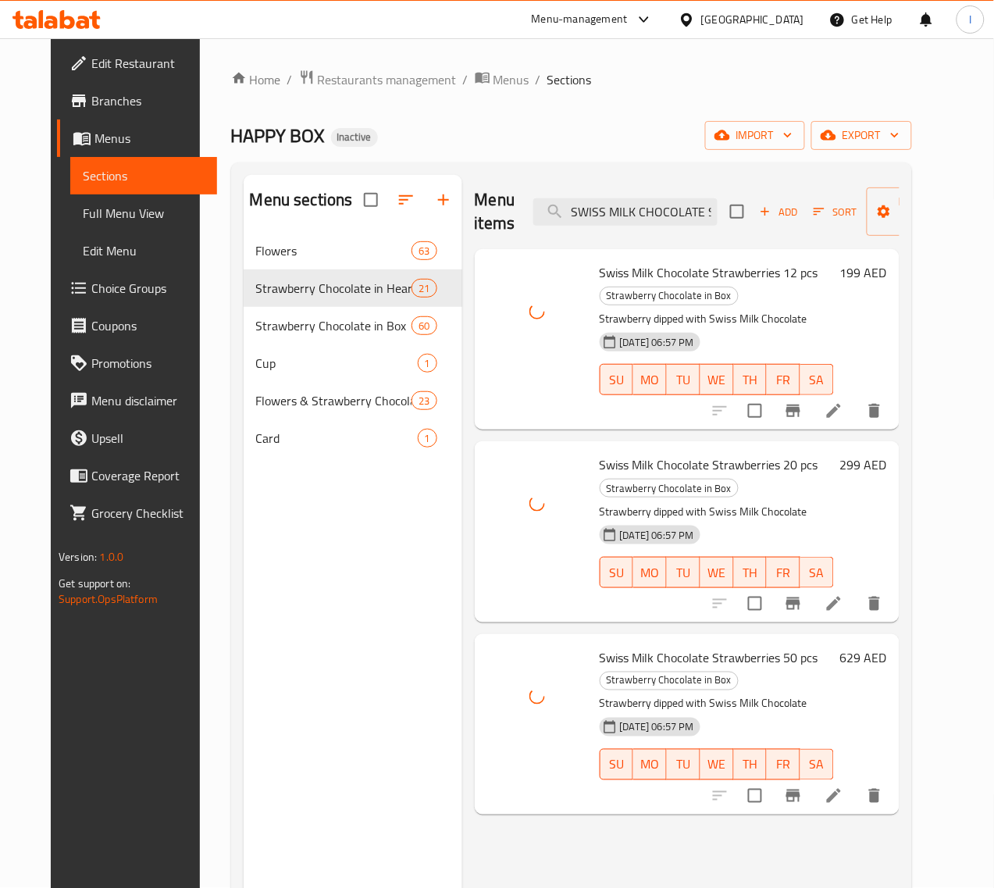
scroll to position [0, 80]
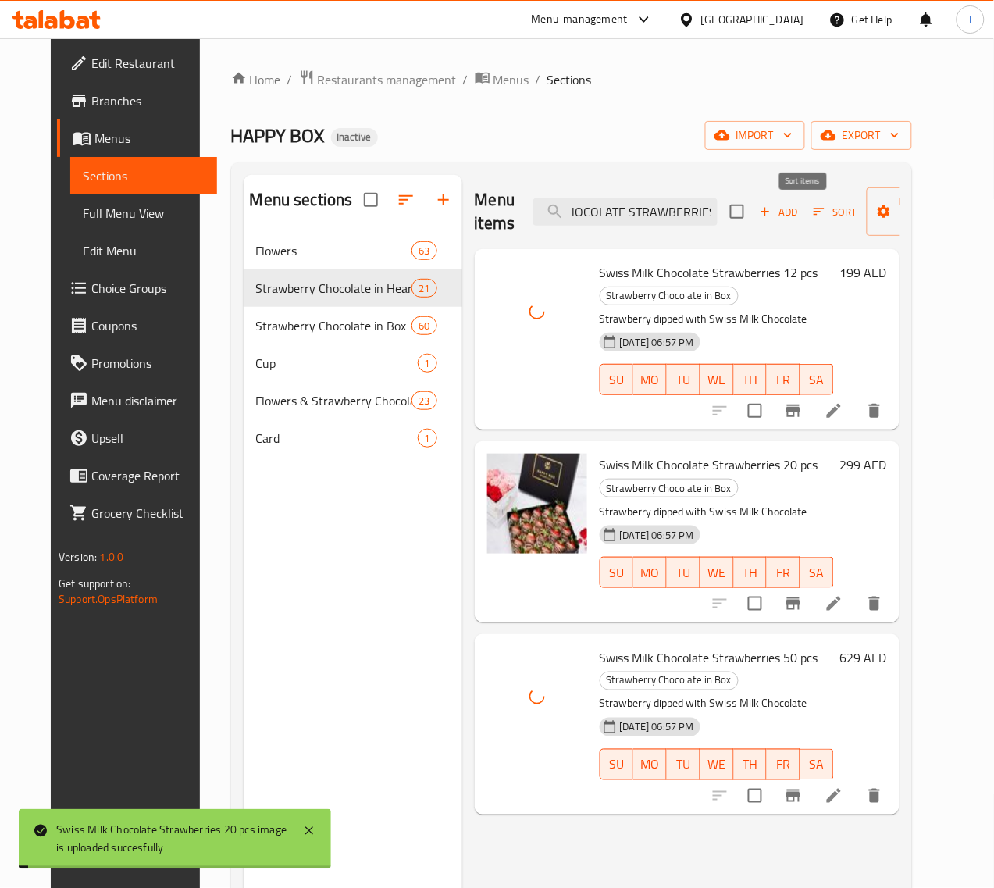
drag, startPoint x: 579, startPoint y: 205, endPoint x: 803, endPoint y: 204, distance: 224.1
click at [803, 204] on div "Menu items SWISS MILK CHOCOLATE STRAWBERRIES Add Sort Manage items" at bounding box center [687, 212] width 425 height 74
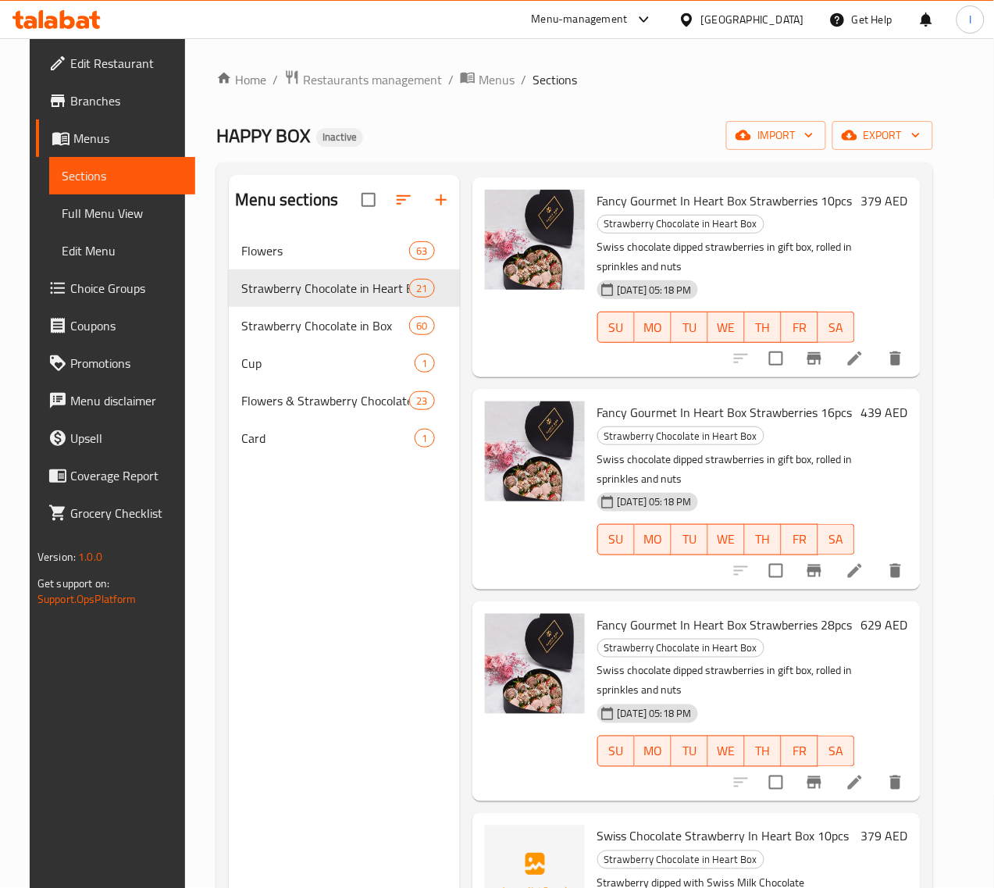
scroll to position [0, 0]
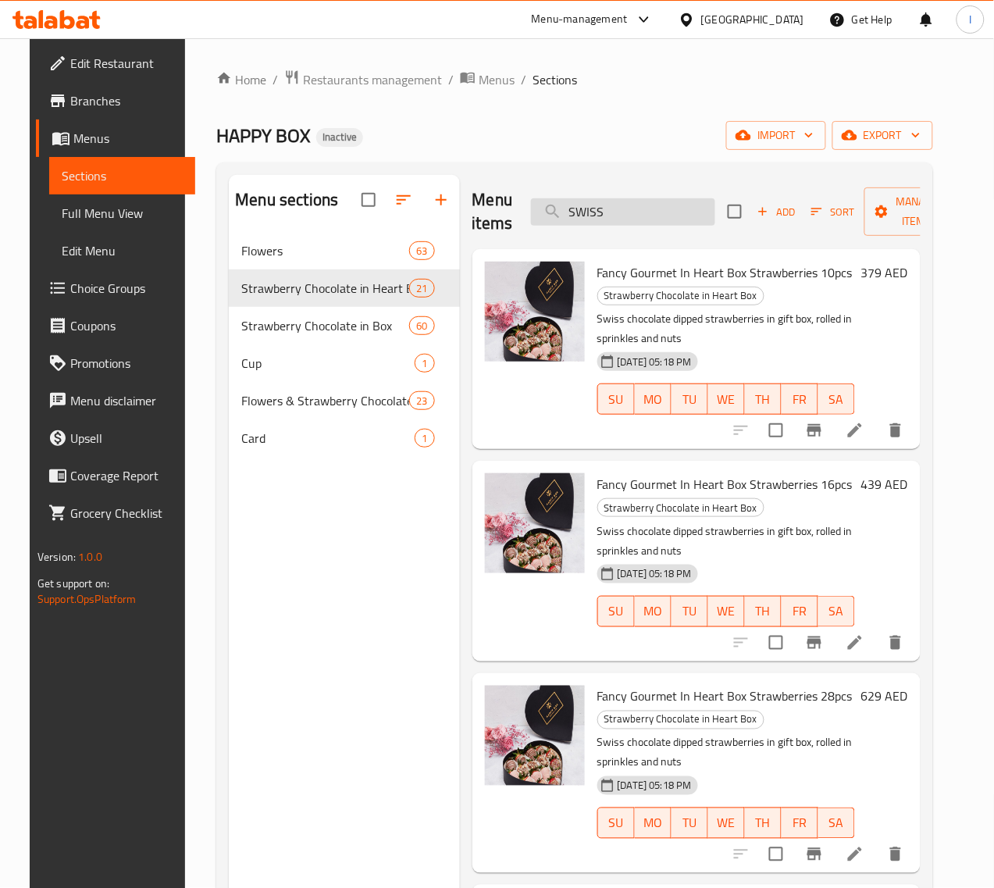
click at [578, 208] on input "SWISS" at bounding box center [623, 211] width 184 height 27
click at [578, 215] on input "SWISS" at bounding box center [623, 211] width 184 height 27
paste input "TREAT ME STRAWBERRIES"
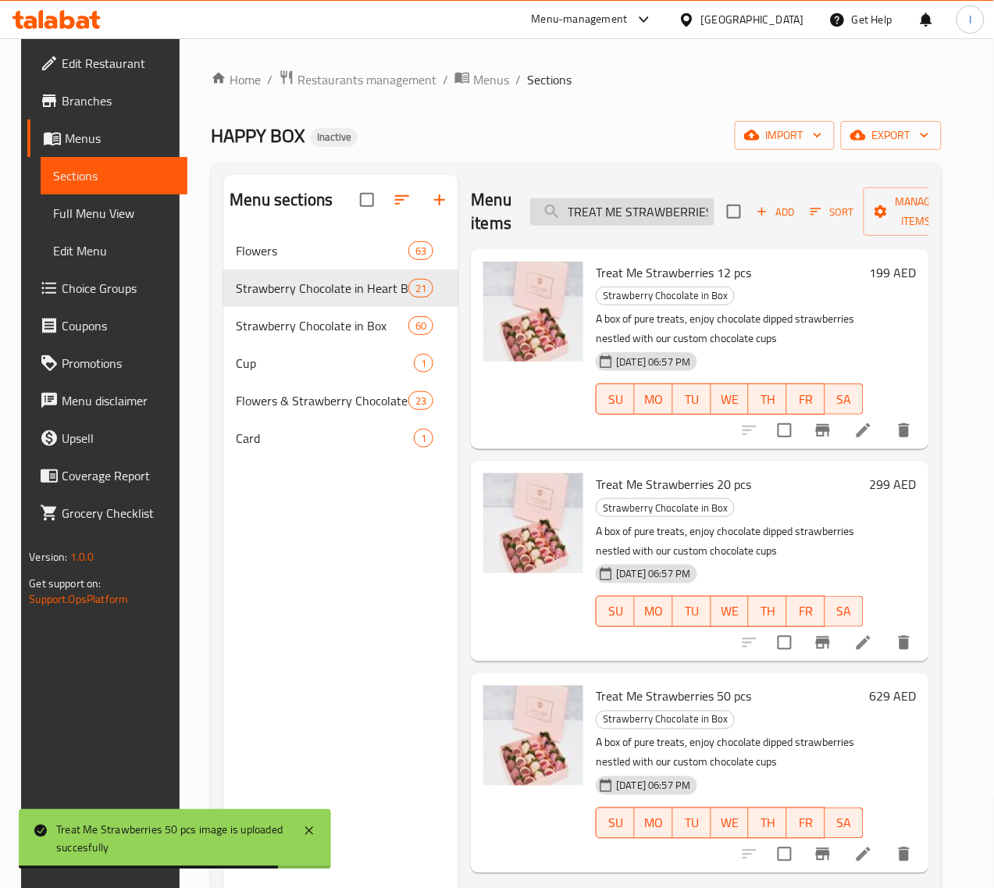
click at [583, 219] on input "TREAT ME STRAWBERRIES" at bounding box center [622, 211] width 184 height 27
click at [590, 212] on input "TREAT ME STRAWBERRIES" at bounding box center [622, 211] width 184 height 27
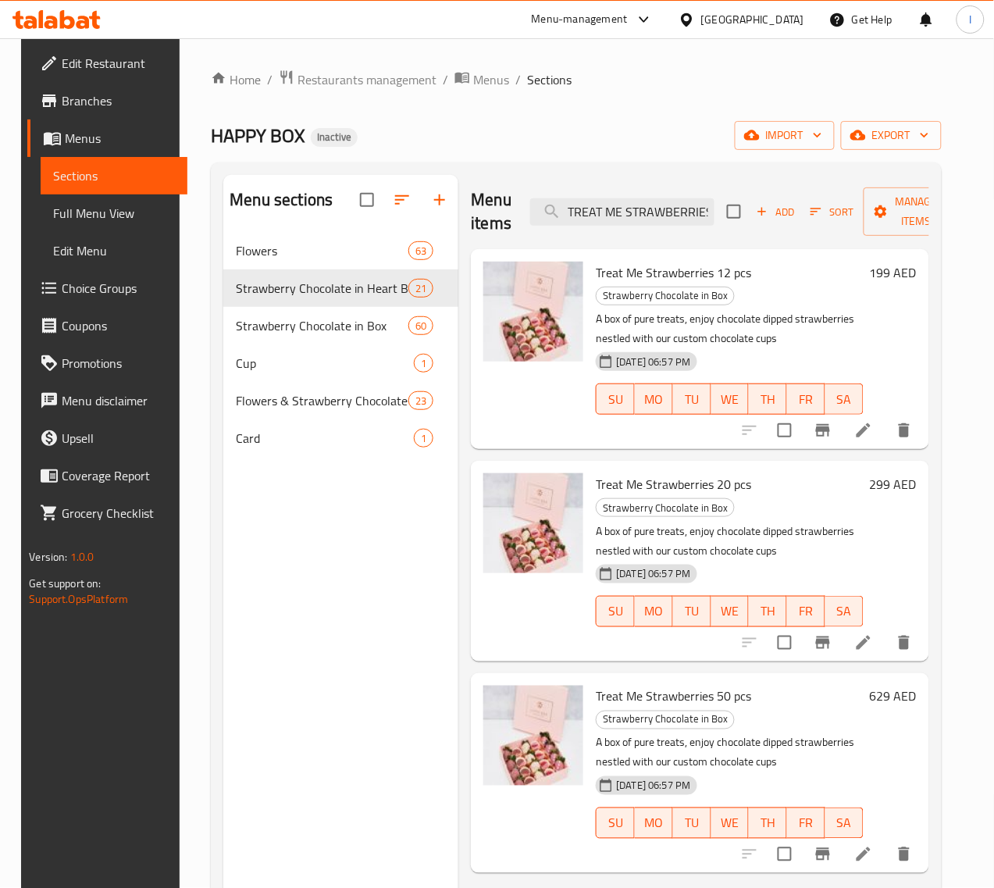
paste input "Unicorn Strawberries"
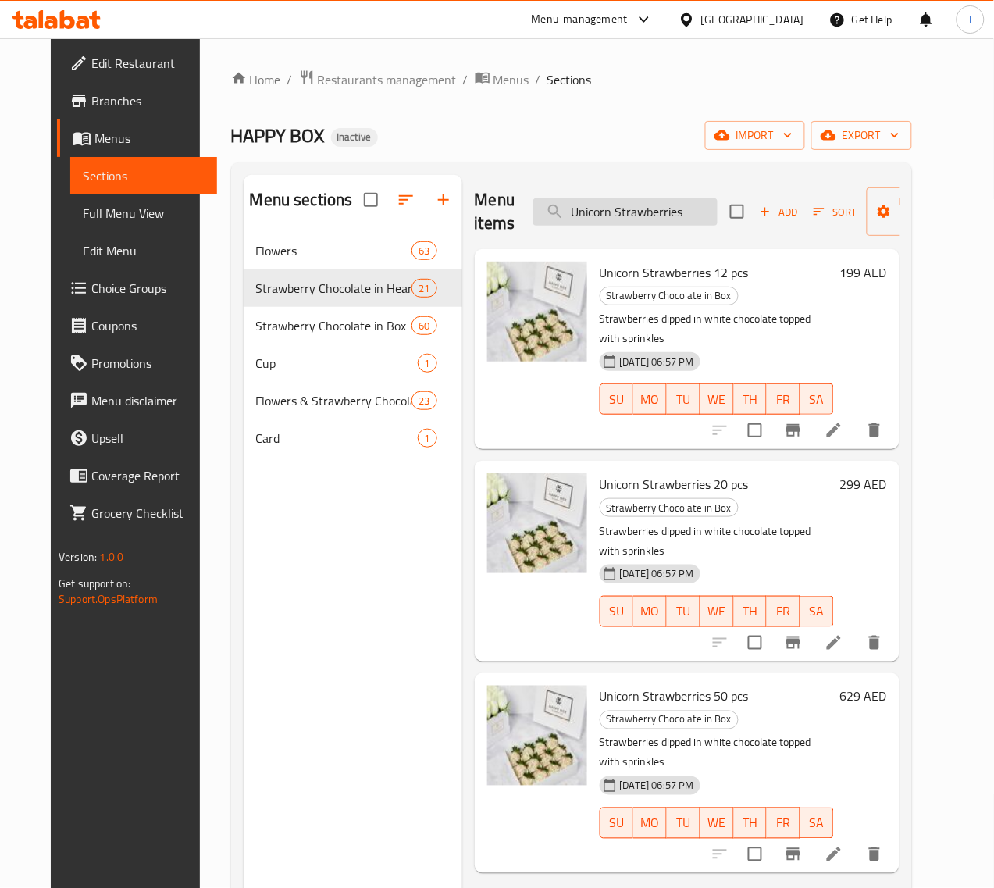
click at [600, 205] on input "Unicorn Strawberries" at bounding box center [625, 211] width 184 height 27
paste input "[PERSON_NAME]"
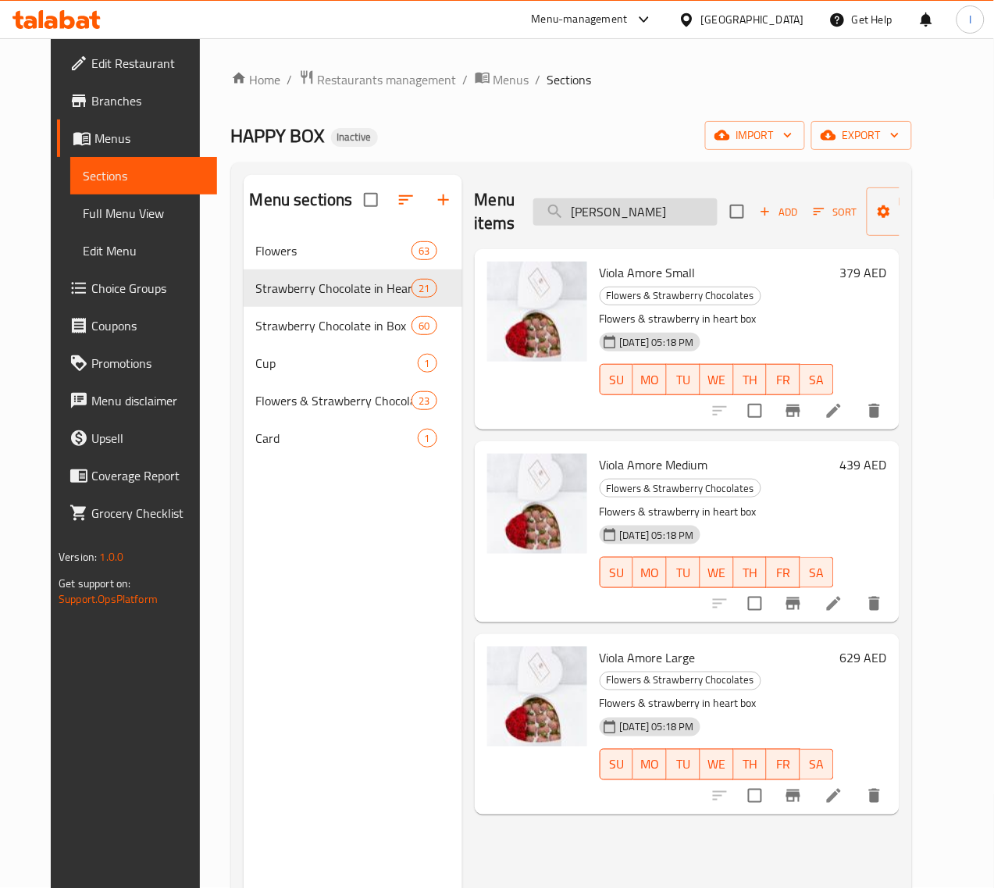
click at [594, 220] on input "[PERSON_NAME]" at bounding box center [625, 211] width 184 height 27
paste input "WHISPER OF LOVE STRAWBERRIES"
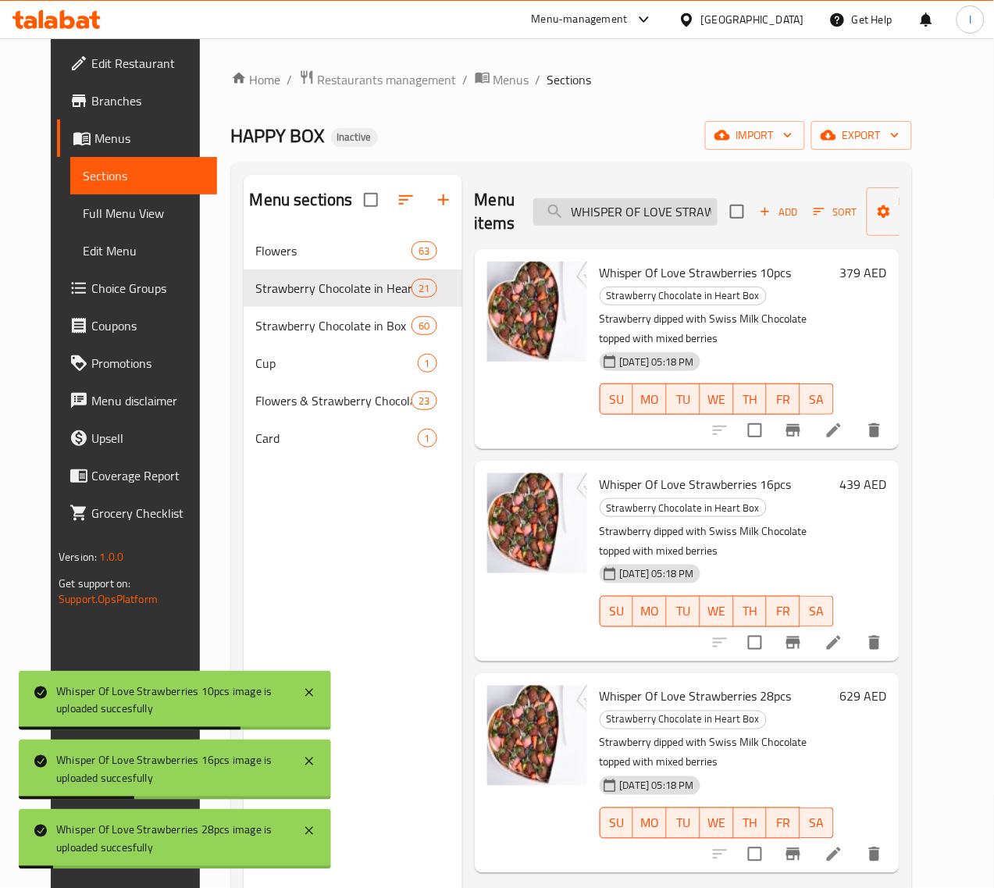
click at [586, 207] on input "WHISPER OF LOVE STRAWBERRIES" at bounding box center [625, 211] width 184 height 27
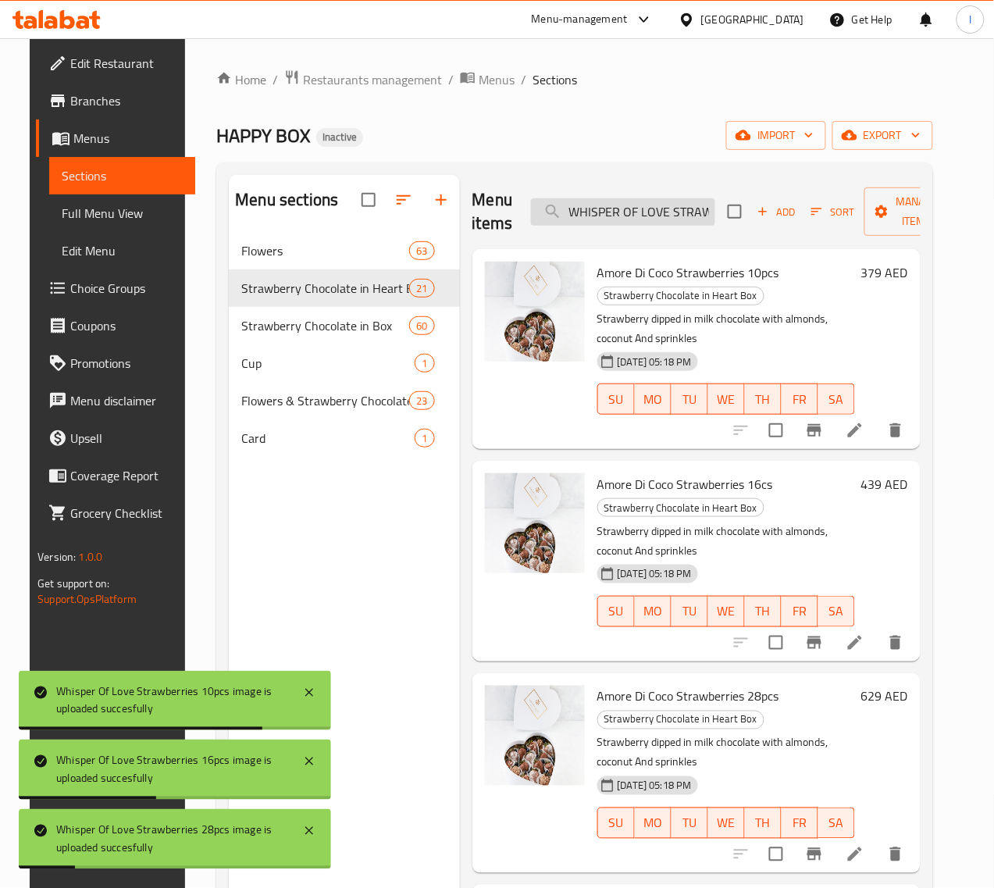
click at [586, 207] on input "WHISPER OF LOVE STRAWBERRIES" at bounding box center [623, 211] width 184 height 27
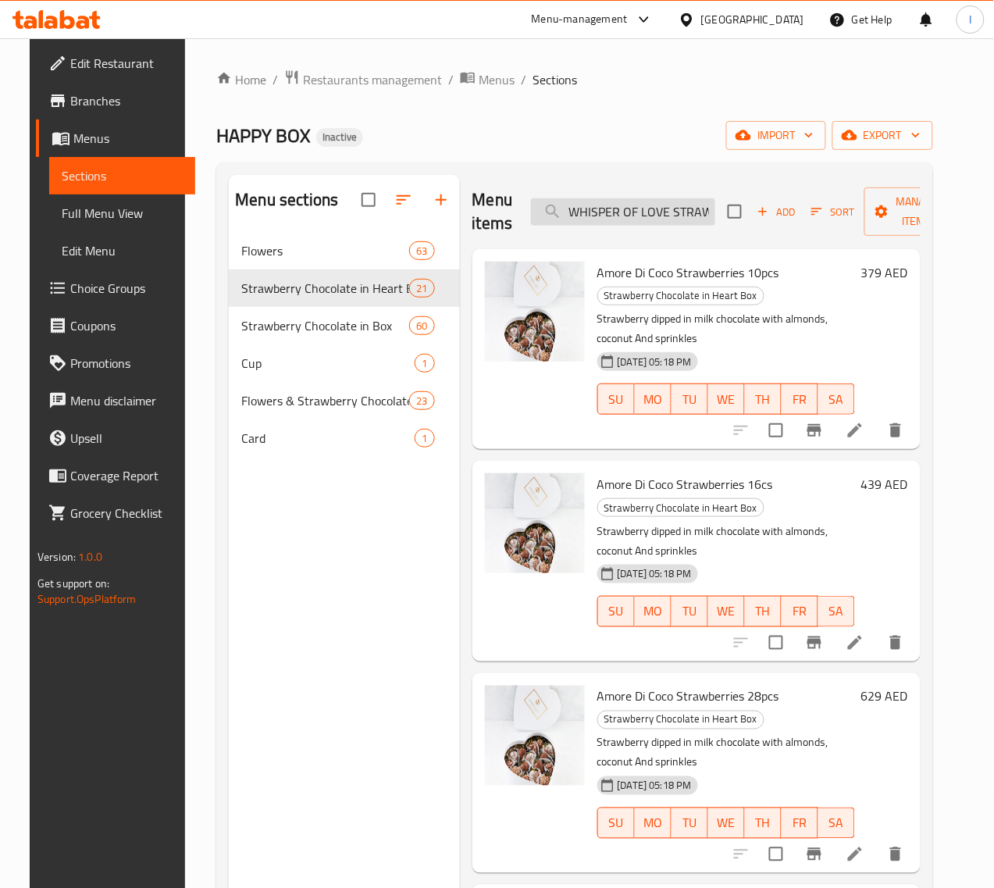
paste input "TE SWISS"
click at [615, 219] on input "WHITE SWI" at bounding box center [623, 211] width 184 height 27
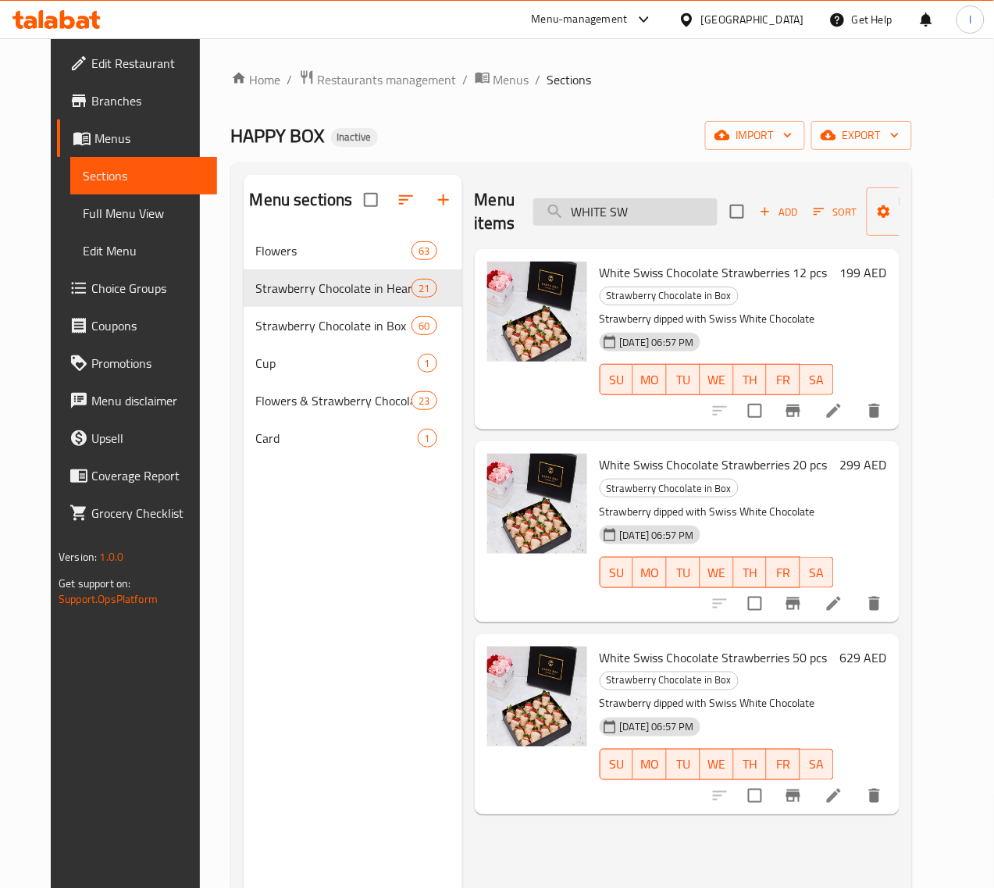
drag, startPoint x: 622, startPoint y: 180, endPoint x: 619, endPoint y: 205, distance: 25.1
click at [622, 180] on div "Menu items WHITE SW Add Sort Manage items" at bounding box center [687, 212] width 425 height 74
click at [619, 208] on input "WHITE SW" at bounding box center [625, 211] width 184 height 27
paste input "SWISS MILK CHOCOLATE IN HEART BOX"
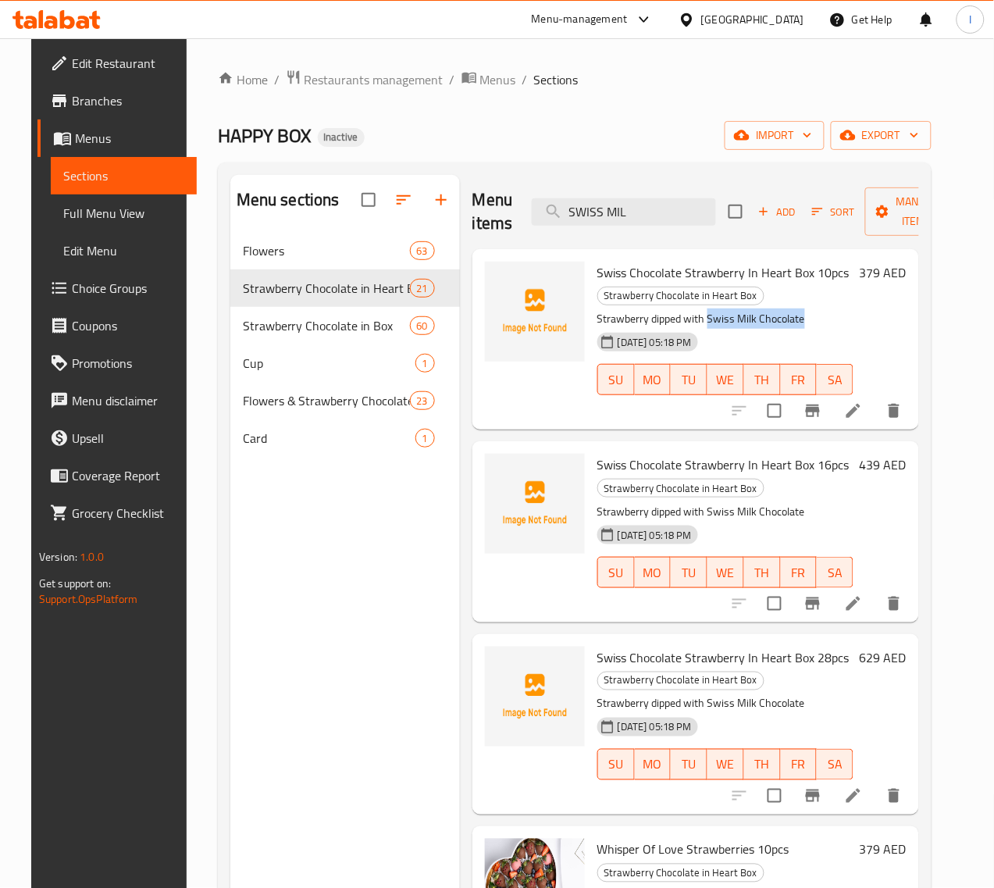
drag, startPoint x: 738, startPoint y: 319, endPoint x: 642, endPoint y: 311, distance: 96.4
click at [642, 311] on p "Strawberry dipped with Swiss Milk Chocolate" at bounding box center [725, 319] width 256 height 20
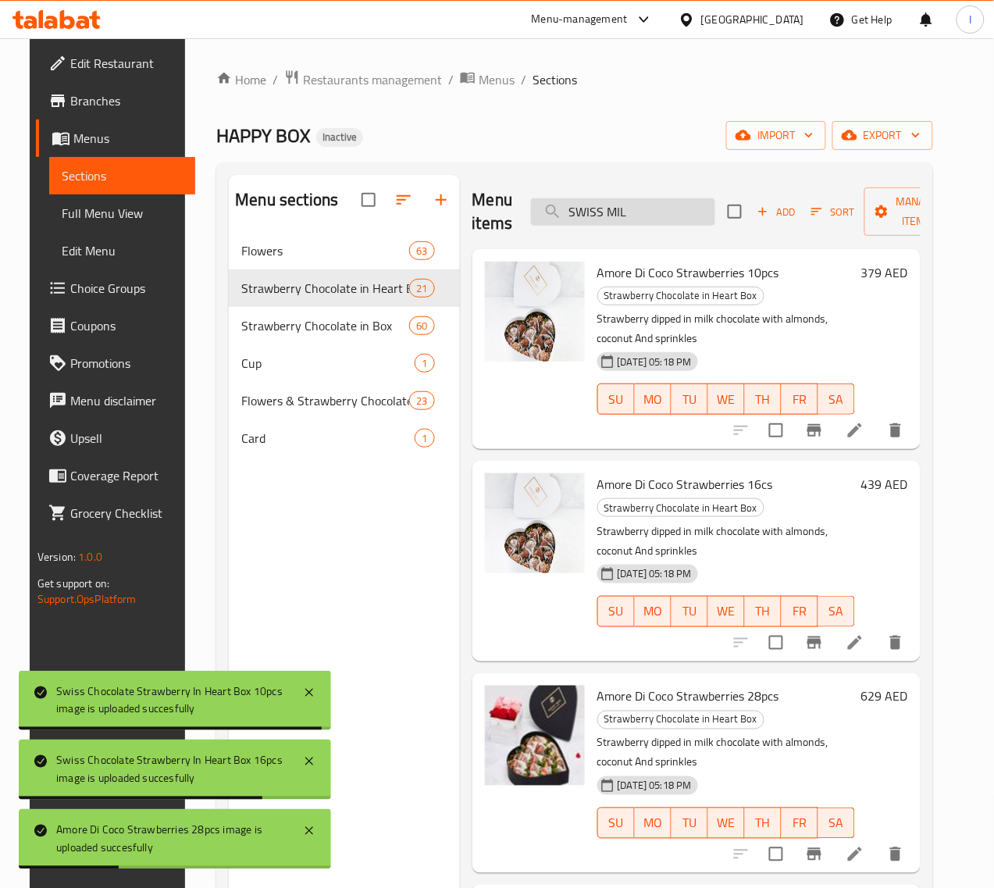
click at [600, 216] on input "SWISS MIL" at bounding box center [623, 211] width 184 height 27
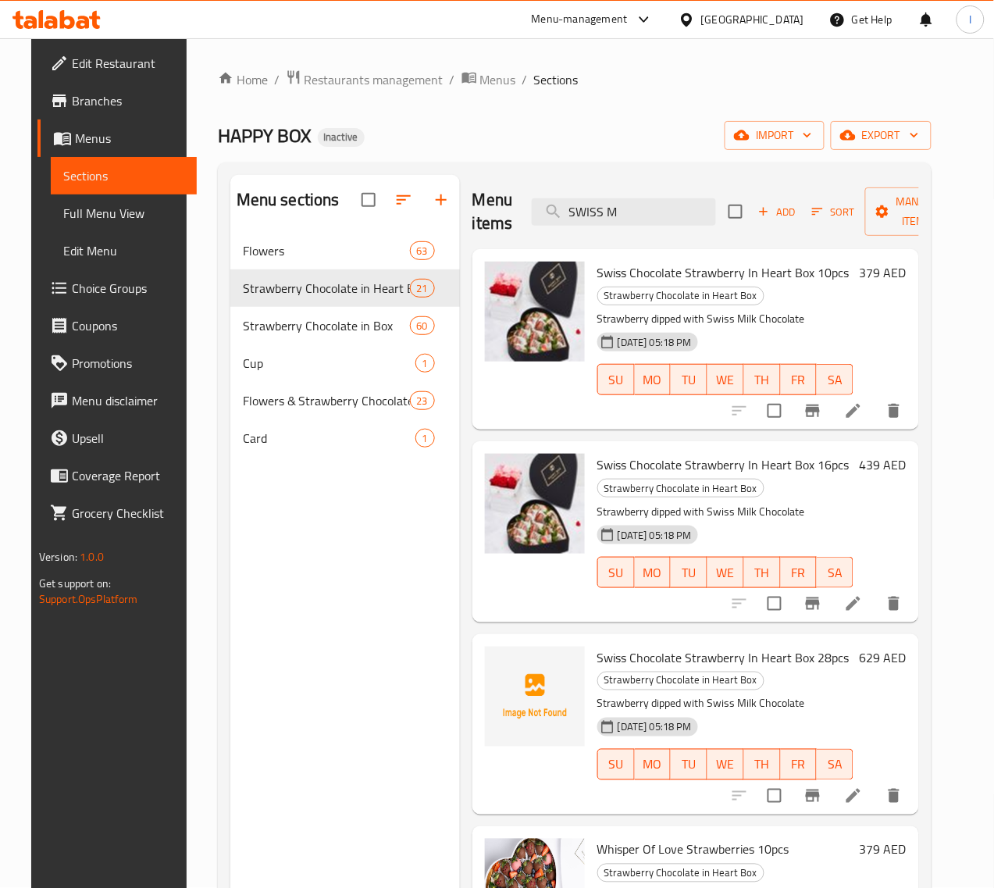
click at [597, 649] on span "Swiss Chocolate Strawberry In Heart Box 28pcs" at bounding box center [723, 657] width 252 height 23
copy h6 "Swiss Chocolate Strawberry In Heart Box 28pcs"
click at [586, 221] on input "SWISS M" at bounding box center [624, 211] width 184 height 27
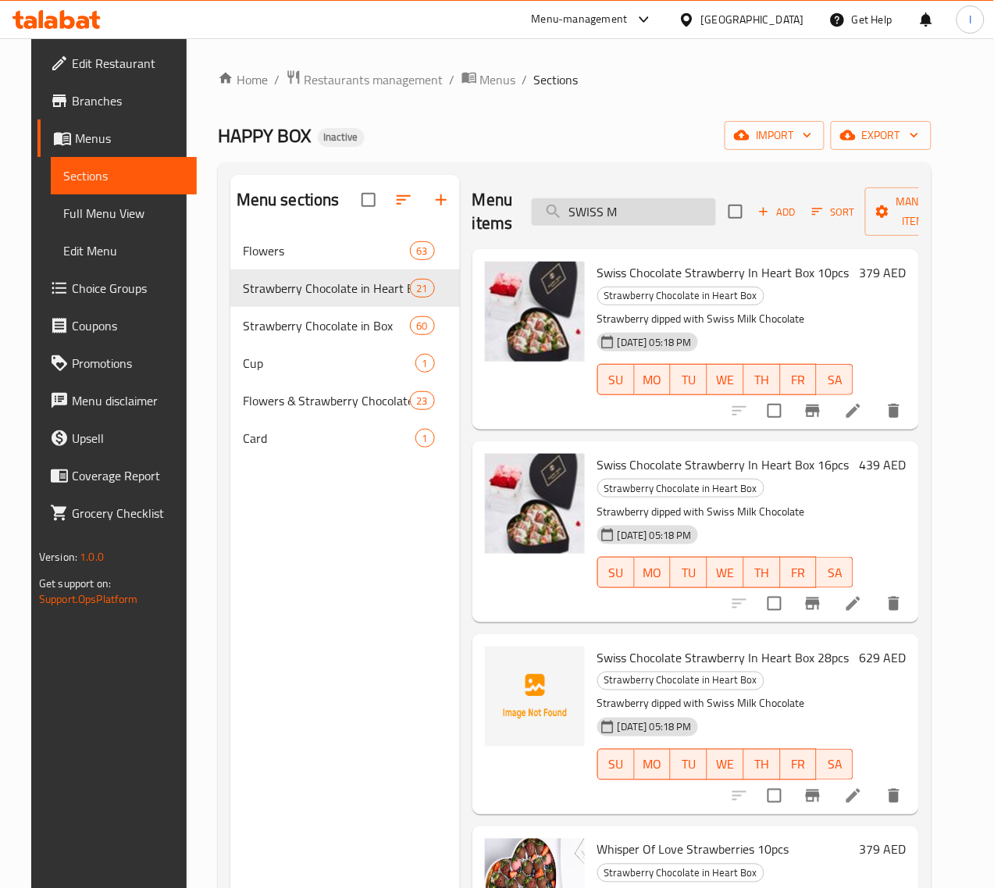
paste input "wiss Chocolate Strawberry In Heart Box 28pcs"
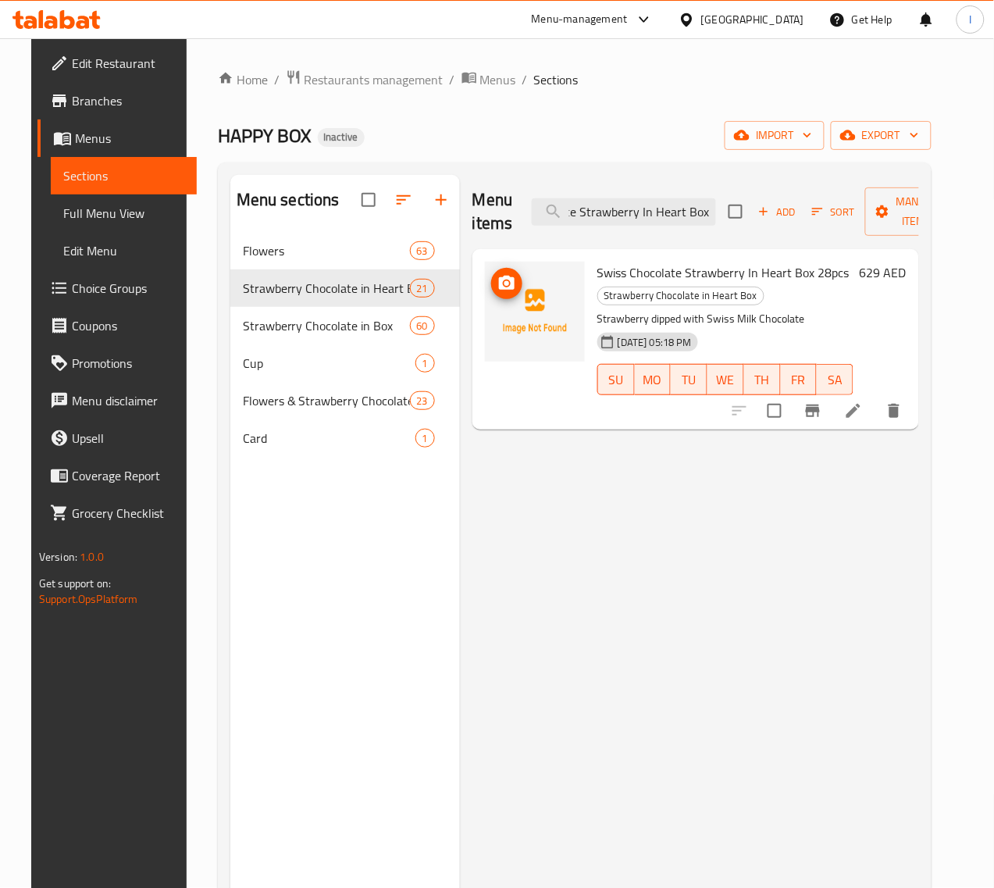
scroll to position [0, 74]
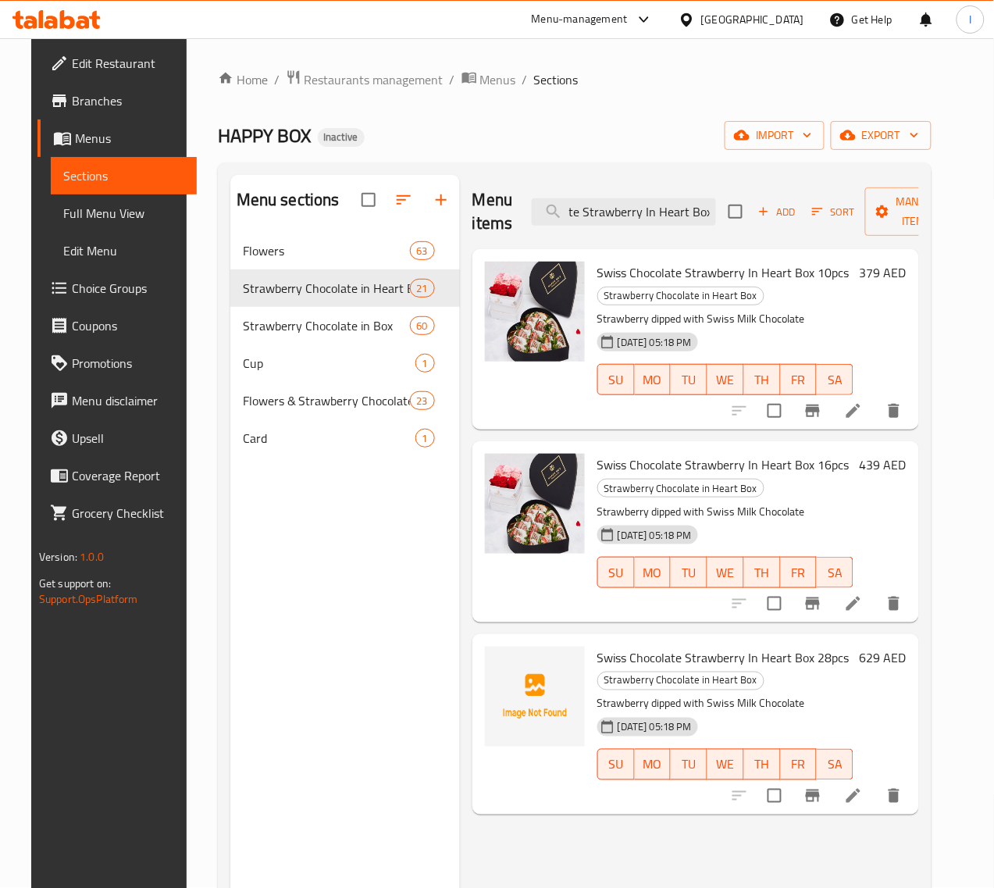
type input "Swiss Chocolate Strawberry In Heart Box"
click at [587, 219] on input "Swiss Chocolate Strawberry In Heart Box" at bounding box center [624, 211] width 184 height 27
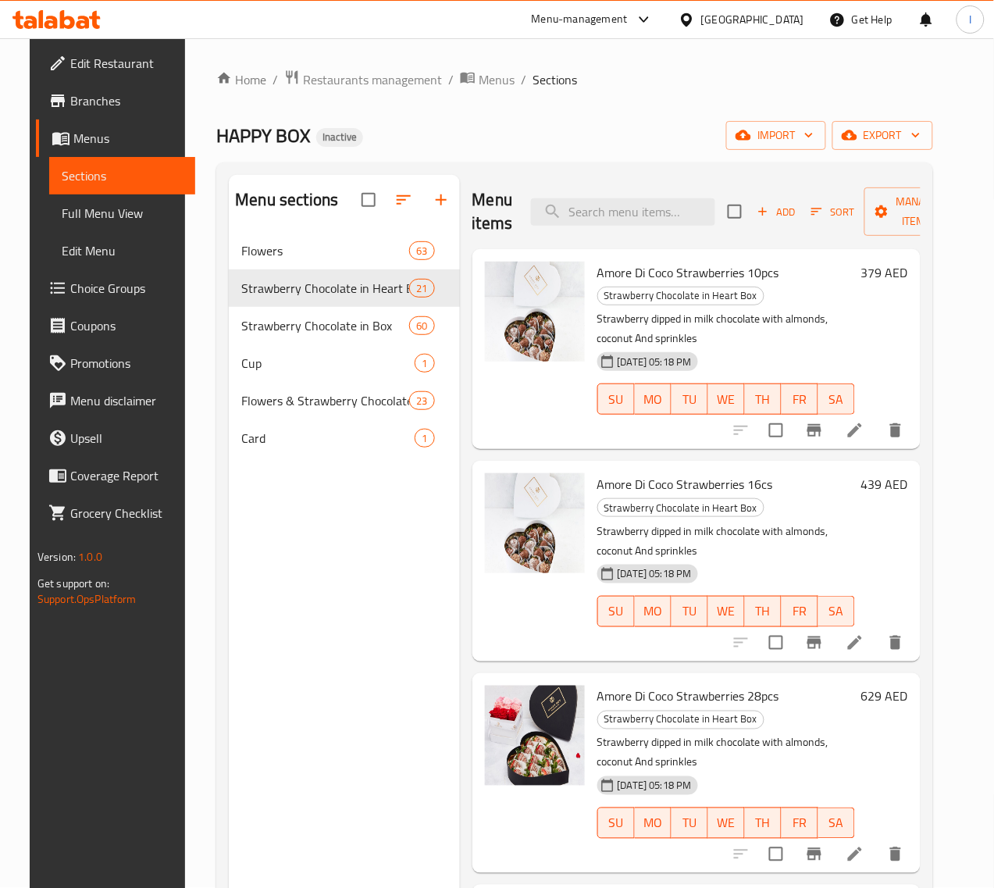
click at [597, 685] on span "Amore Di Coco Strawberries 28pcs" at bounding box center [688, 696] width 182 height 23
click at [556, 205] on input "search" at bounding box center [623, 211] width 184 height 27
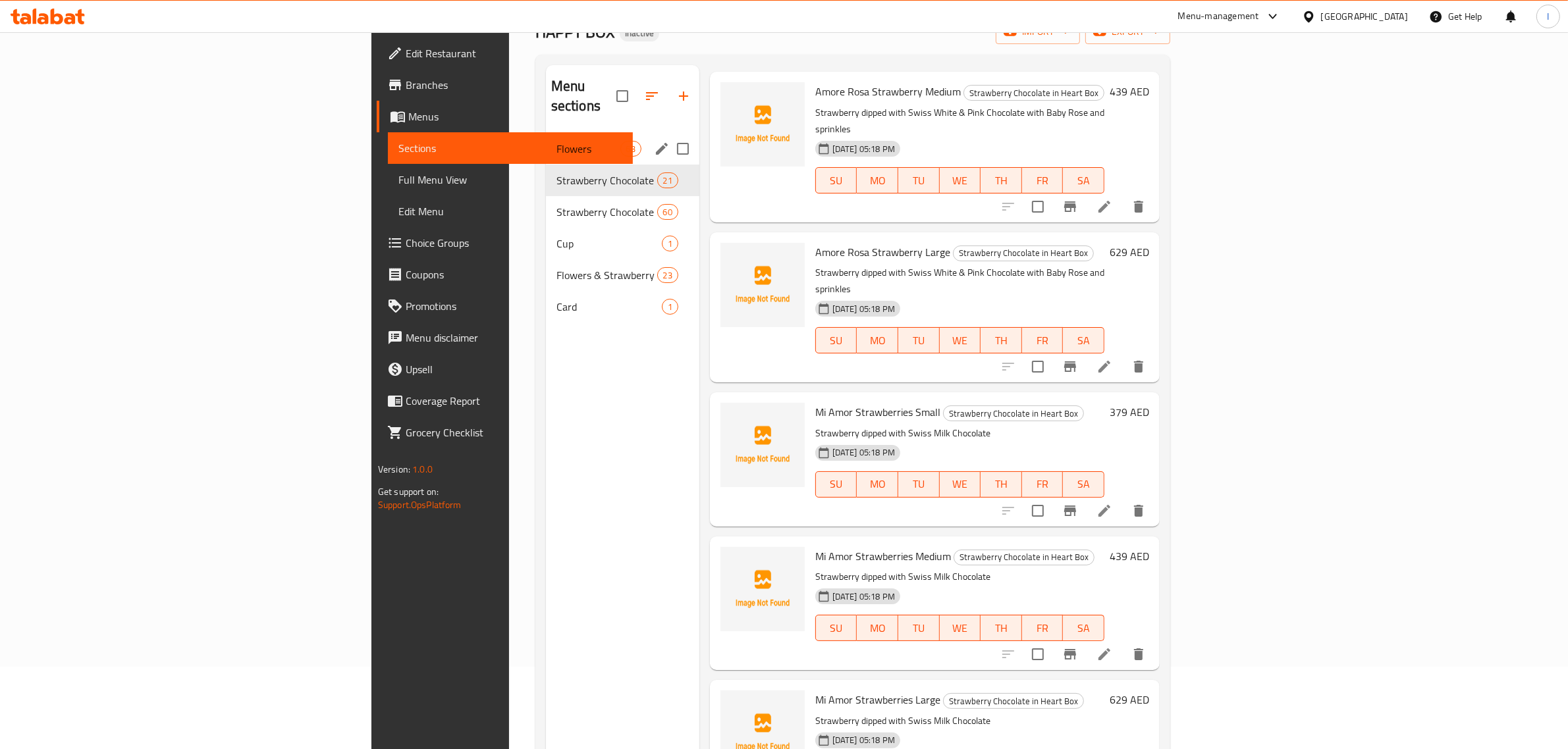
scroll to position [2300, 0]
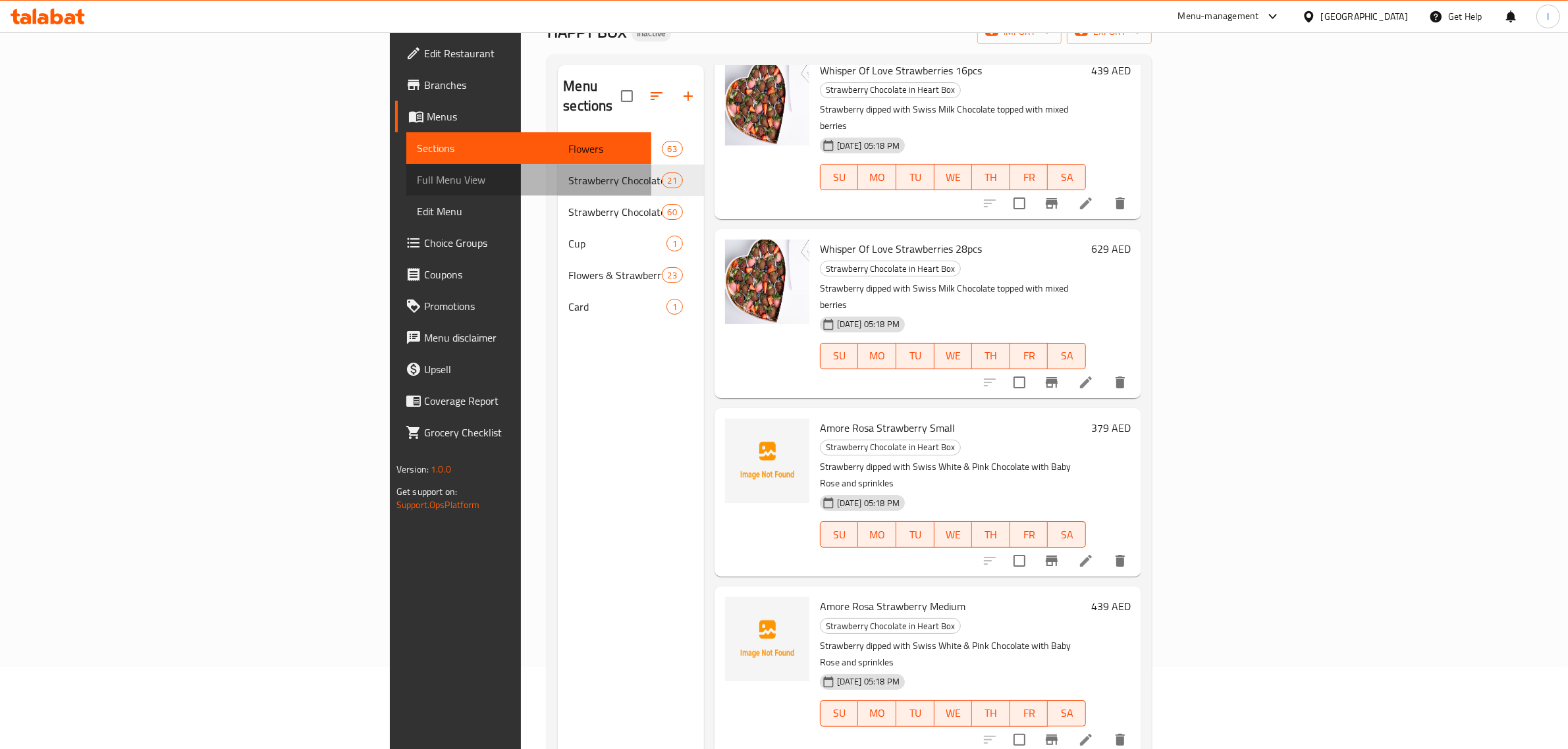
click at [416, 179] on span "Full Menu View" at bounding box center [529, 179] width 224 height 16
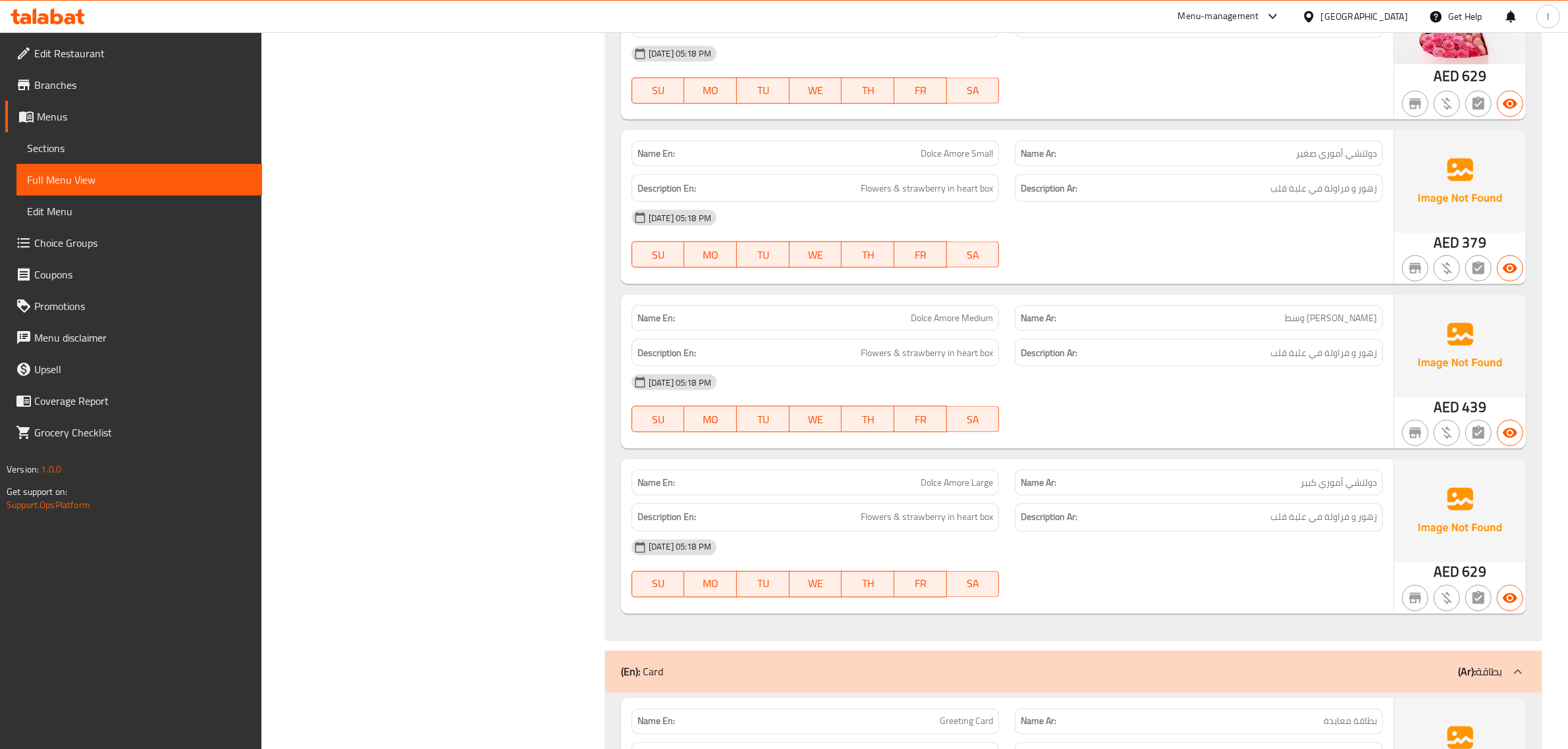
scroll to position [27297, 0]
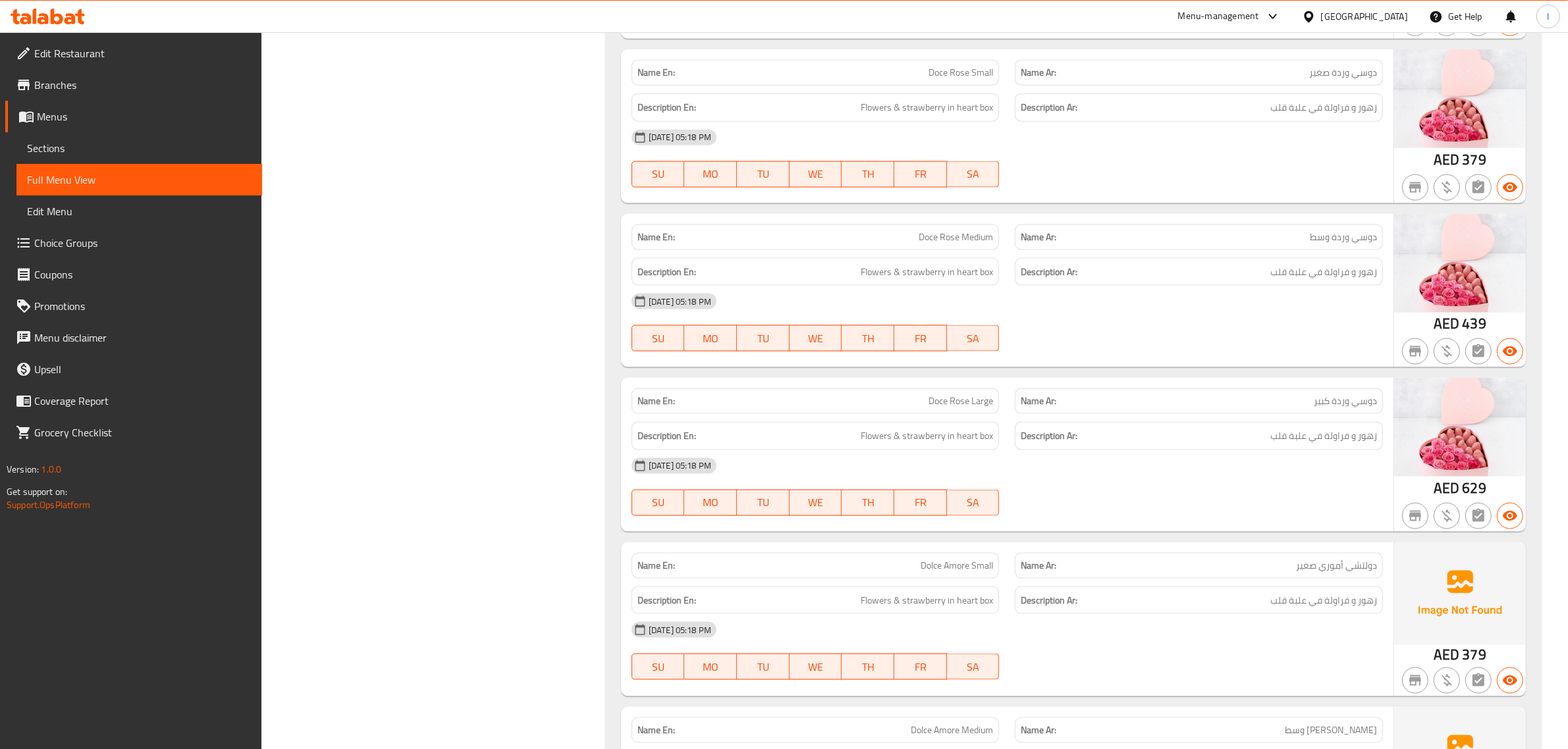
click at [97, 113] on span "Menus" at bounding box center [144, 116] width 215 height 16
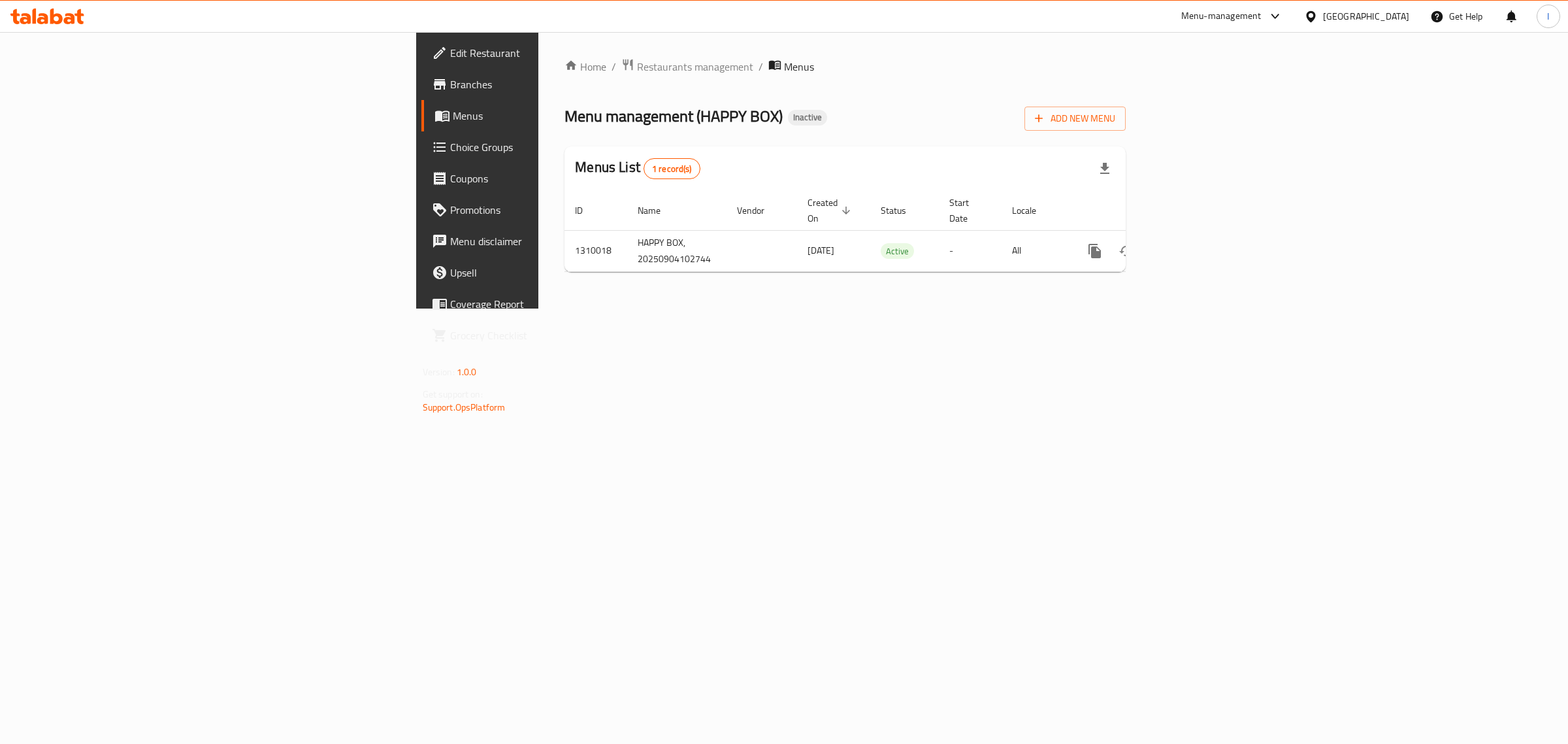
click at [450, 87] on span "Branches" at bounding box center [559, 84] width 218 height 16
click at [1205, 234] on link "enhanced table" at bounding box center [1189, 249] width 31 height 31
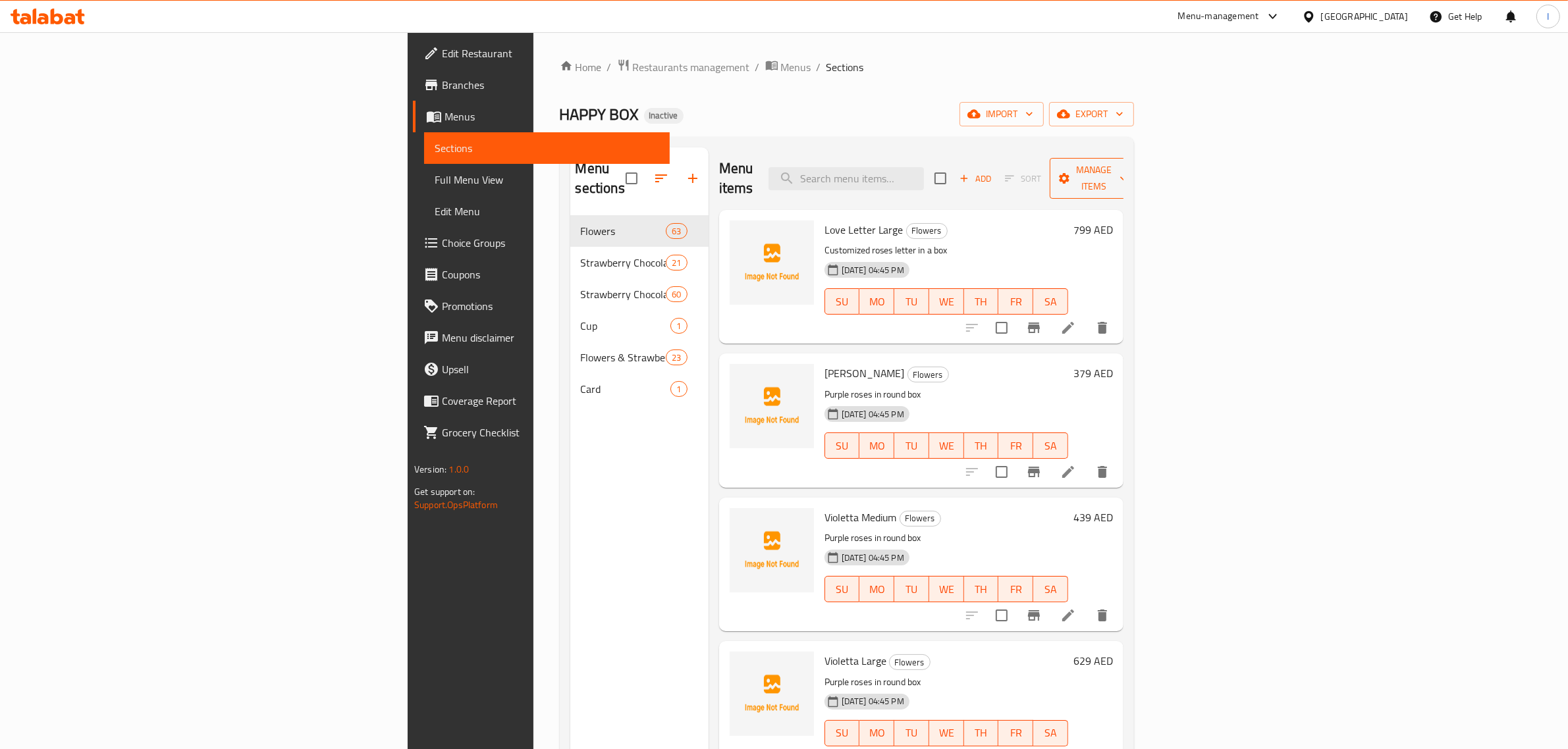
click at [1127, 168] on span "Manage items" at bounding box center [1093, 178] width 67 height 33
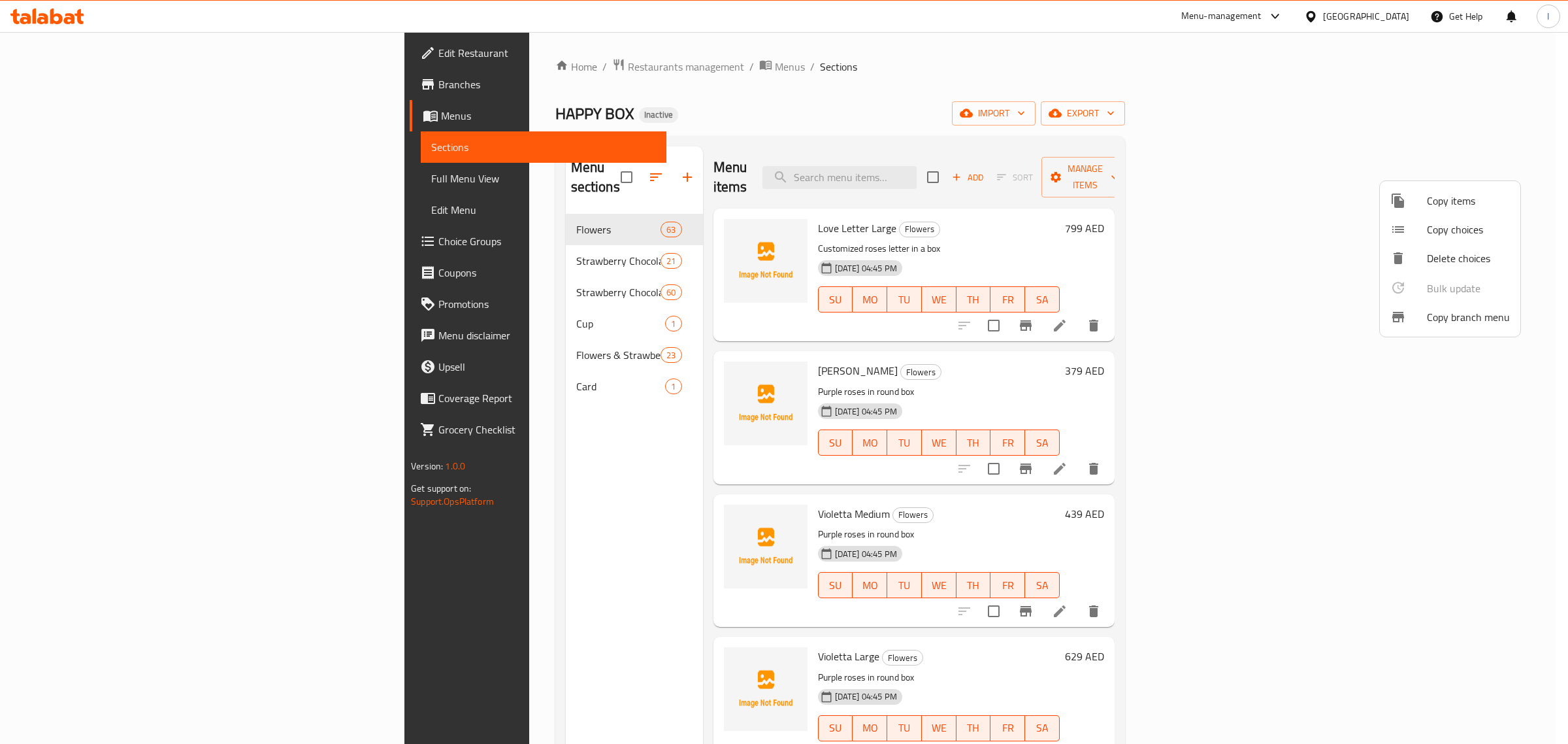
click at [1463, 315] on span "Copy branch menu" at bounding box center [1468, 316] width 83 height 16
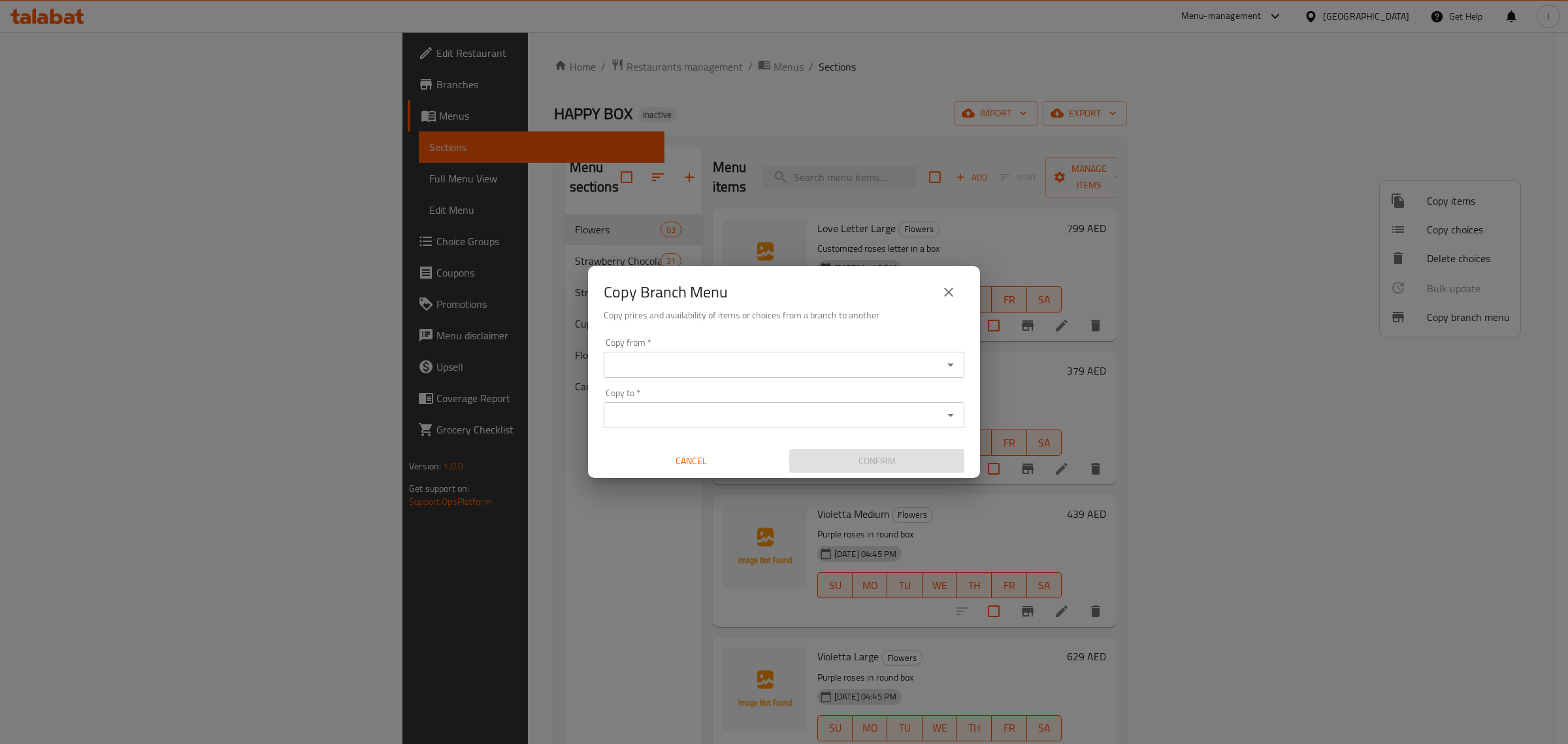
click at [698, 348] on div "Copy from   * Copy from *" at bounding box center [784, 358] width 361 height 40
click at [694, 354] on div "Copy from *" at bounding box center [784, 364] width 361 height 26
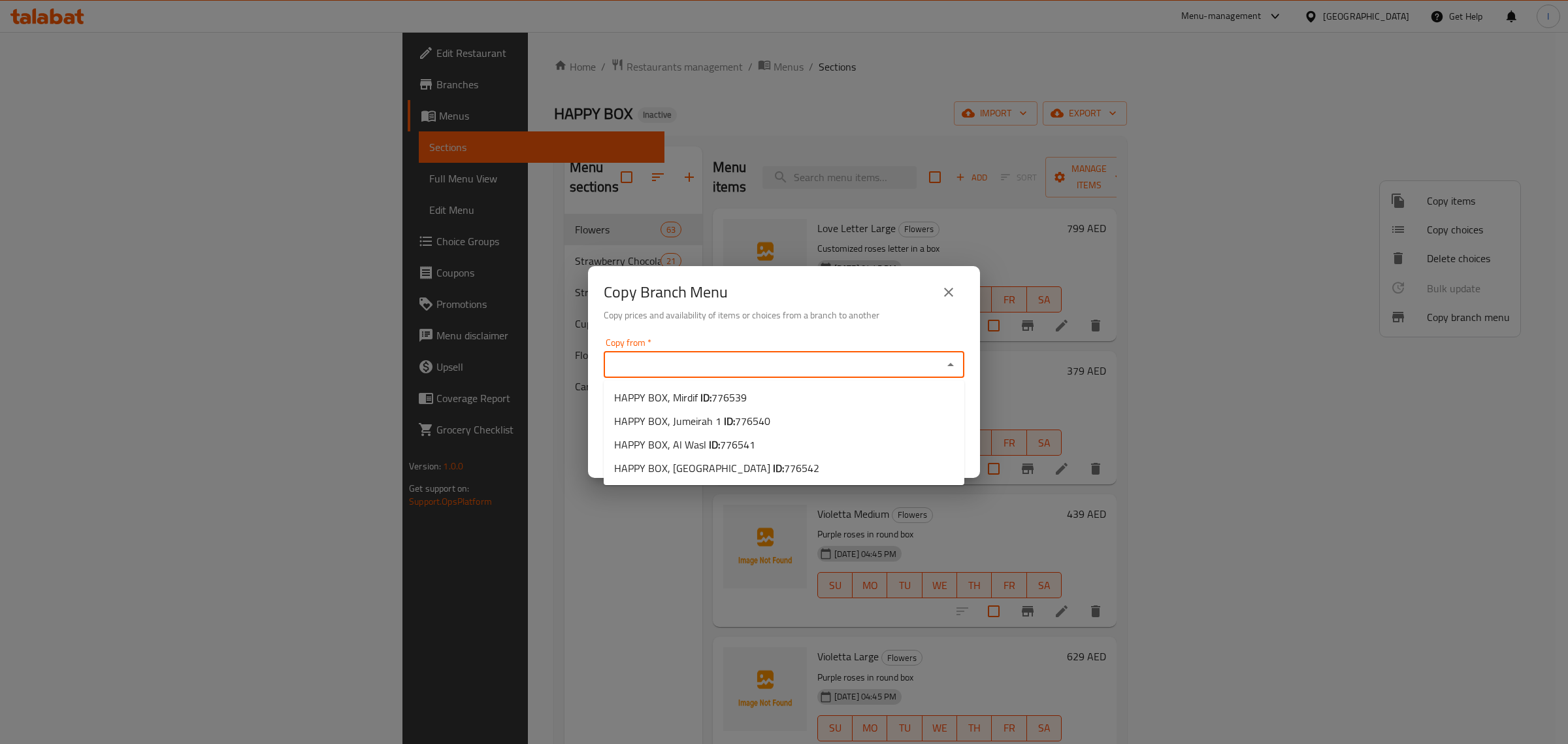
click at [691, 365] on input "Copy from   *" at bounding box center [773, 365] width 331 height 18
click at [711, 393] on span "776539" at bounding box center [729, 397] width 35 height 19
type input "HAPPY BOX, Mirdif"
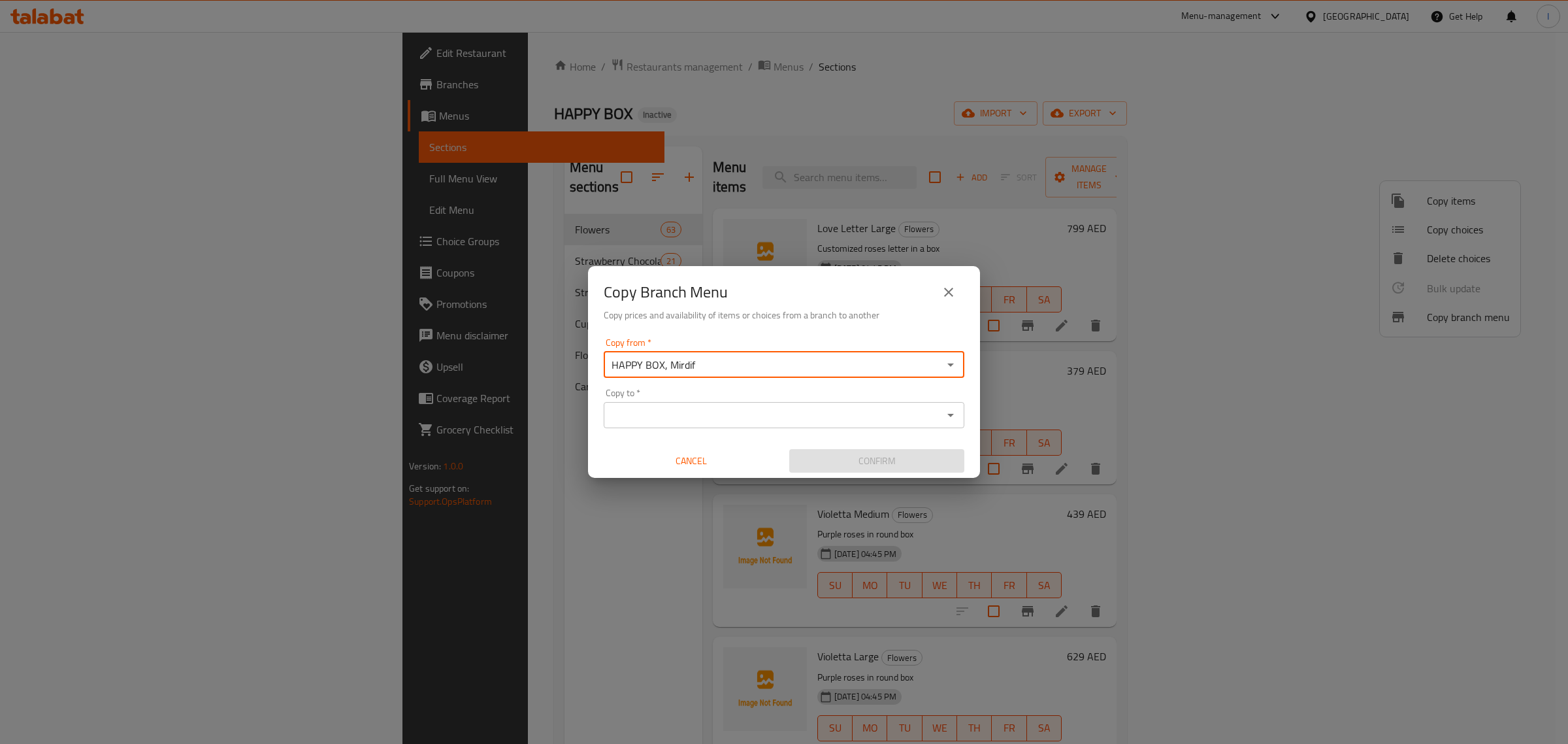
click at [691, 409] on input "Copy to   *" at bounding box center [773, 415] width 331 height 18
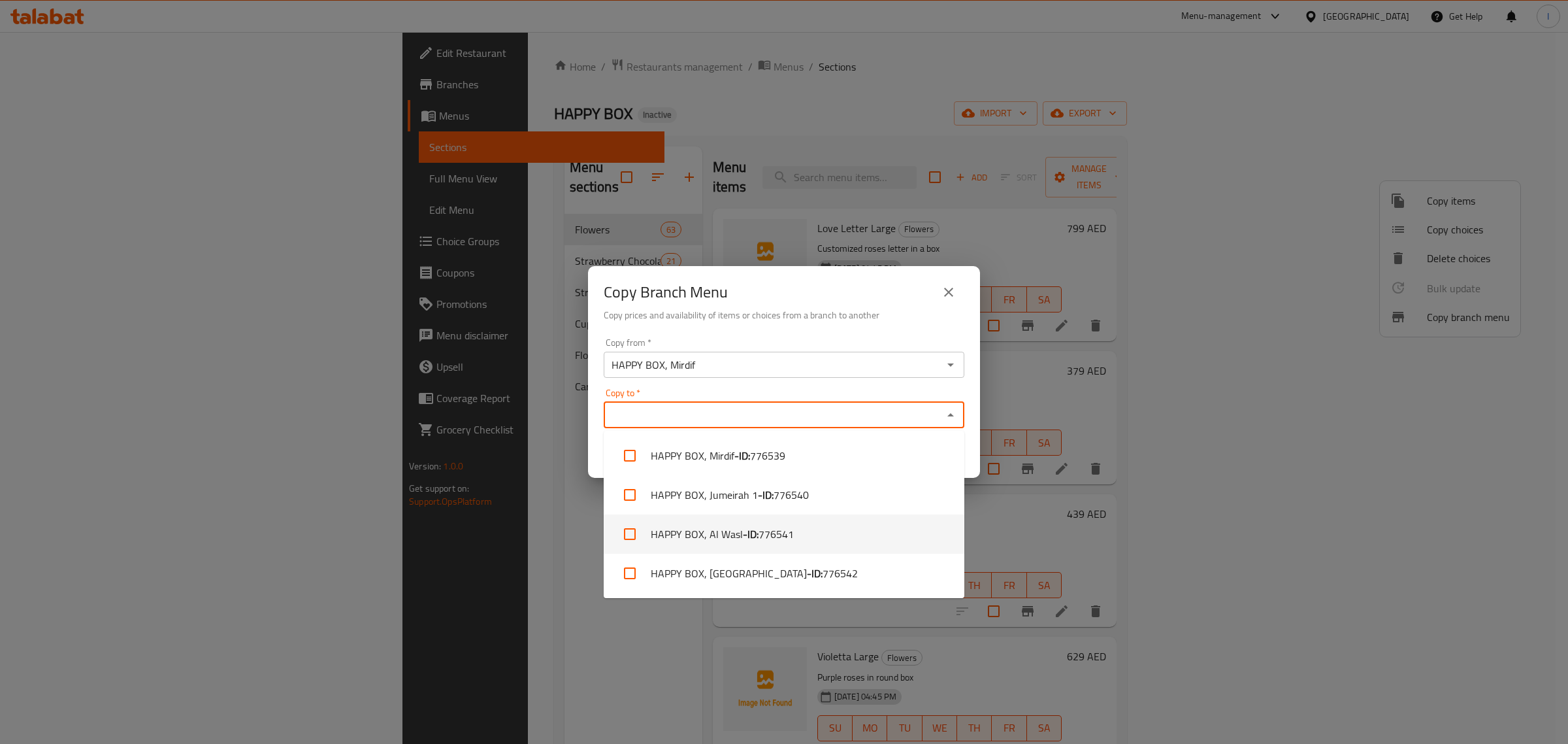
click at [717, 538] on li "HAPPY BOX, Al Wasl - ID: 776541" at bounding box center [784, 534] width 361 height 39
checkbox input "true"
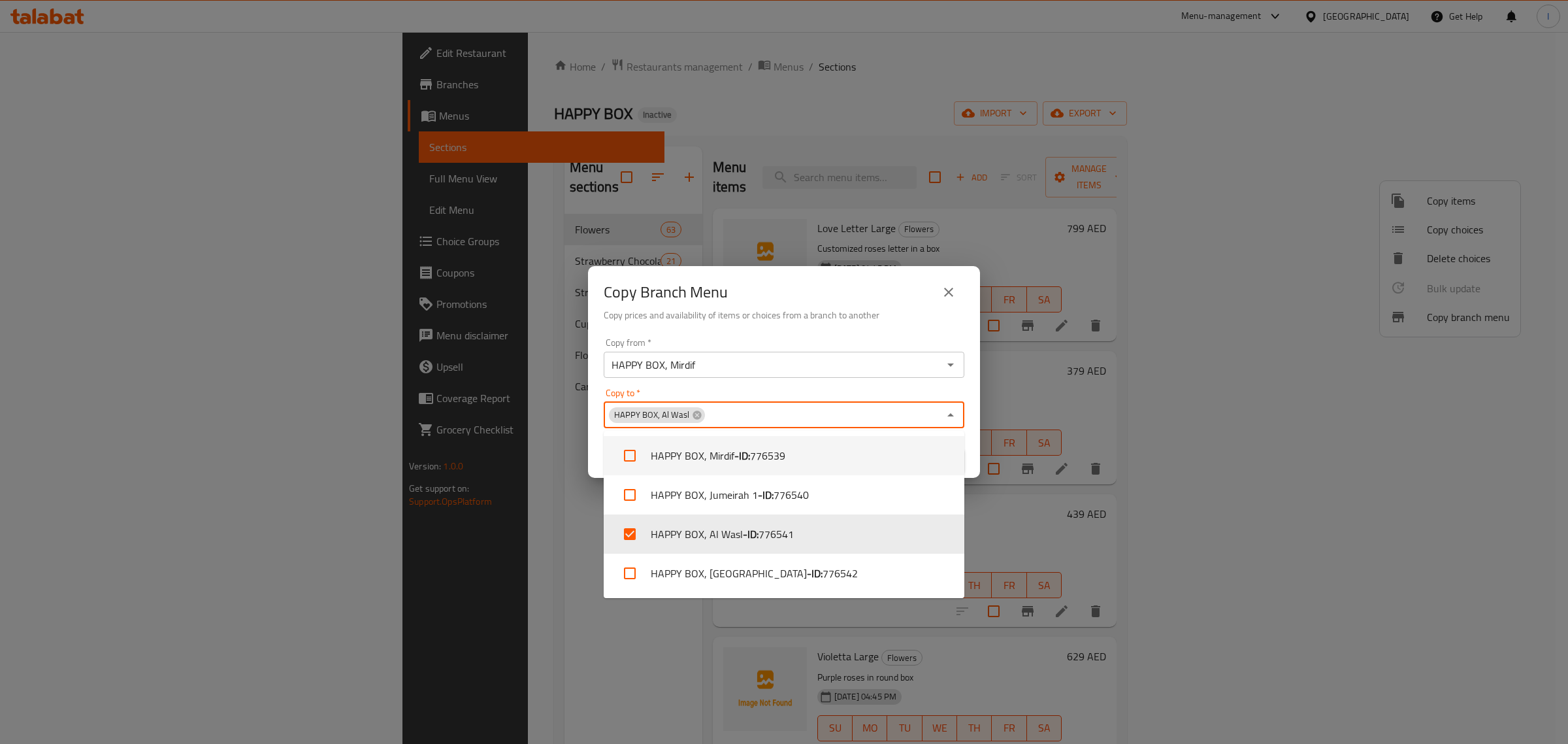
click at [771, 367] on input "HAPPY BOX, Mirdif" at bounding box center [773, 365] width 331 height 18
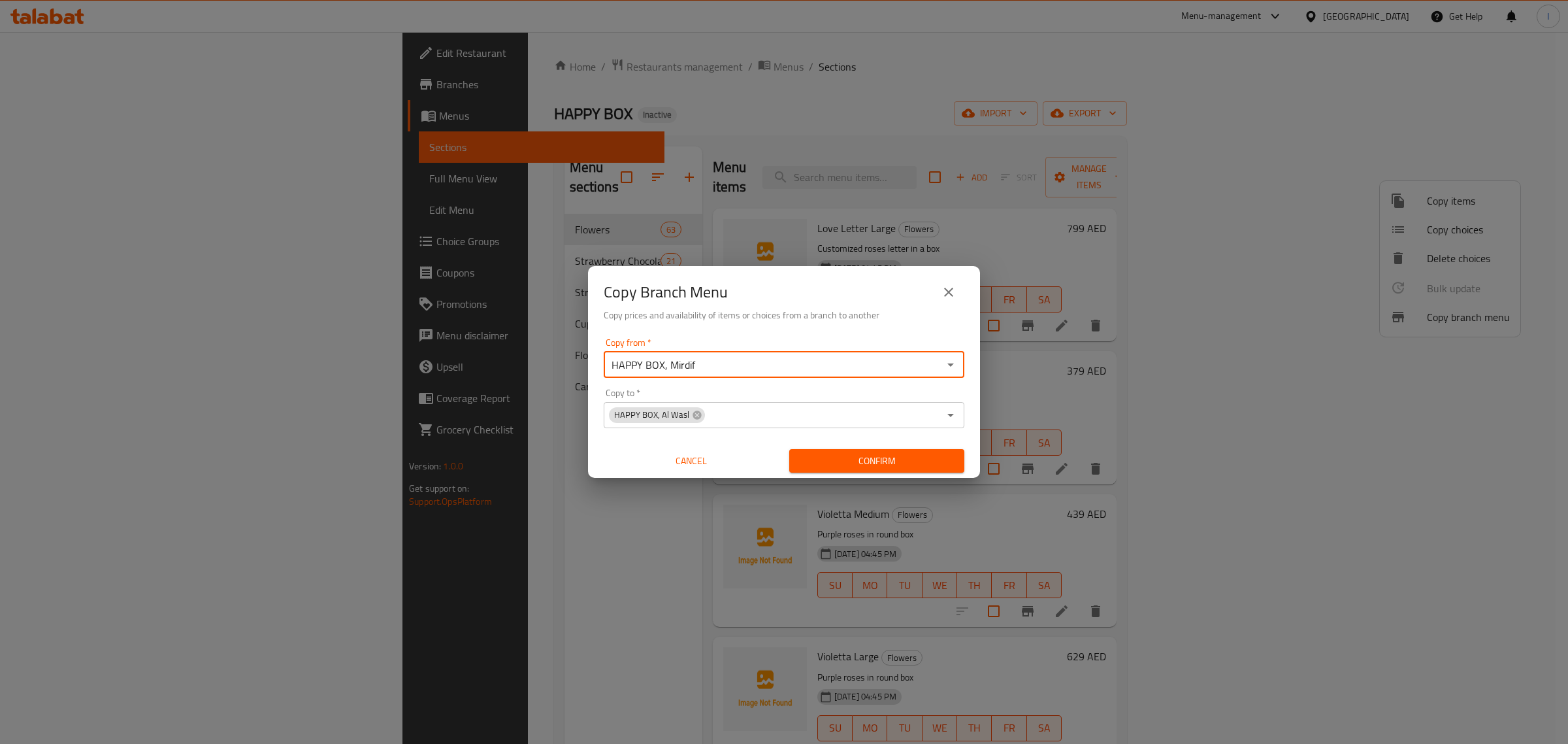
click at [830, 461] on span "Confirm" at bounding box center [877, 461] width 154 height 17
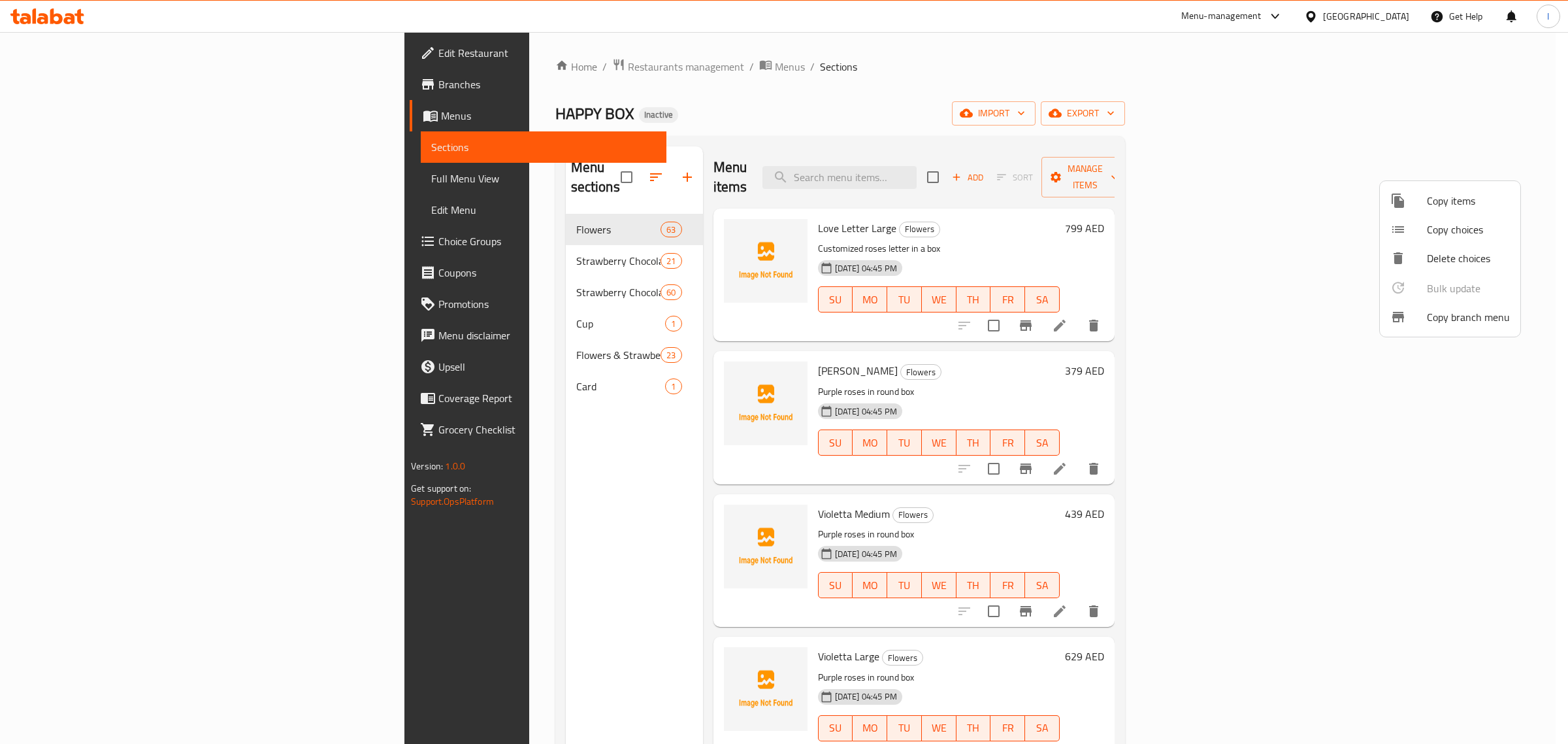
click at [1445, 199] on span "Copy items" at bounding box center [1468, 200] width 83 height 16
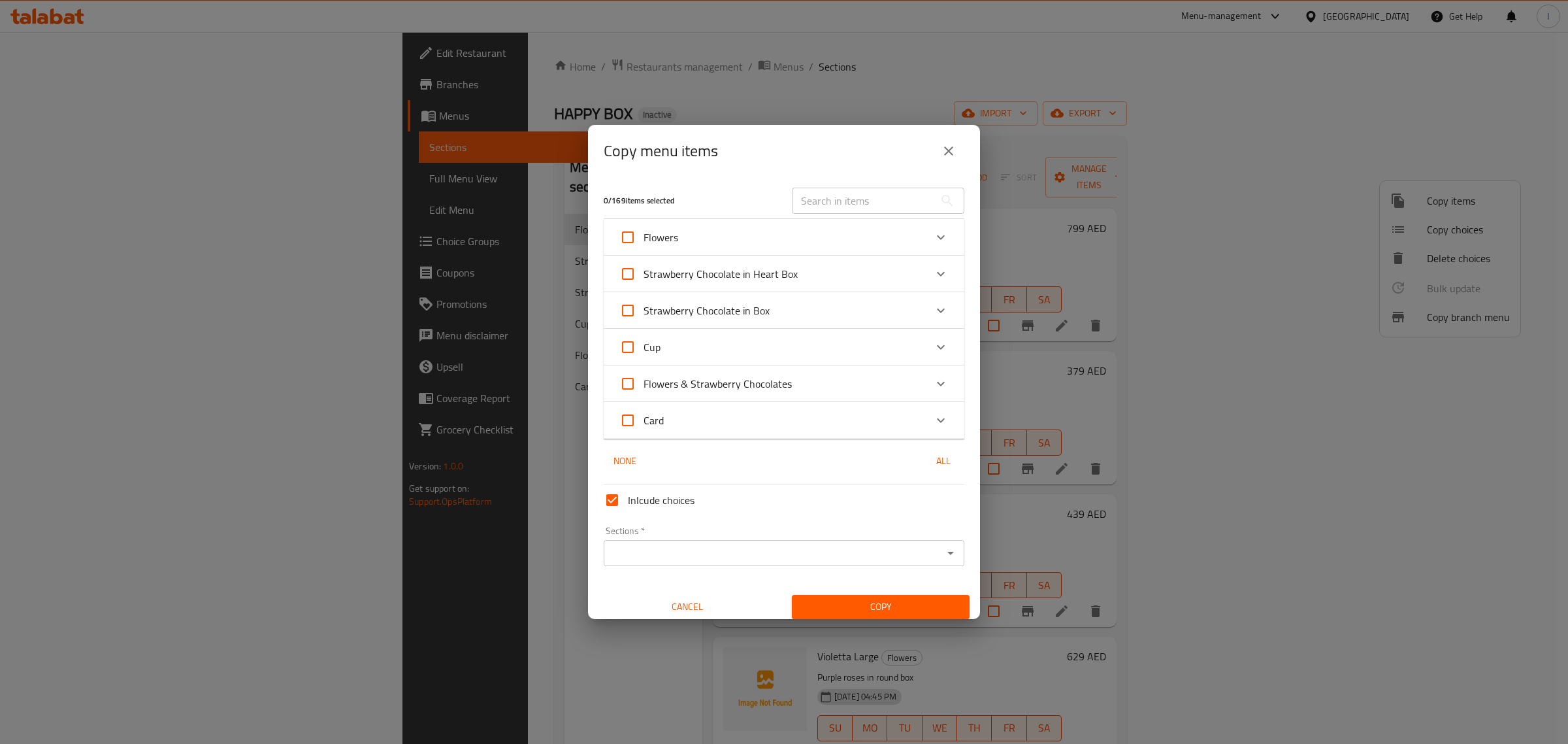
click at [945, 154] on icon "close" at bounding box center [949, 151] width 16 height 16
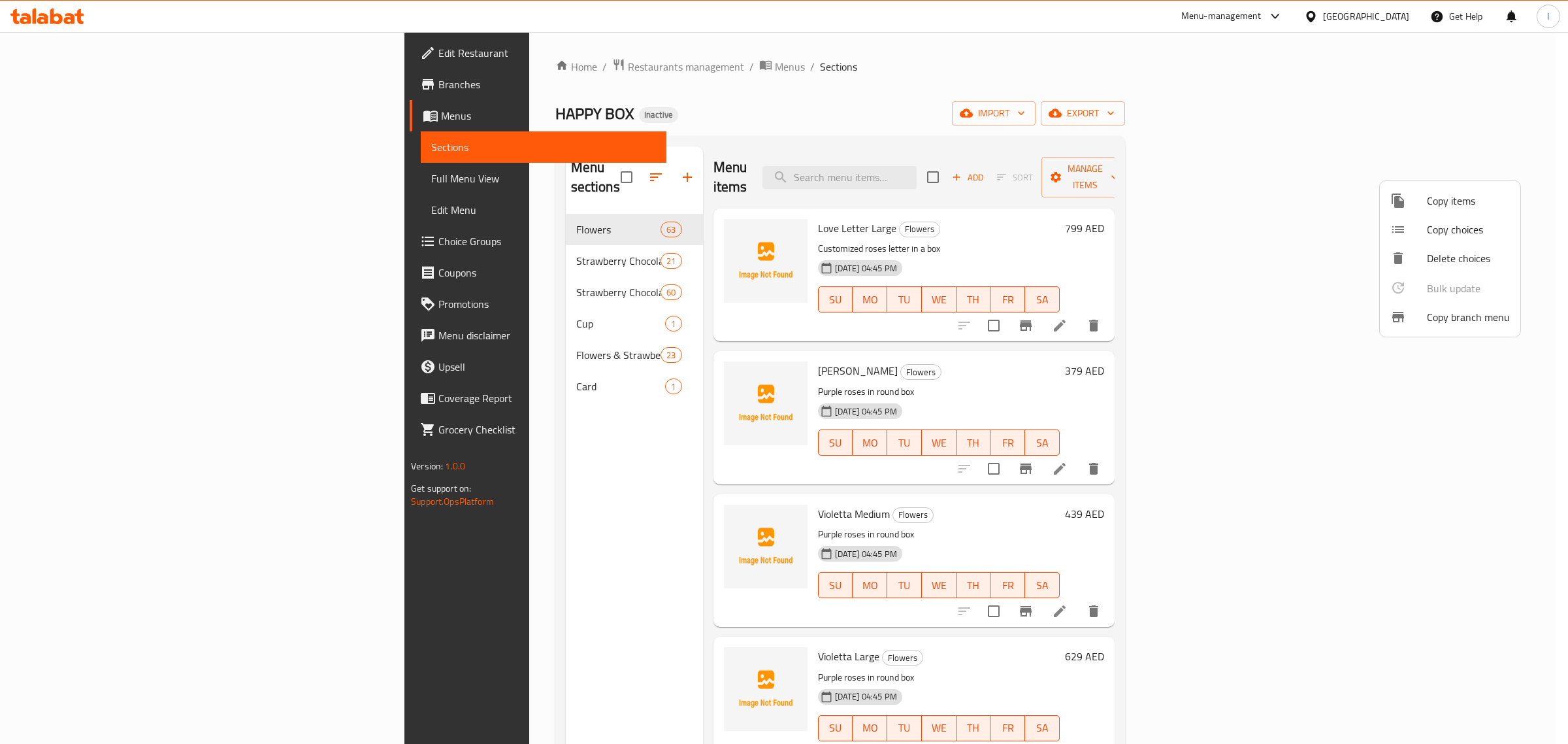
click at [1483, 315] on span "Copy branch menu" at bounding box center [1468, 316] width 83 height 16
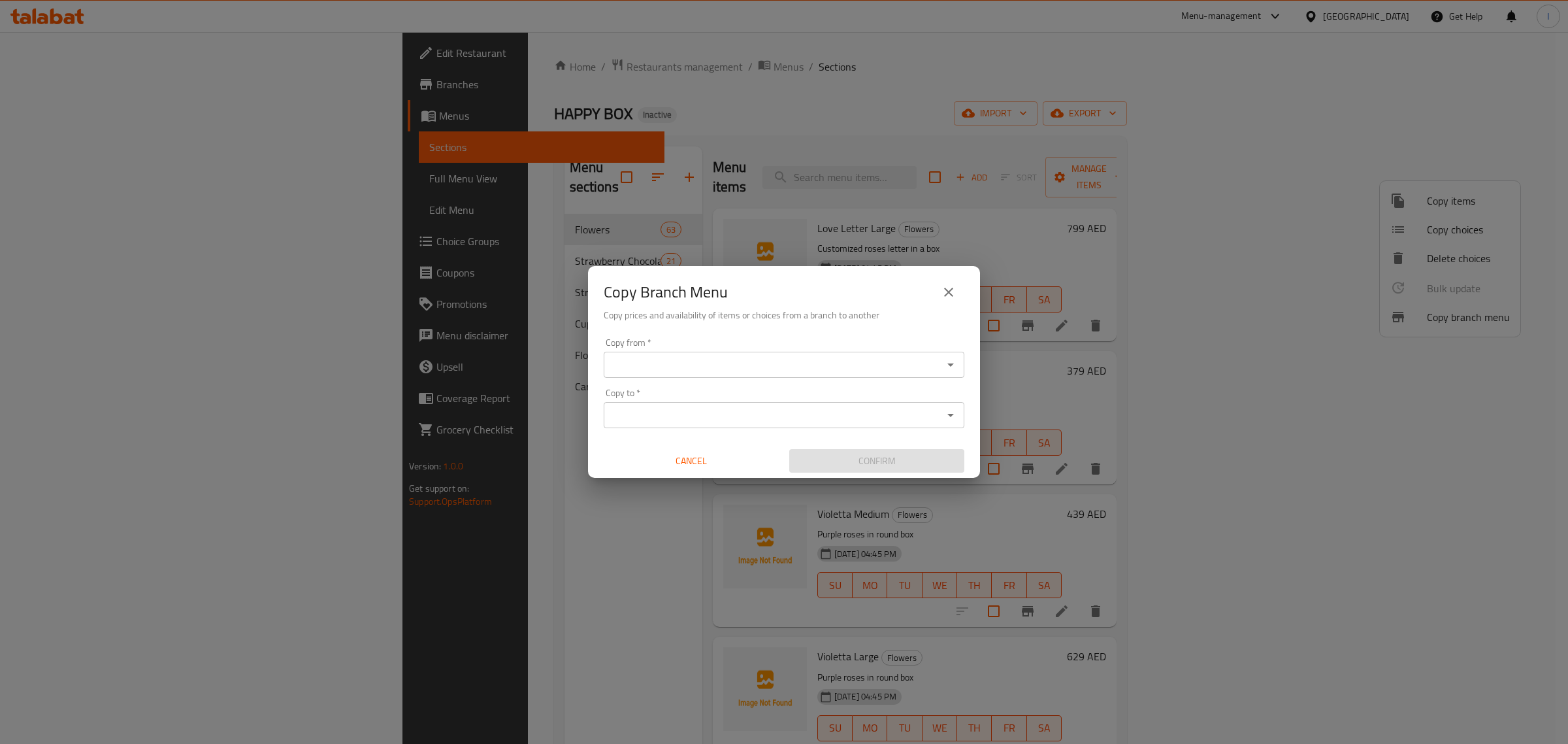
click at [688, 366] on input "Copy from   *" at bounding box center [773, 365] width 331 height 18
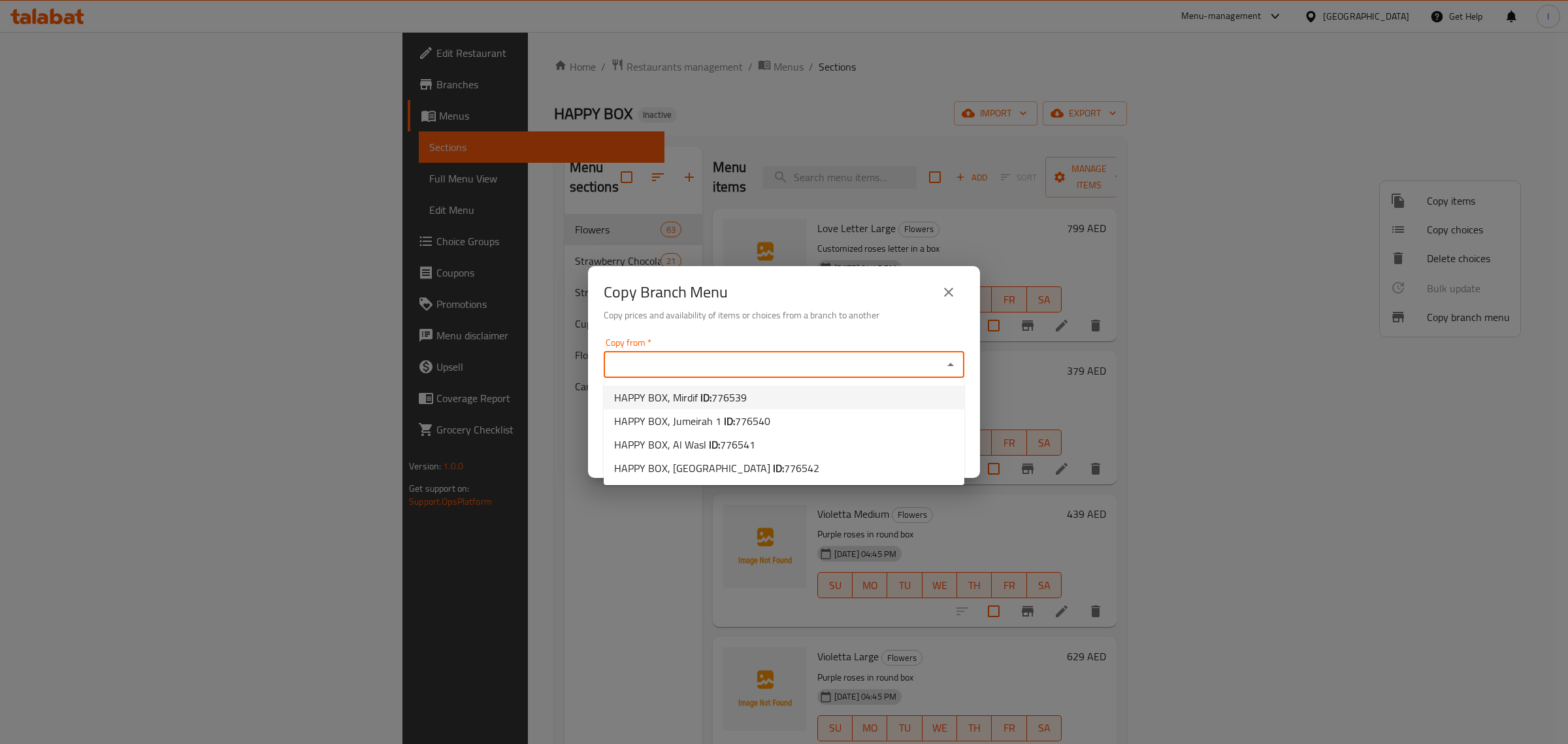
click at [694, 394] on span "HAPPY BOX, Mirdif ID: 776539" at bounding box center [680, 397] width 133 height 16
type input "HAPPY BOX, Mirdif"
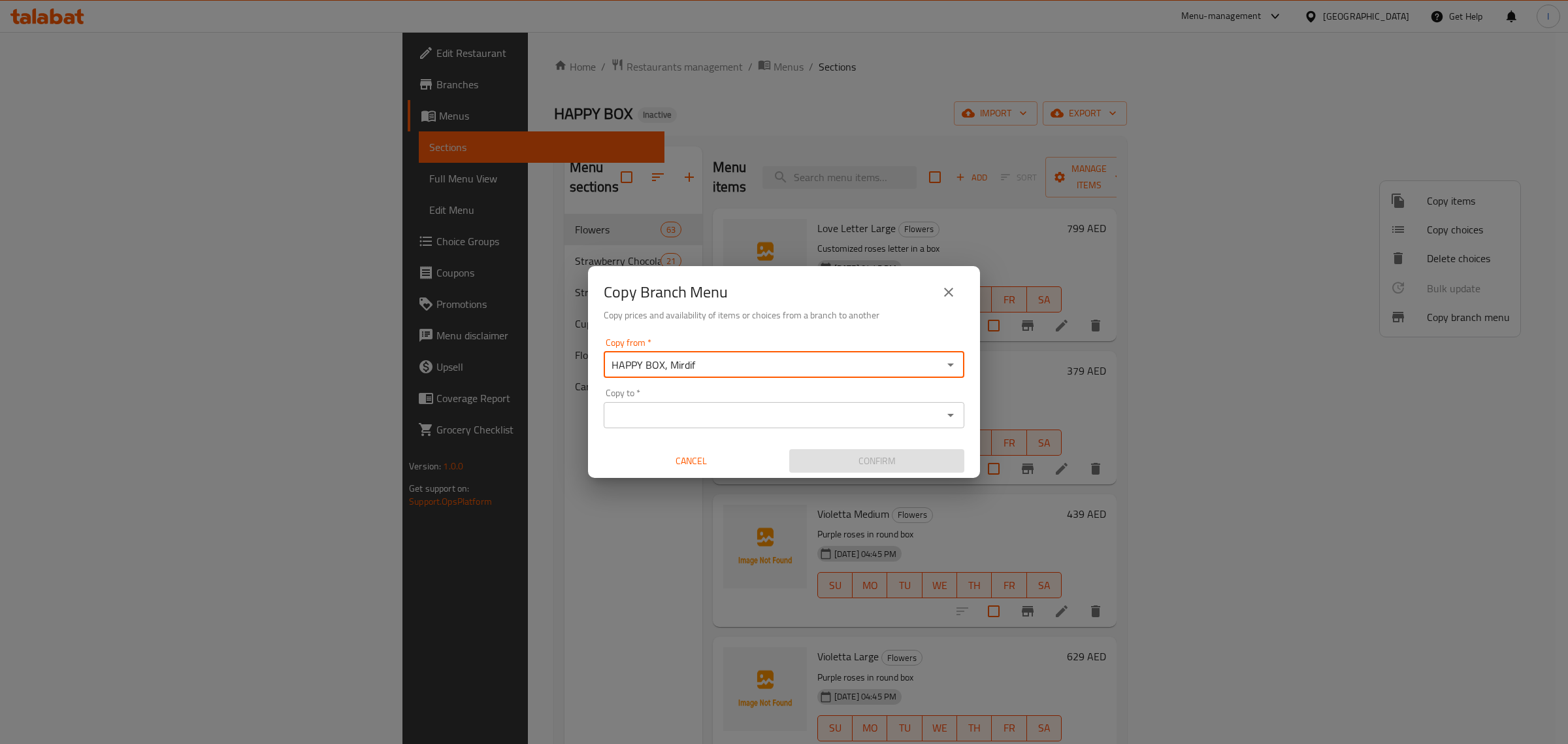
click at [690, 408] on input "Copy to   *" at bounding box center [773, 415] width 331 height 18
click at [719, 398] on div "Copy to   * Copy to *" at bounding box center [784, 408] width 361 height 40
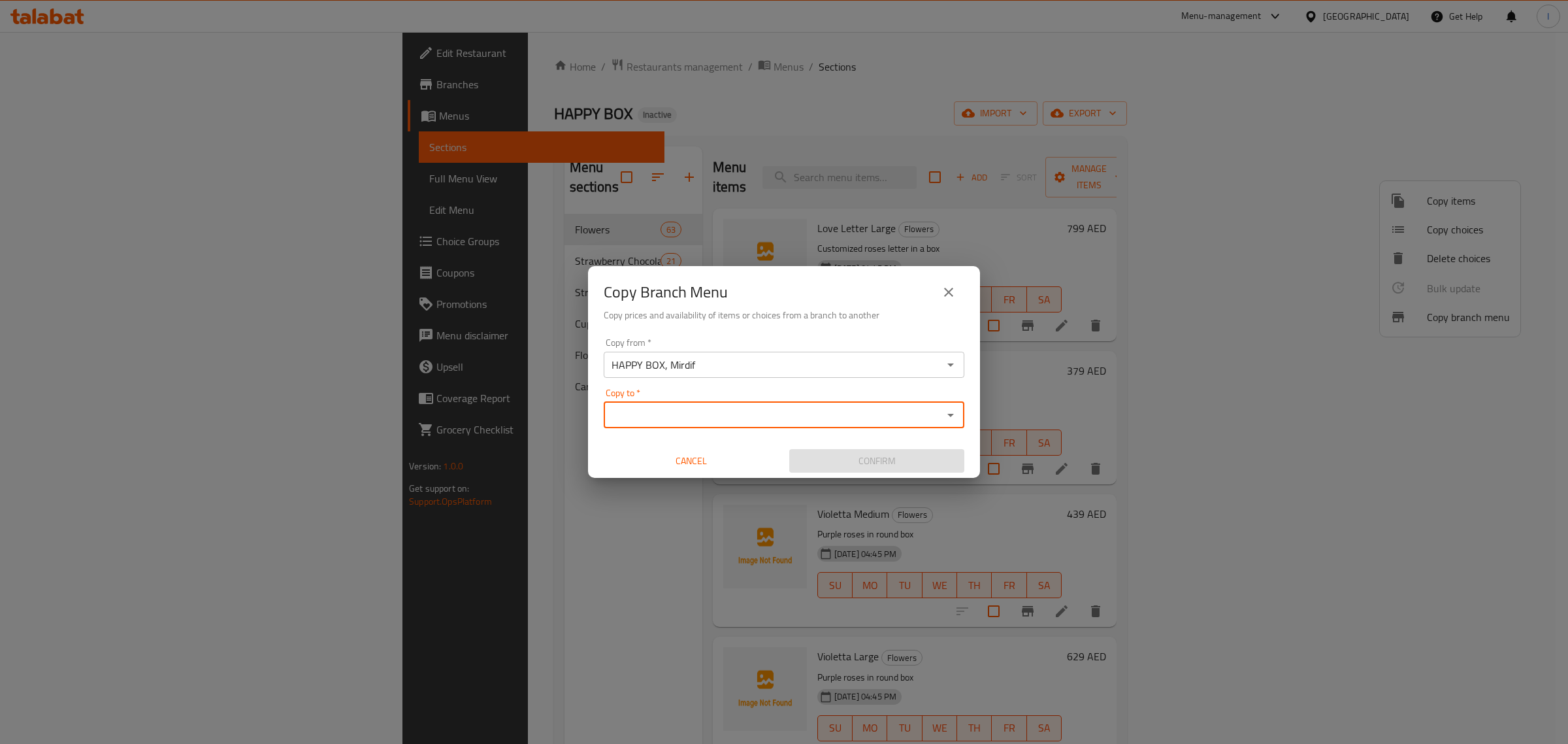
click at [700, 410] on input "Copy to   *" at bounding box center [773, 415] width 331 height 18
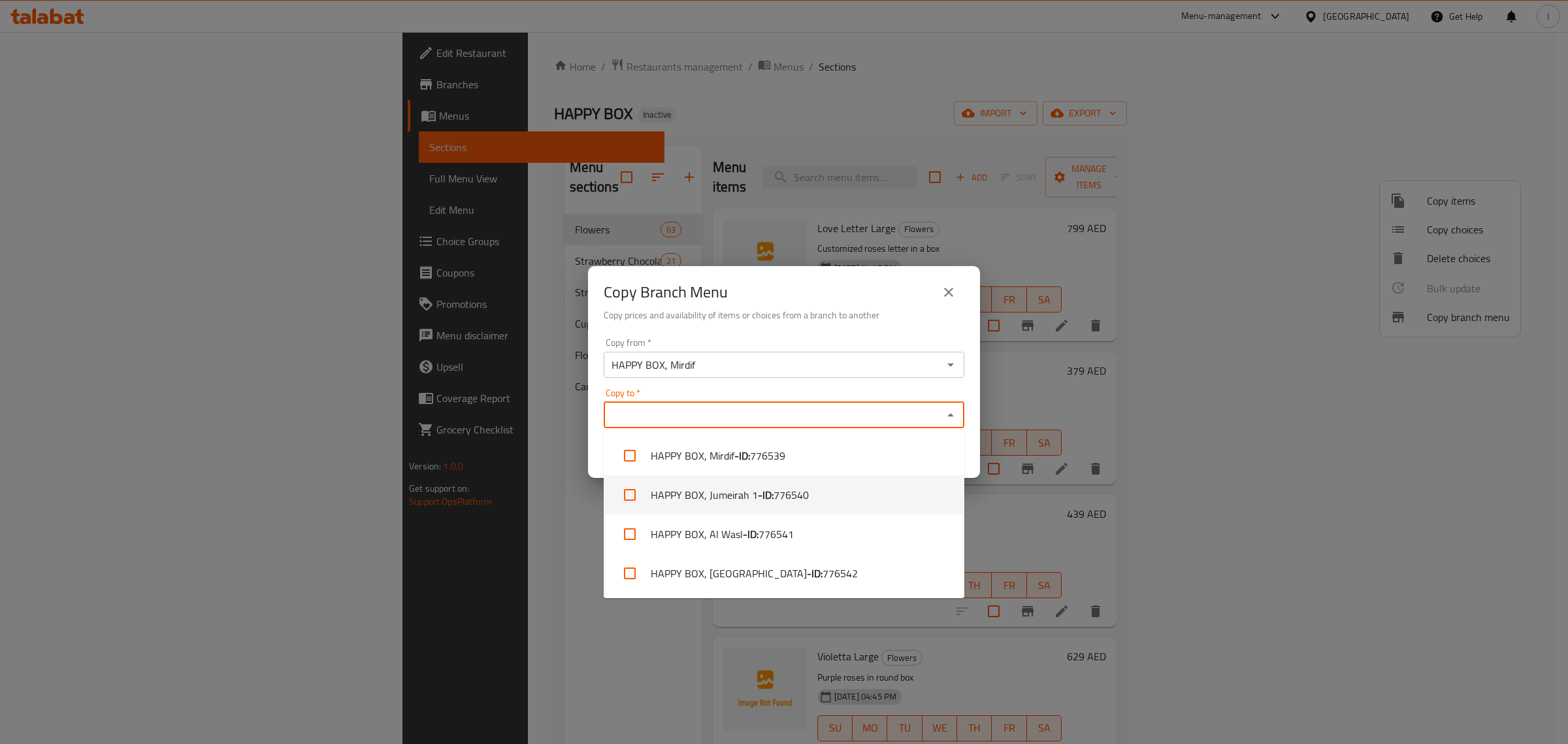
click at [801, 500] on span "776540" at bounding box center [792, 495] width 35 height 16
checkbox input "true"
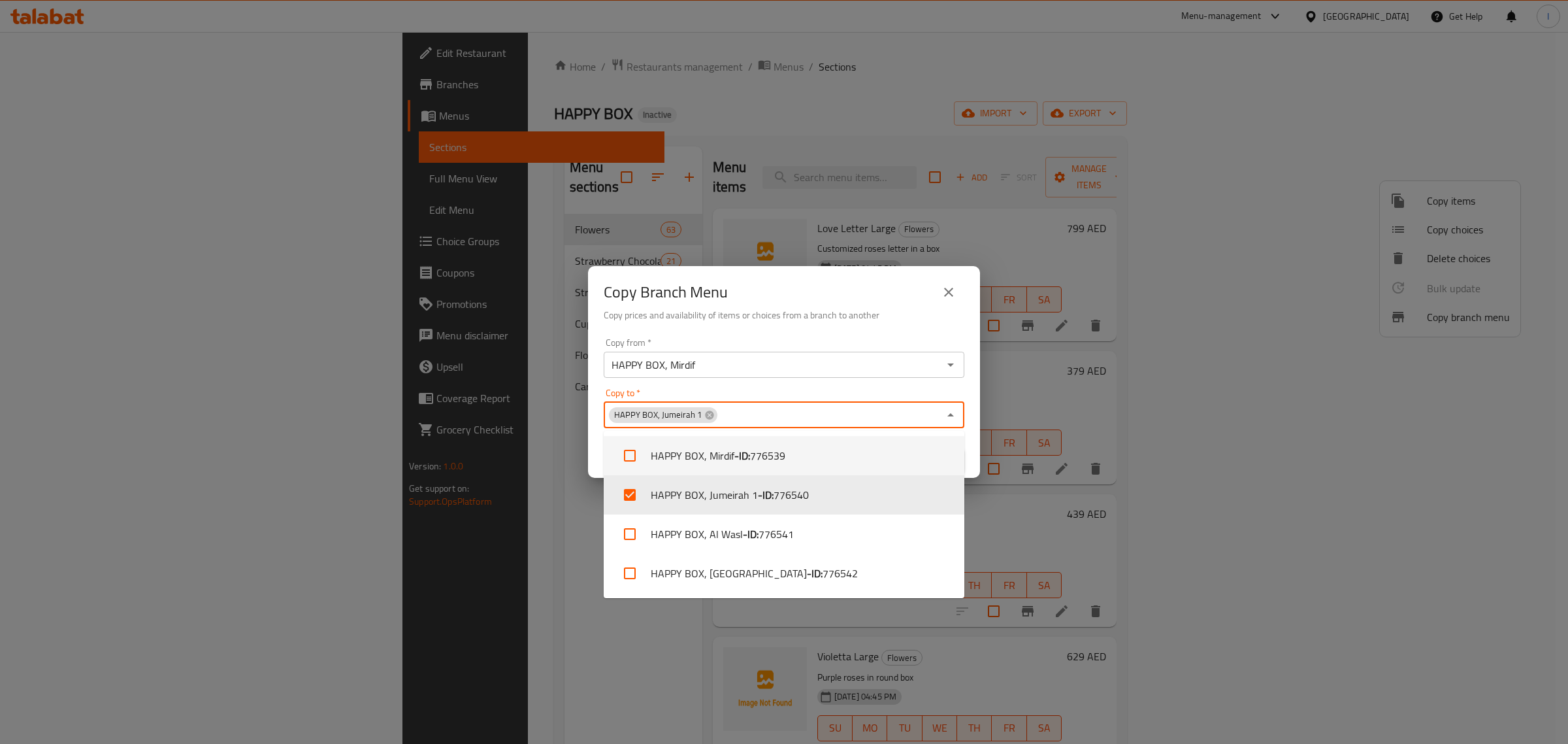
click at [778, 309] on h6 "Copy prices and availability of items or choices from a branch to another" at bounding box center [784, 315] width 361 height 14
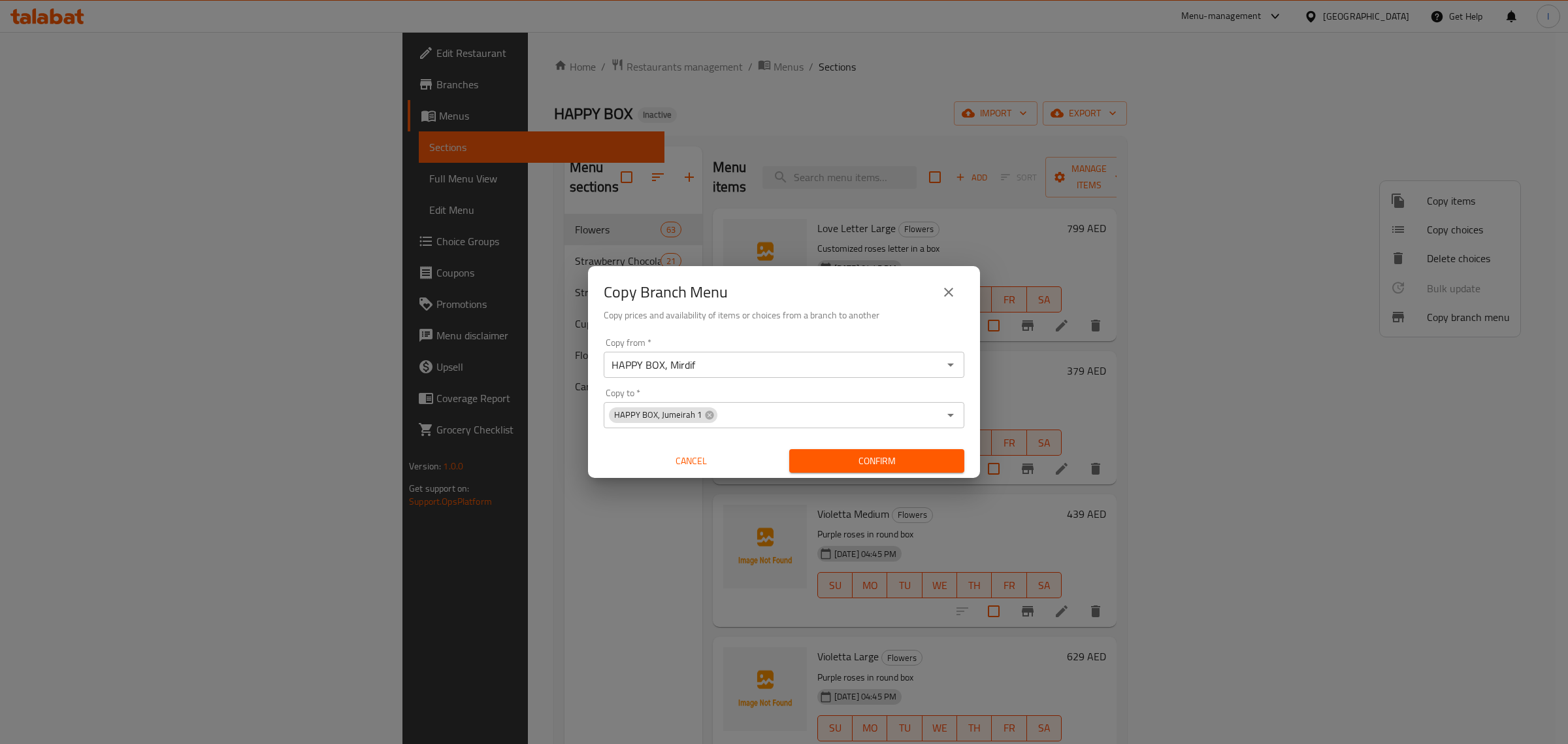
click at [855, 461] on span "Confirm" at bounding box center [877, 461] width 154 height 17
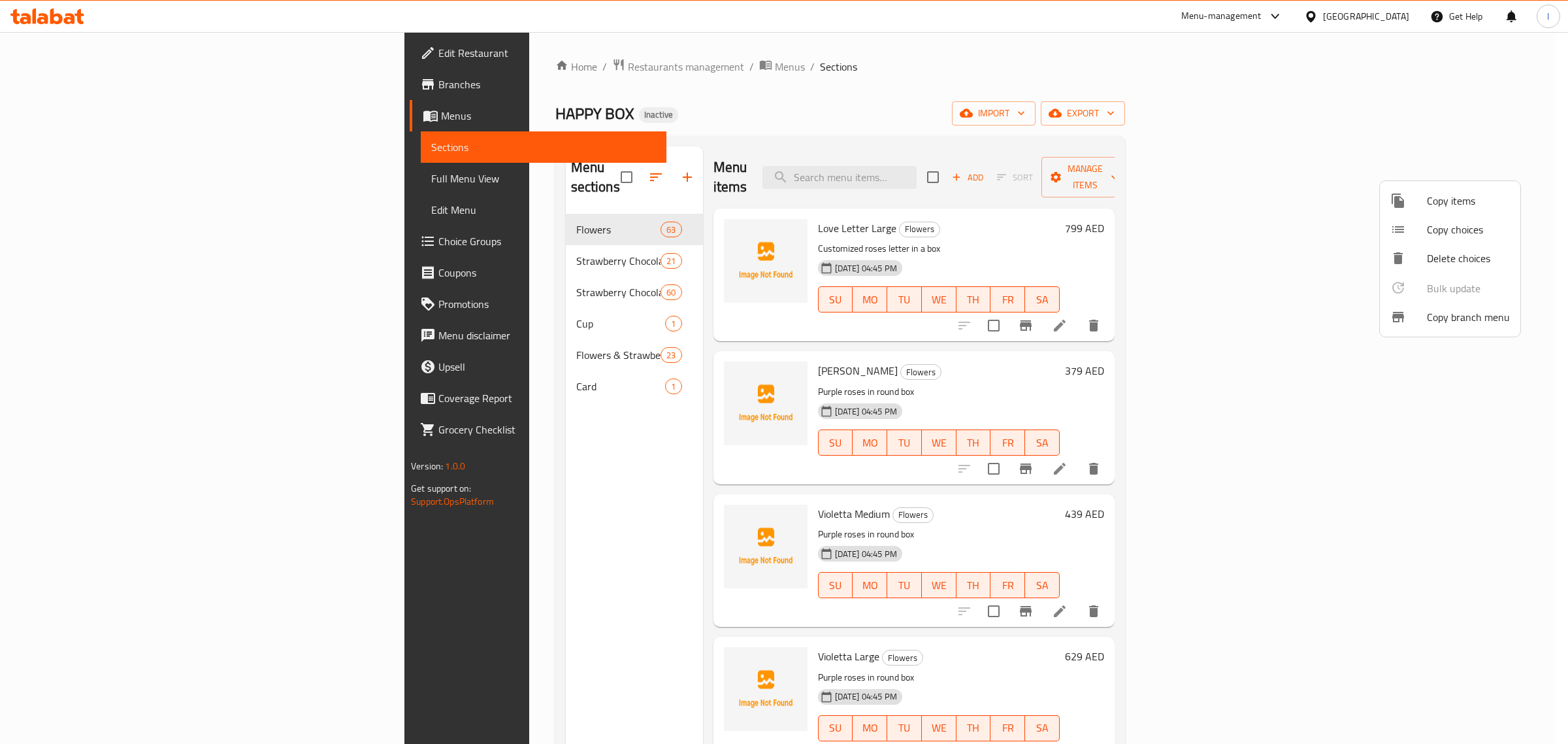
click at [1452, 319] on span "Copy branch menu" at bounding box center [1468, 316] width 83 height 16
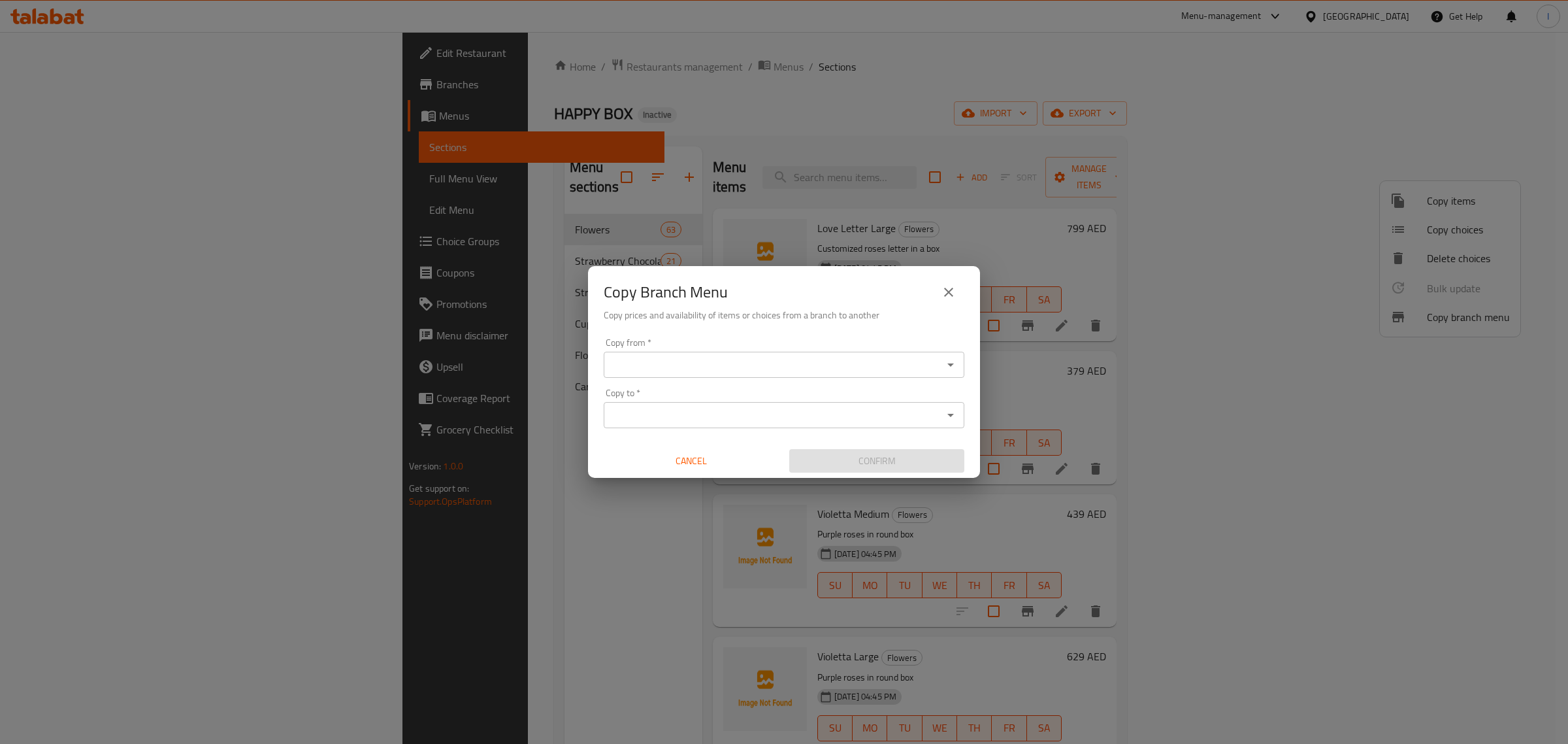
click at [735, 403] on div "Copy to *" at bounding box center [784, 414] width 361 height 26
click at [661, 419] on input "Copy to   *" at bounding box center [773, 415] width 331 height 18
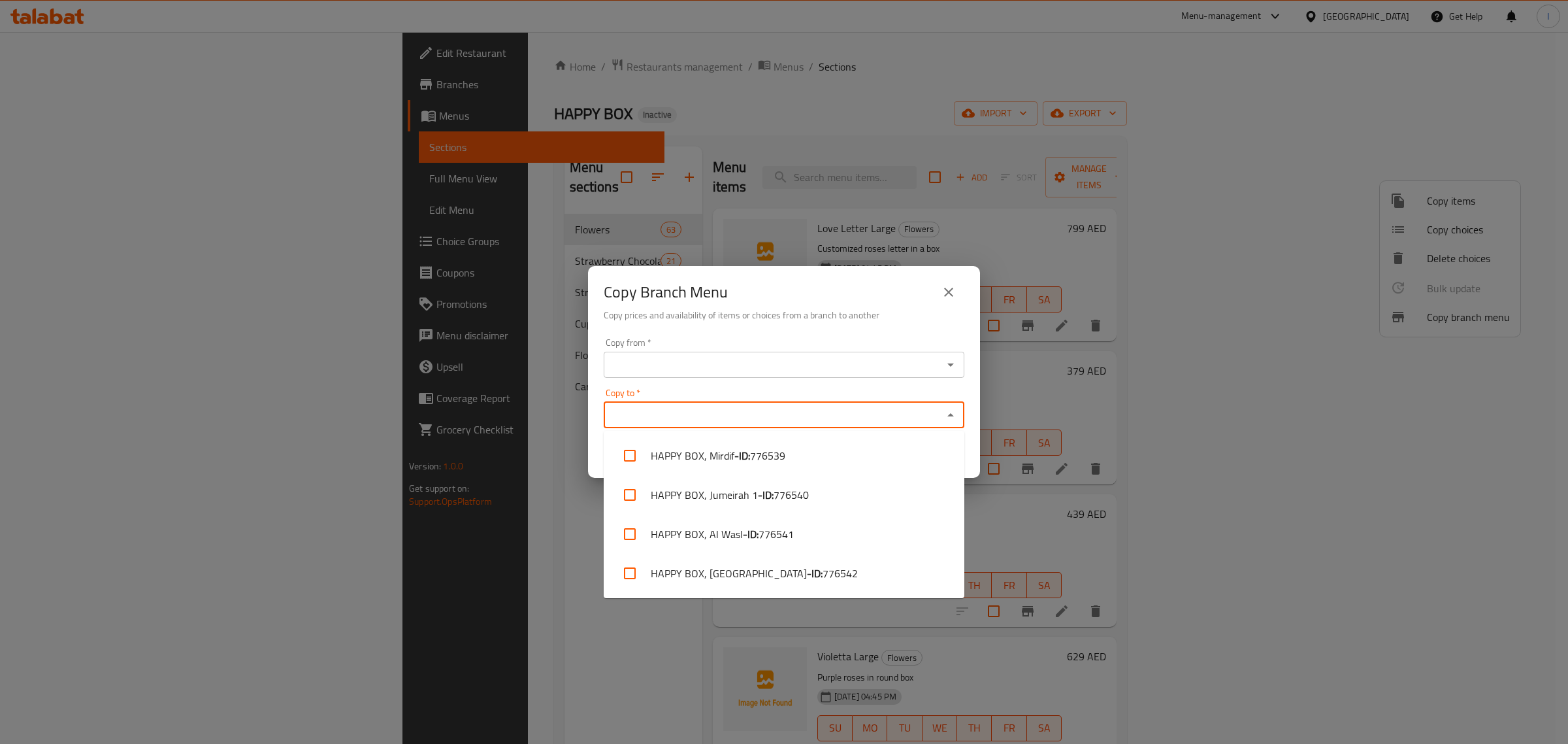
click at [688, 375] on div "Copy from *" at bounding box center [784, 364] width 361 height 26
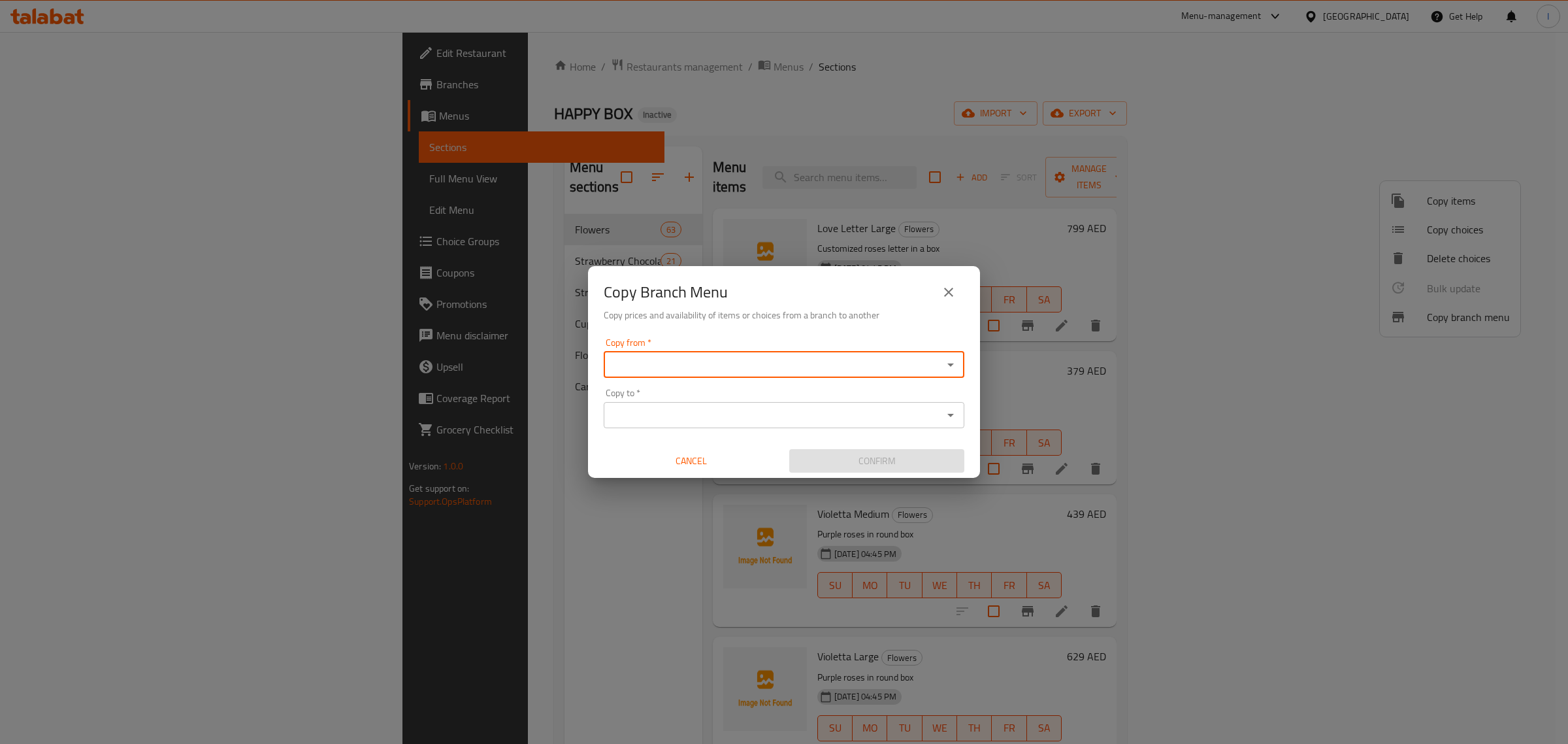
click at [691, 370] on input "Copy from   *" at bounding box center [773, 365] width 331 height 18
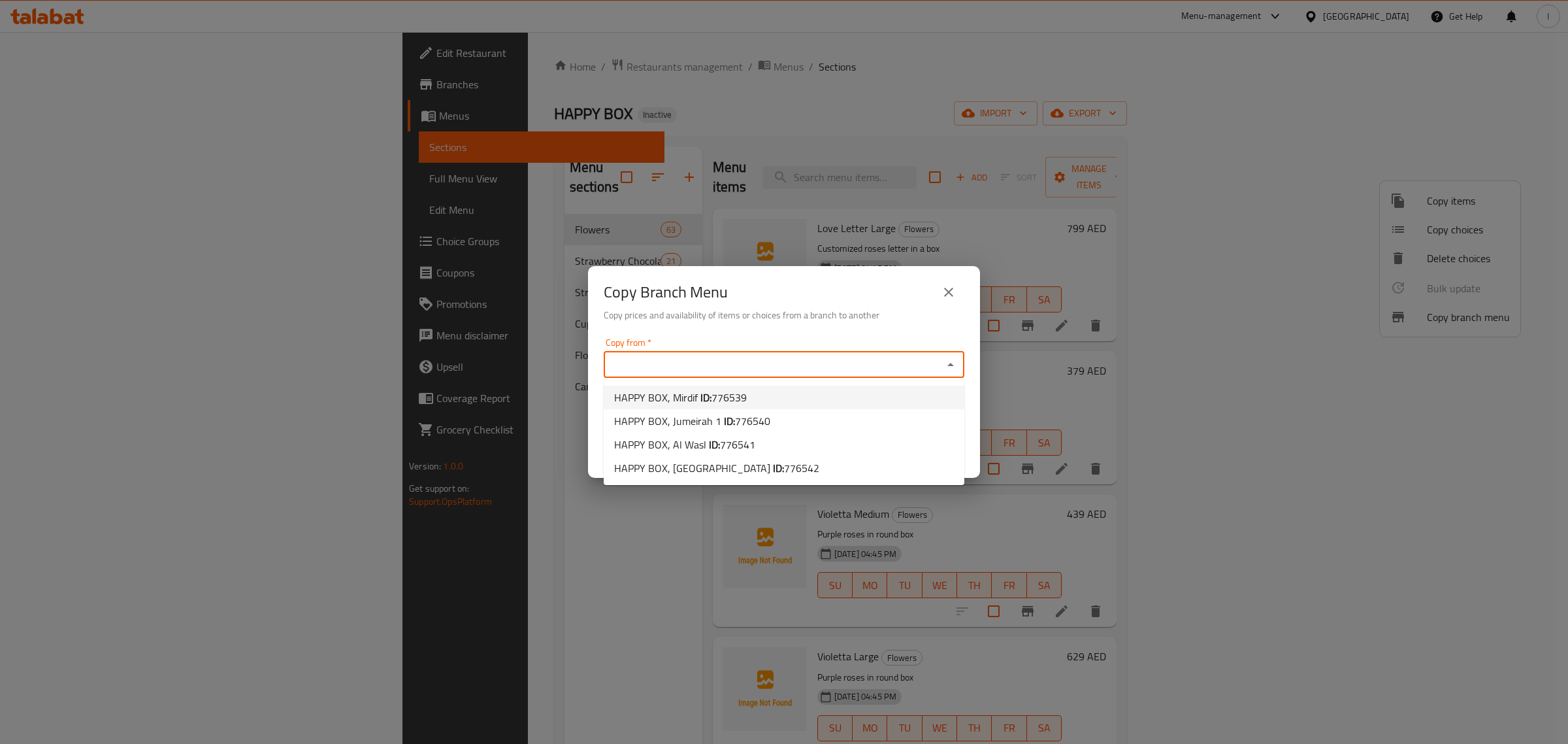
click at [697, 396] on span "HAPPY BOX, Mirdif ID: 776539" at bounding box center [680, 397] width 133 height 16
type input "HAPPY BOX, Mirdif"
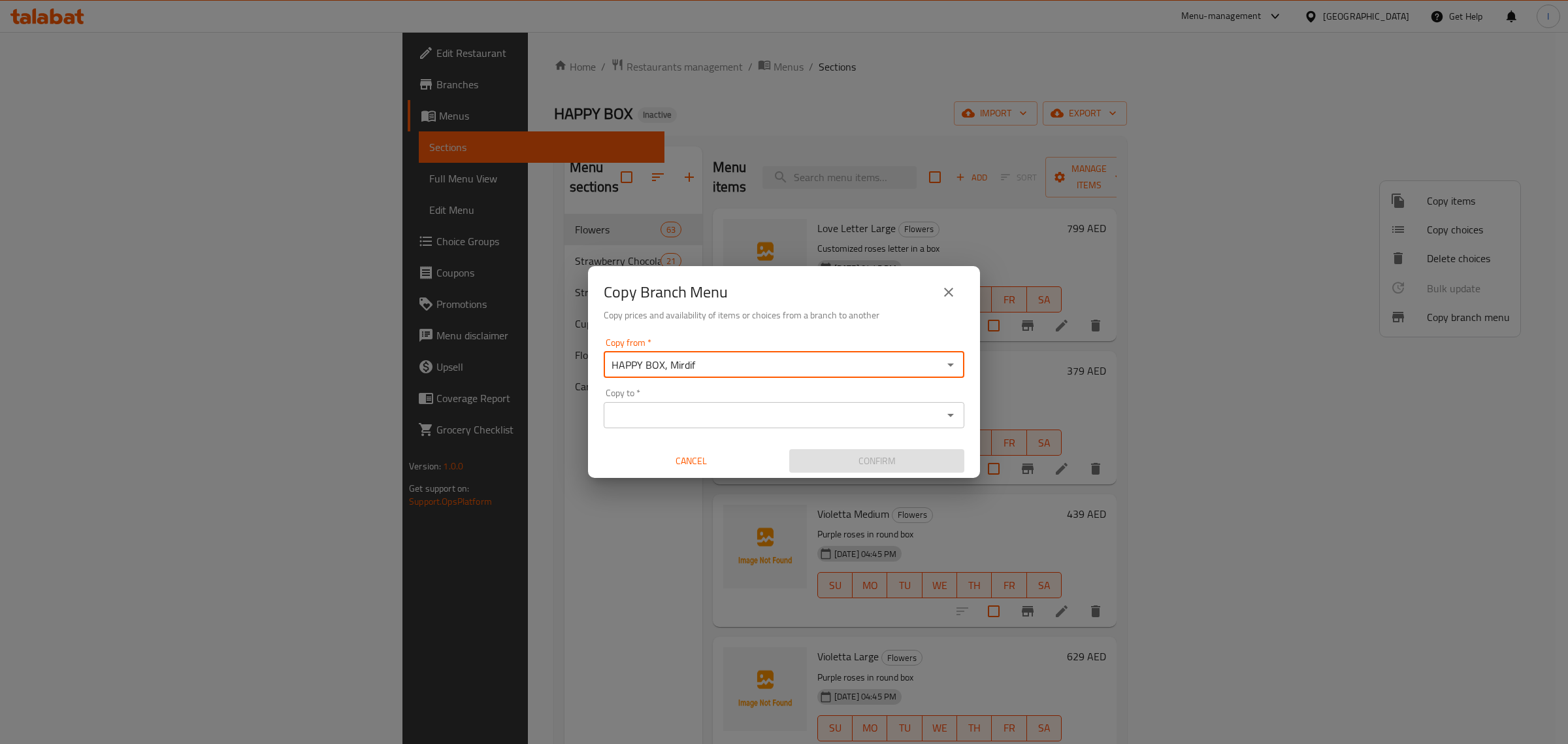
click at [670, 425] on div "Copy to *" at bounding box center [784, 414] width 361 height 26
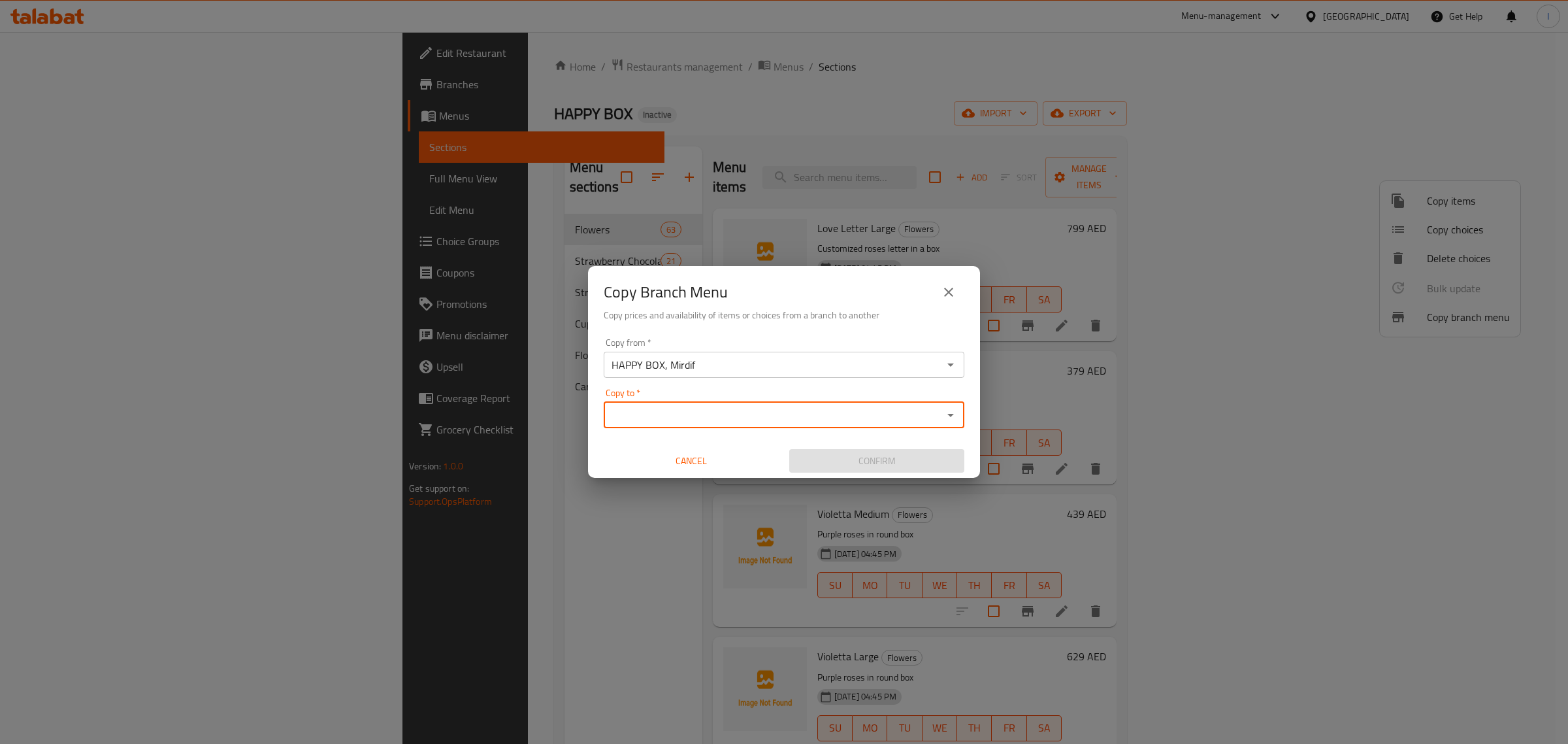
click at [686, 422] on input "Copy to   *" at bounding box center [773, 415] width 331 height 18
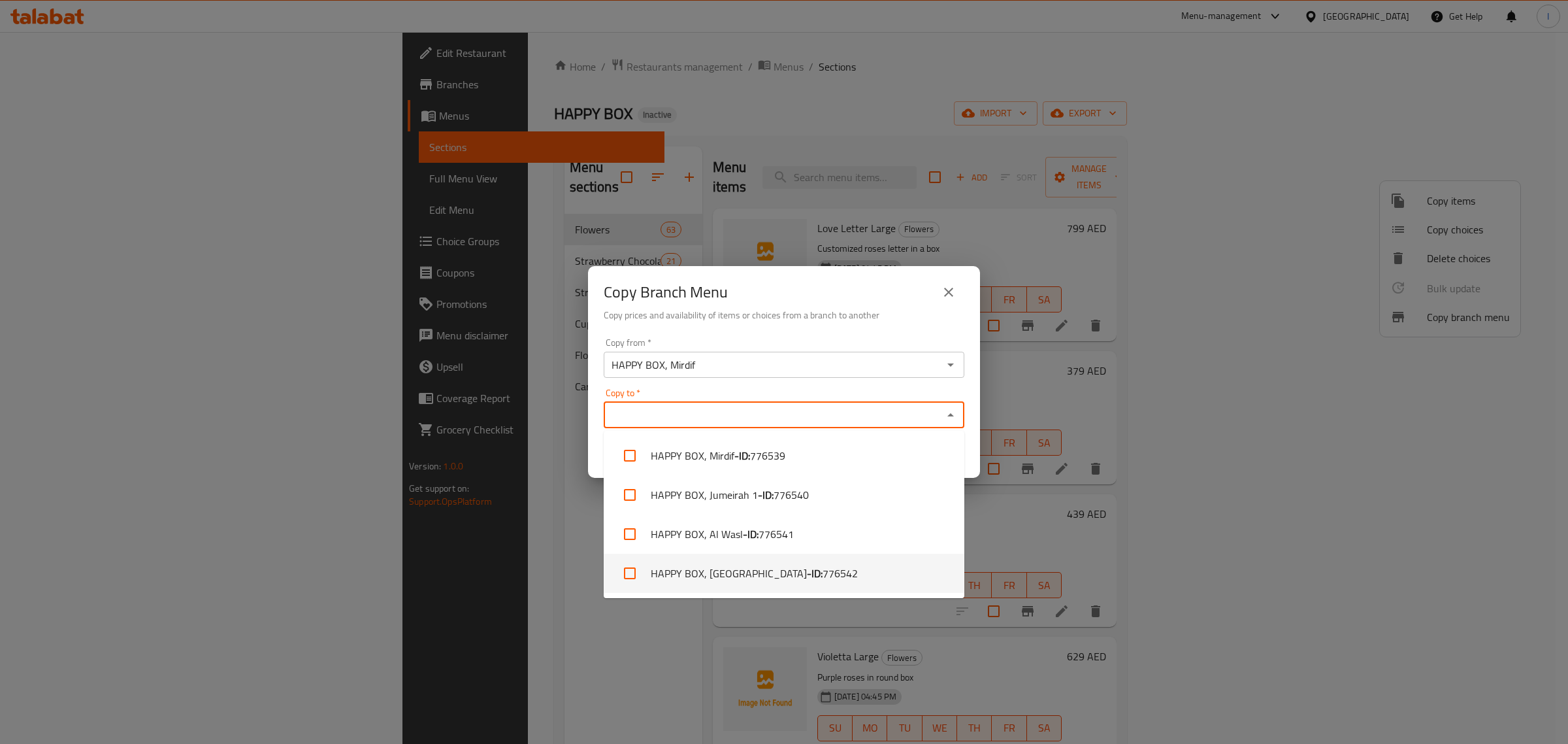
click at [742, 566] on li "HAPPY BOX, Dubai Silicon Oasis - ID: 776542" at bounding box center [784, 572] width 361 height 39
checkbox input "true"
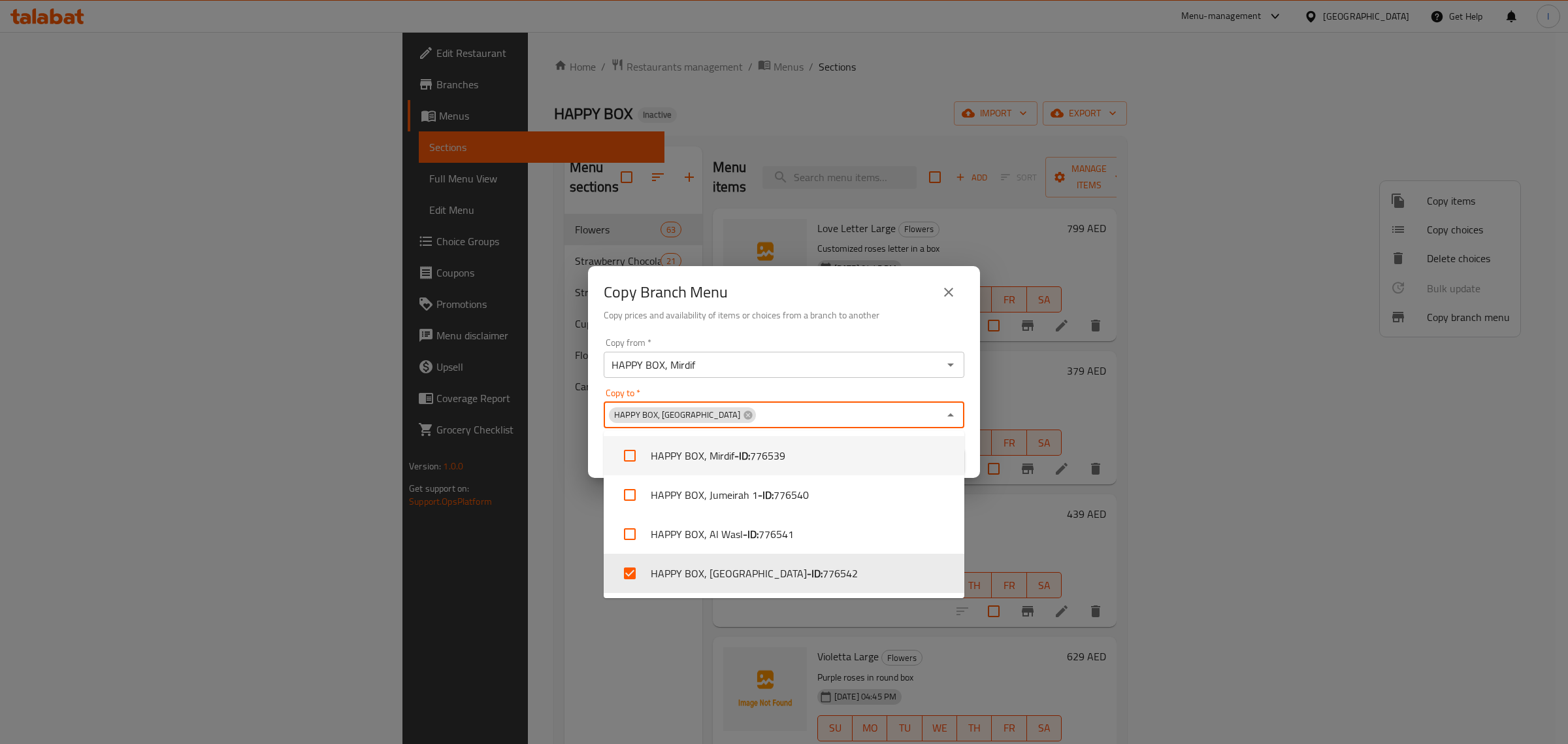
click at [835, 308] on h6 "Copy prices and availability of items or choices from a branch to another" at bounding box center [784, 315] width 361 height 14
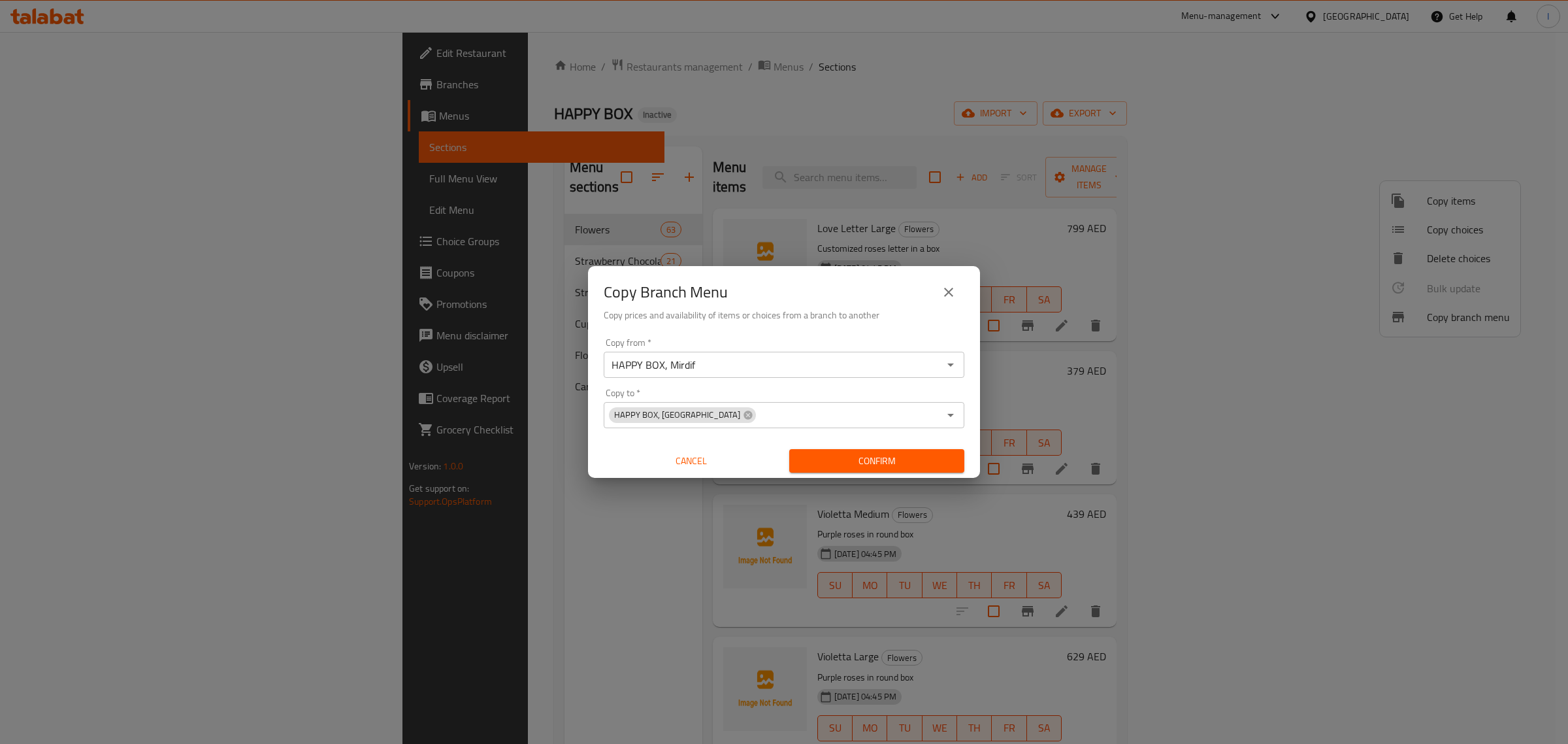
click at [871, 466] on span "Confirm" at bounding box center [877, 461] width 154 height 17
